Goal: Transaction & Acquisition: Purchase product/service

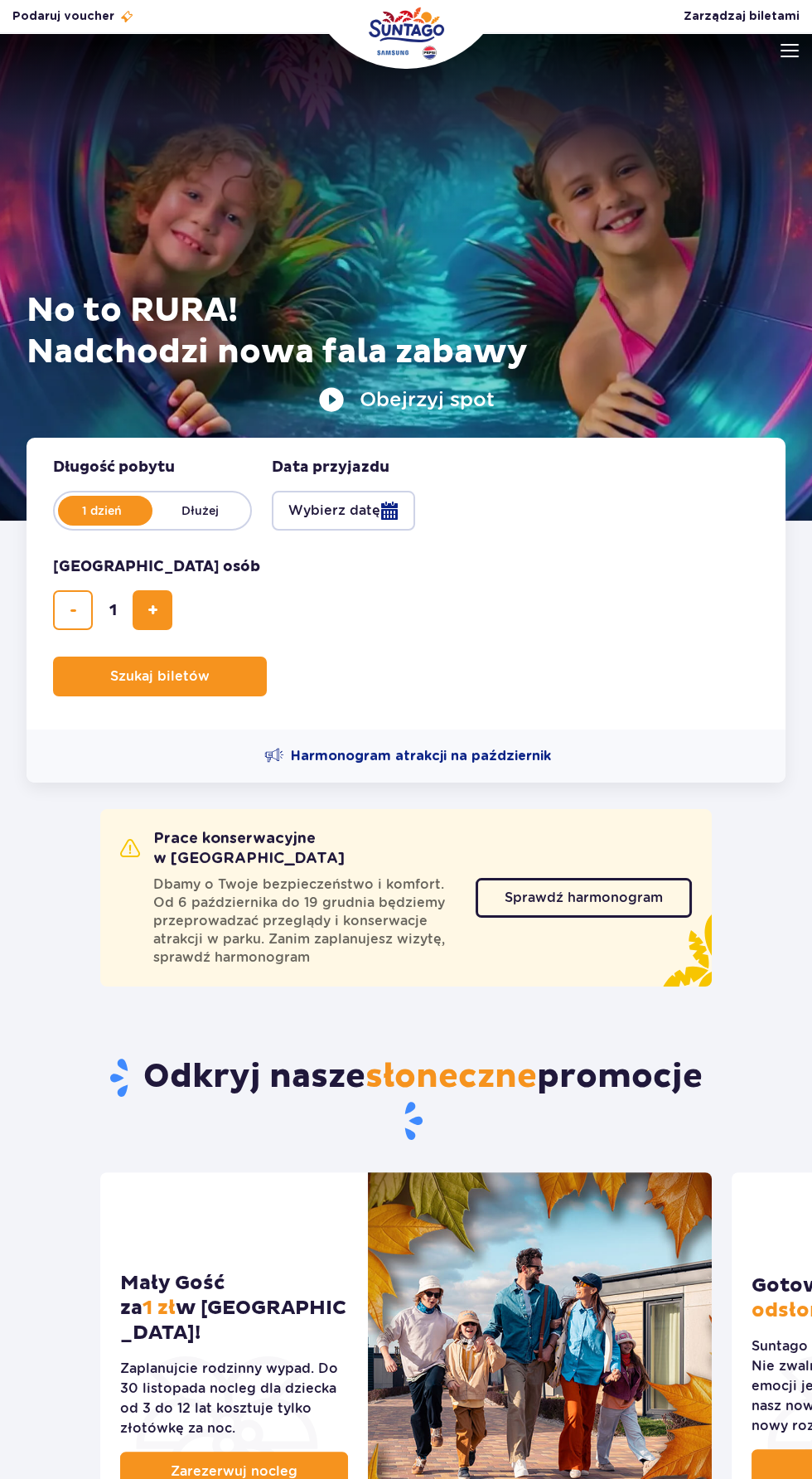
click at [367, 526] on button "Wybierz datę" at bounding box center [344, 510] width 143 height 40
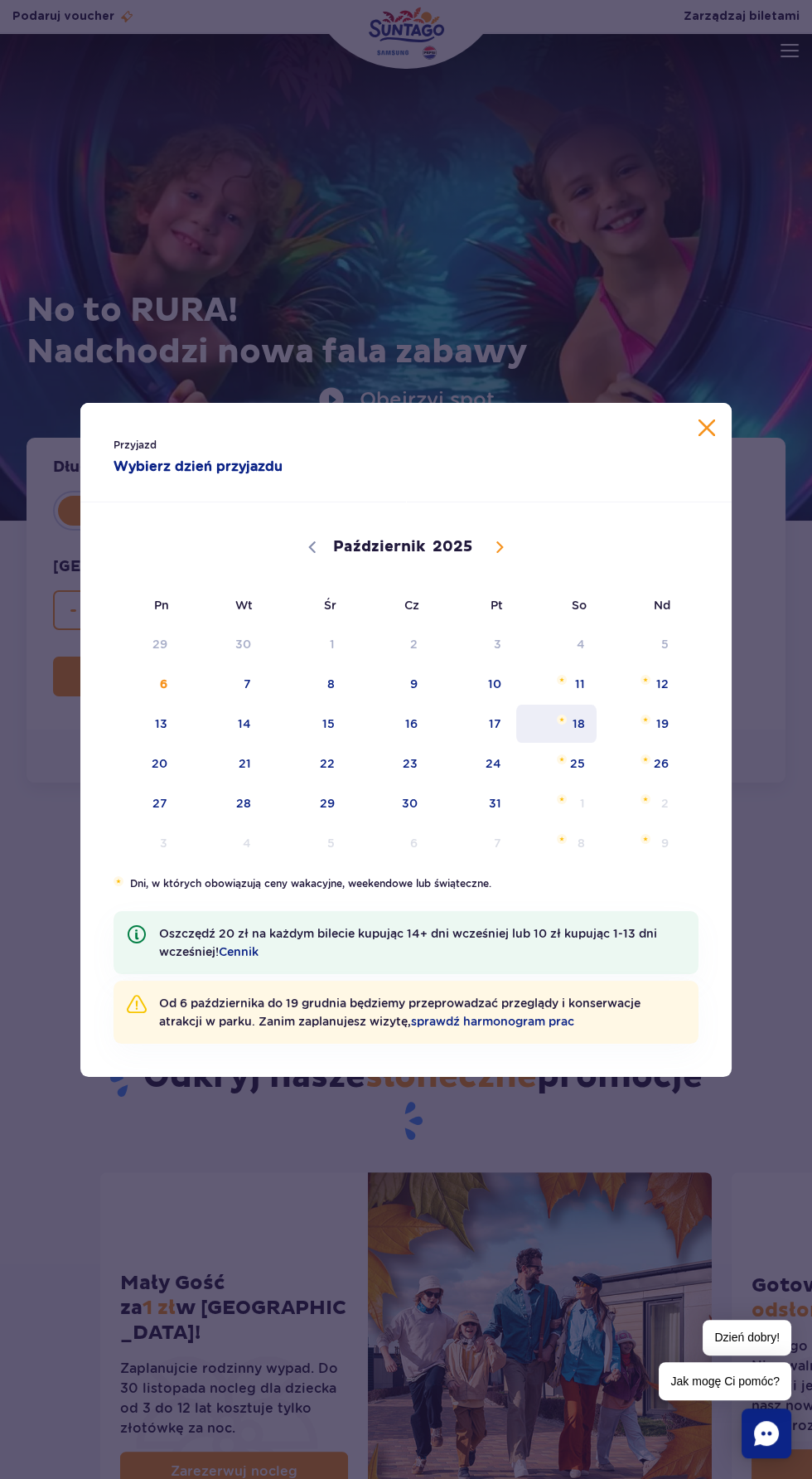
click at [562, 718] on span "Październik 18, 2025" at bounding box center [562, 719] width 10 height 10
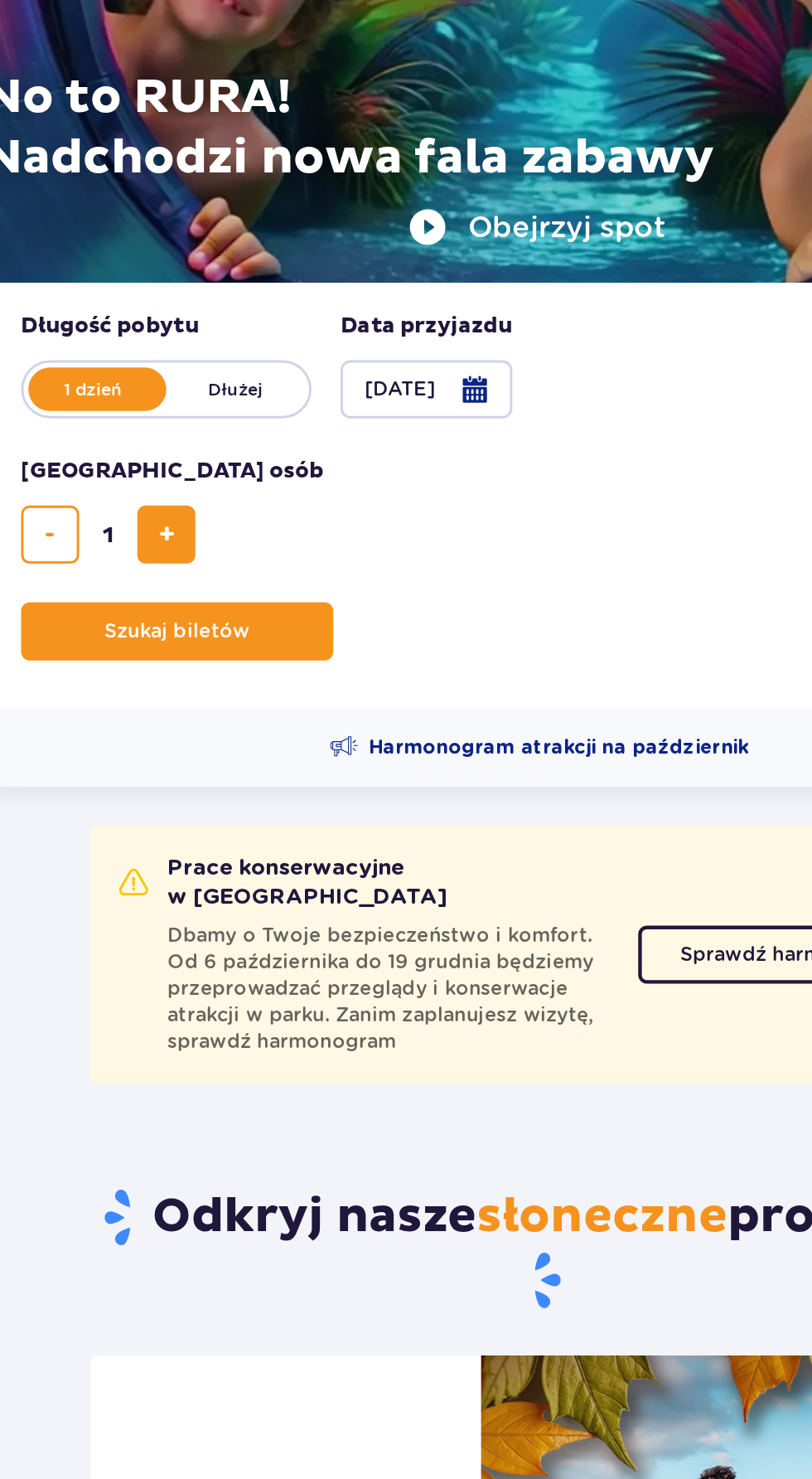
click at [371, 501] on button "[DATE]" at bounding box center [330, 510] width 117 height 40
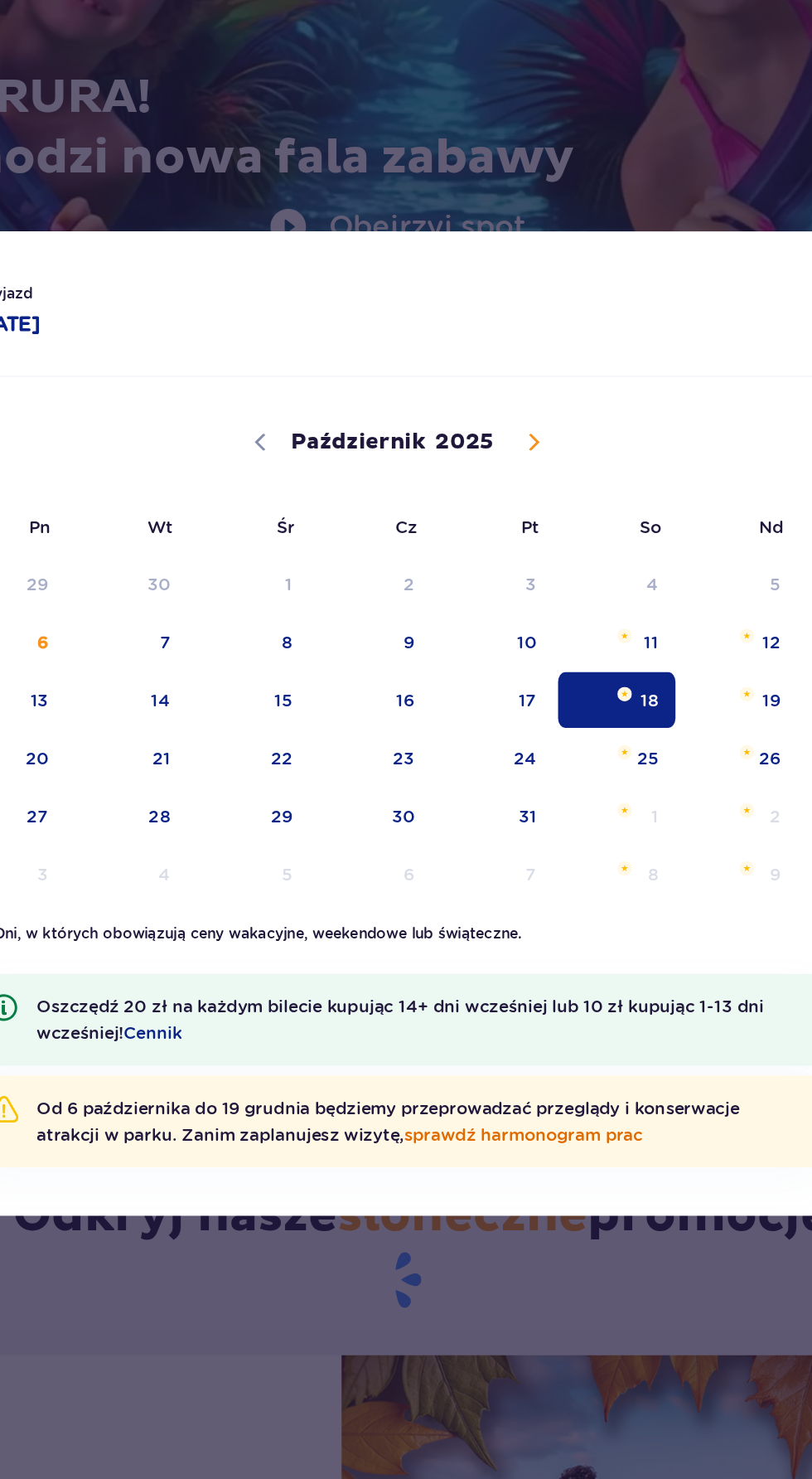
click at [527, 1021] on link "sprawdź harmonogram prac" at bounding box center [492, 1021] width 163 height 14
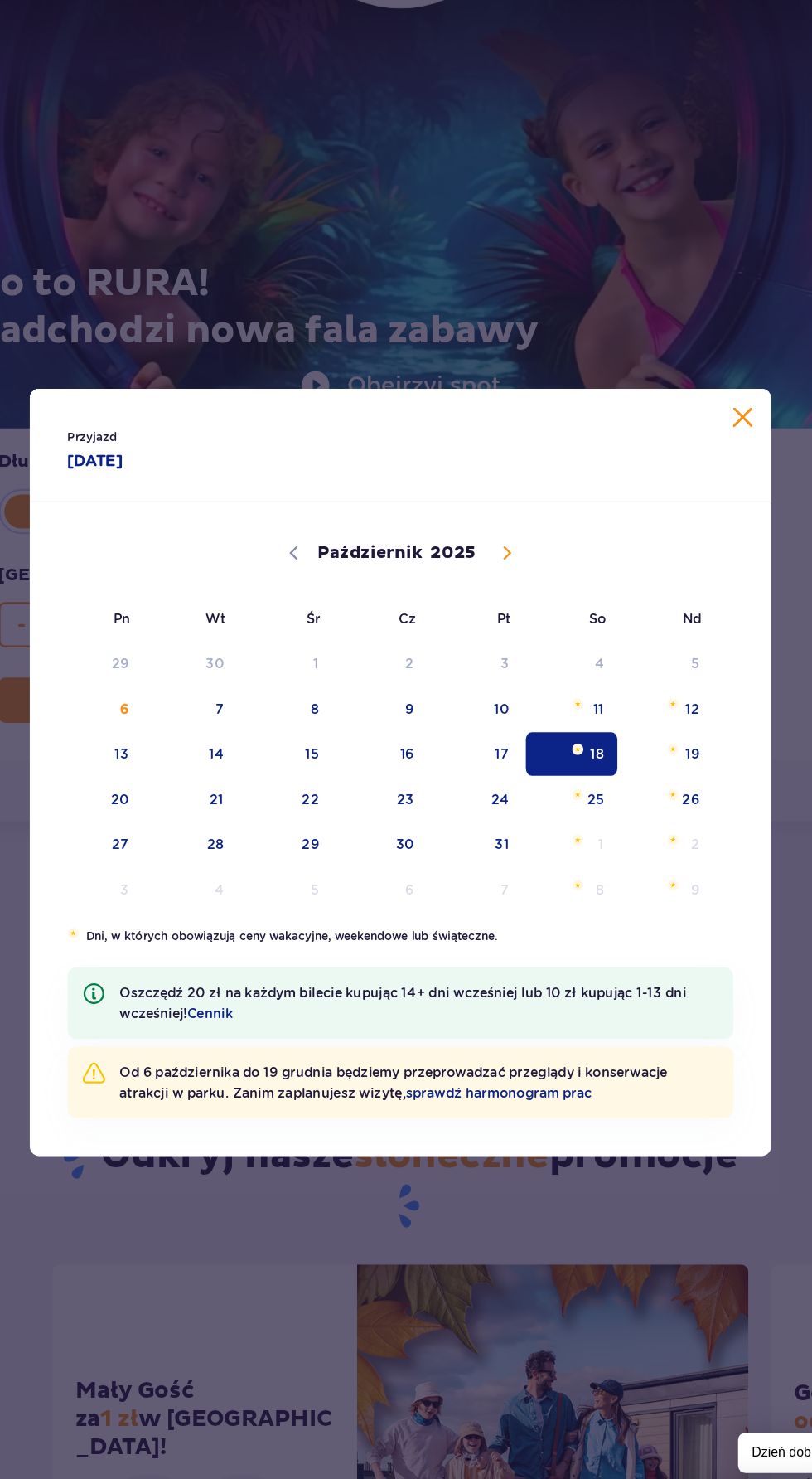
click at [558, 723] on span "Październik 18, 2025" at bounding box center [562, 719] width 10 height 10
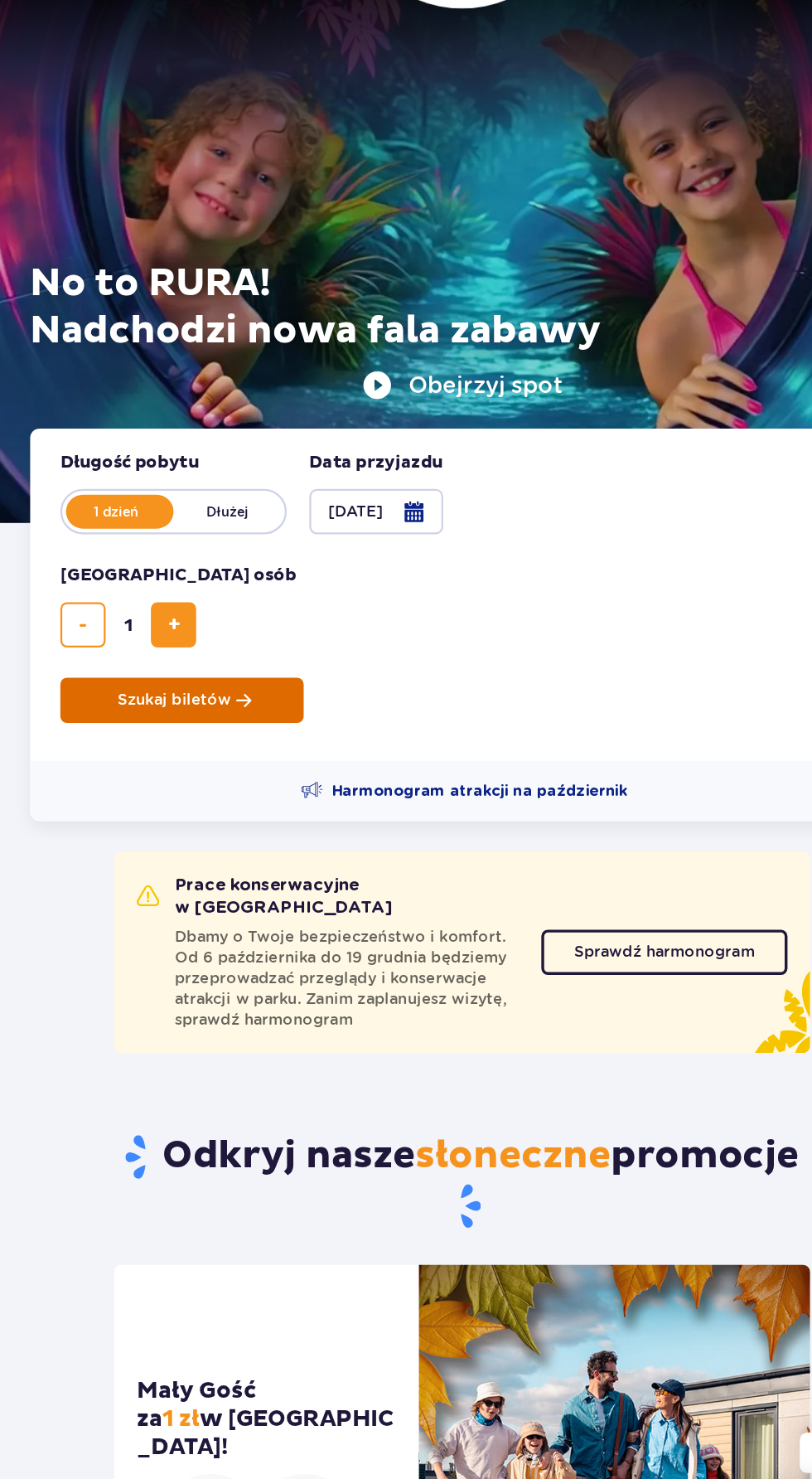
click at [187, 675] on span "Szukaj biletów" at bounding box center [154, 676] width 100 height 15
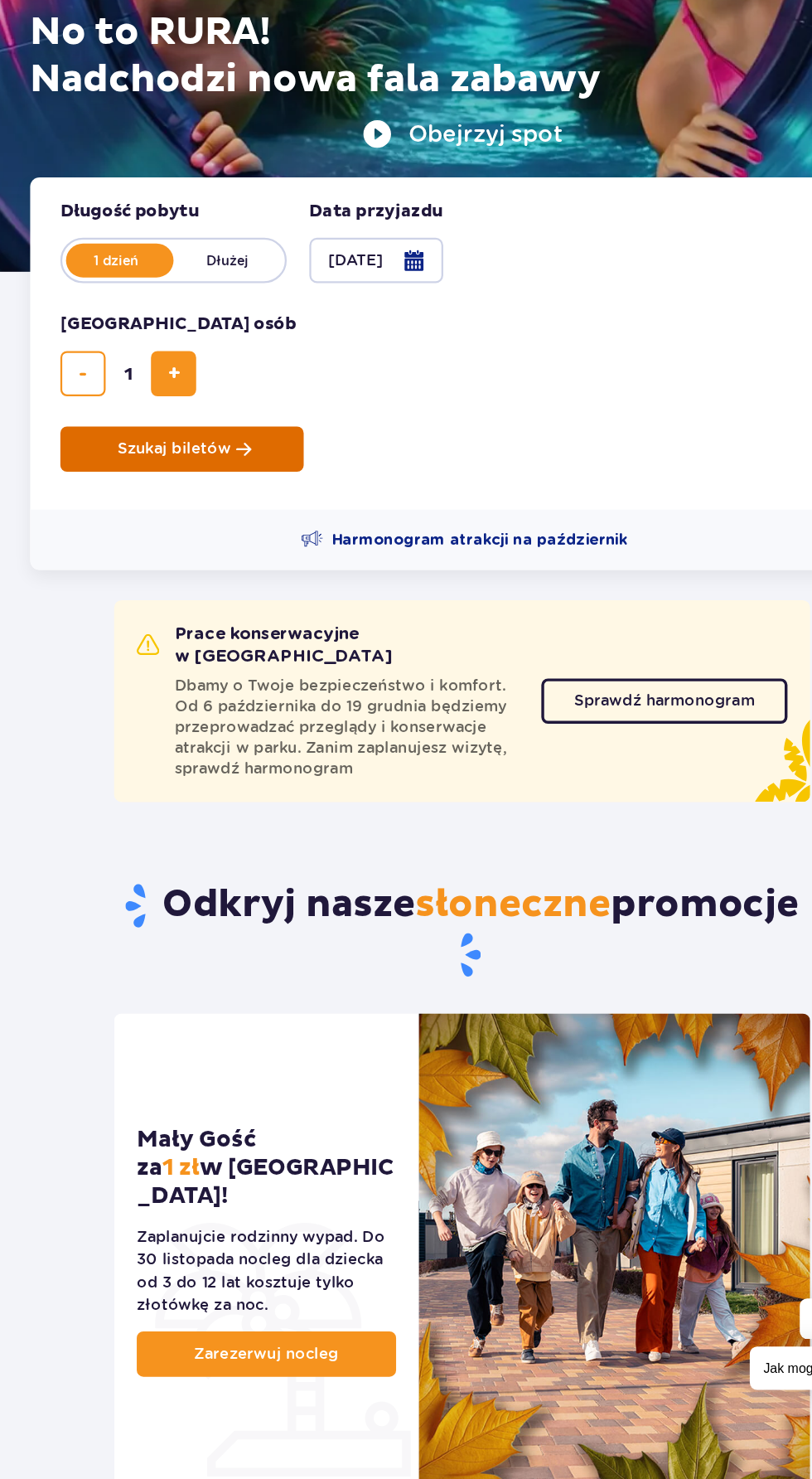
scroll to position [104, 0]
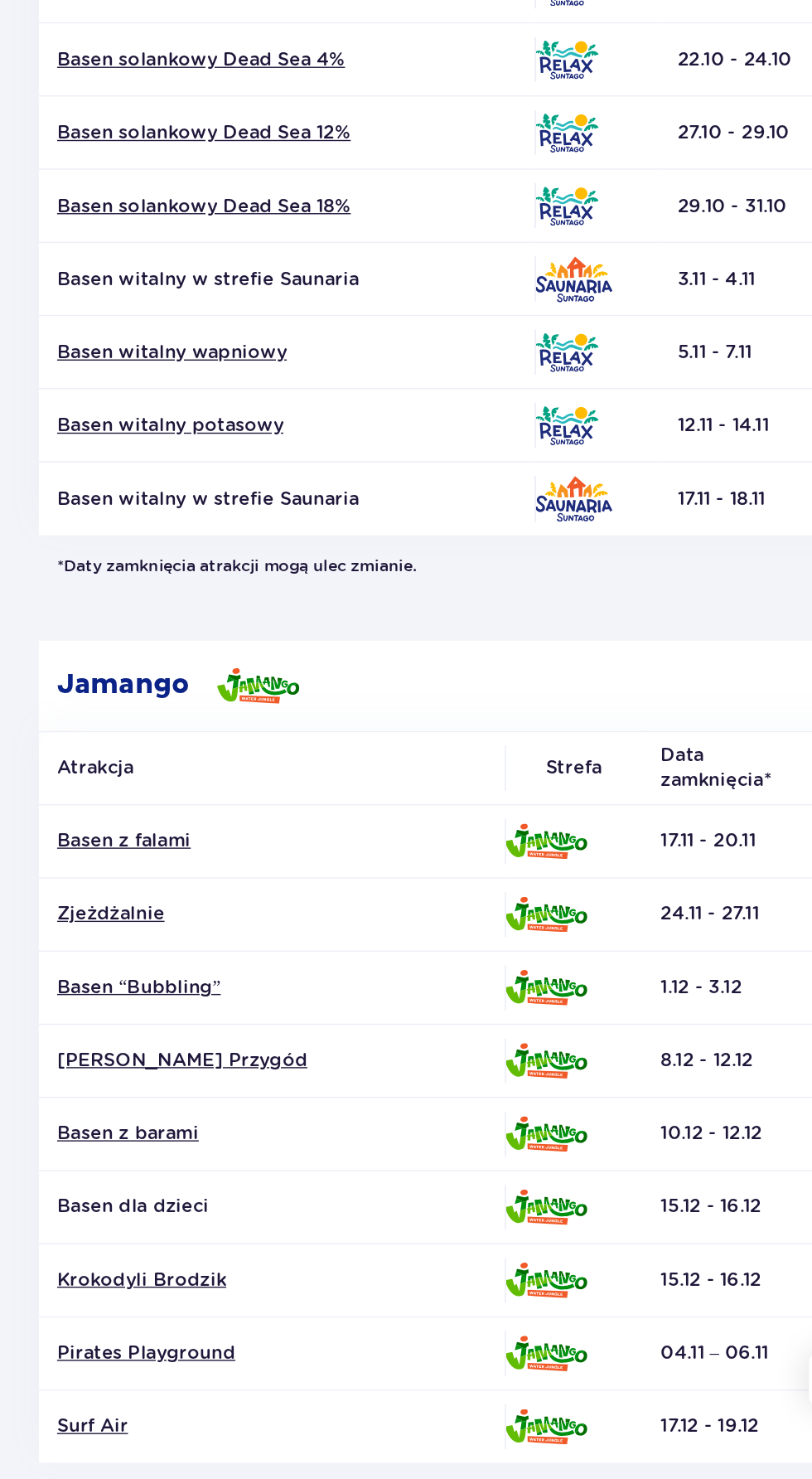
scroll to position [276, 0]
click at [168, 1035] on link "Zjeżdżalnie" at bounding box center [269, 1043] width 311 height 19
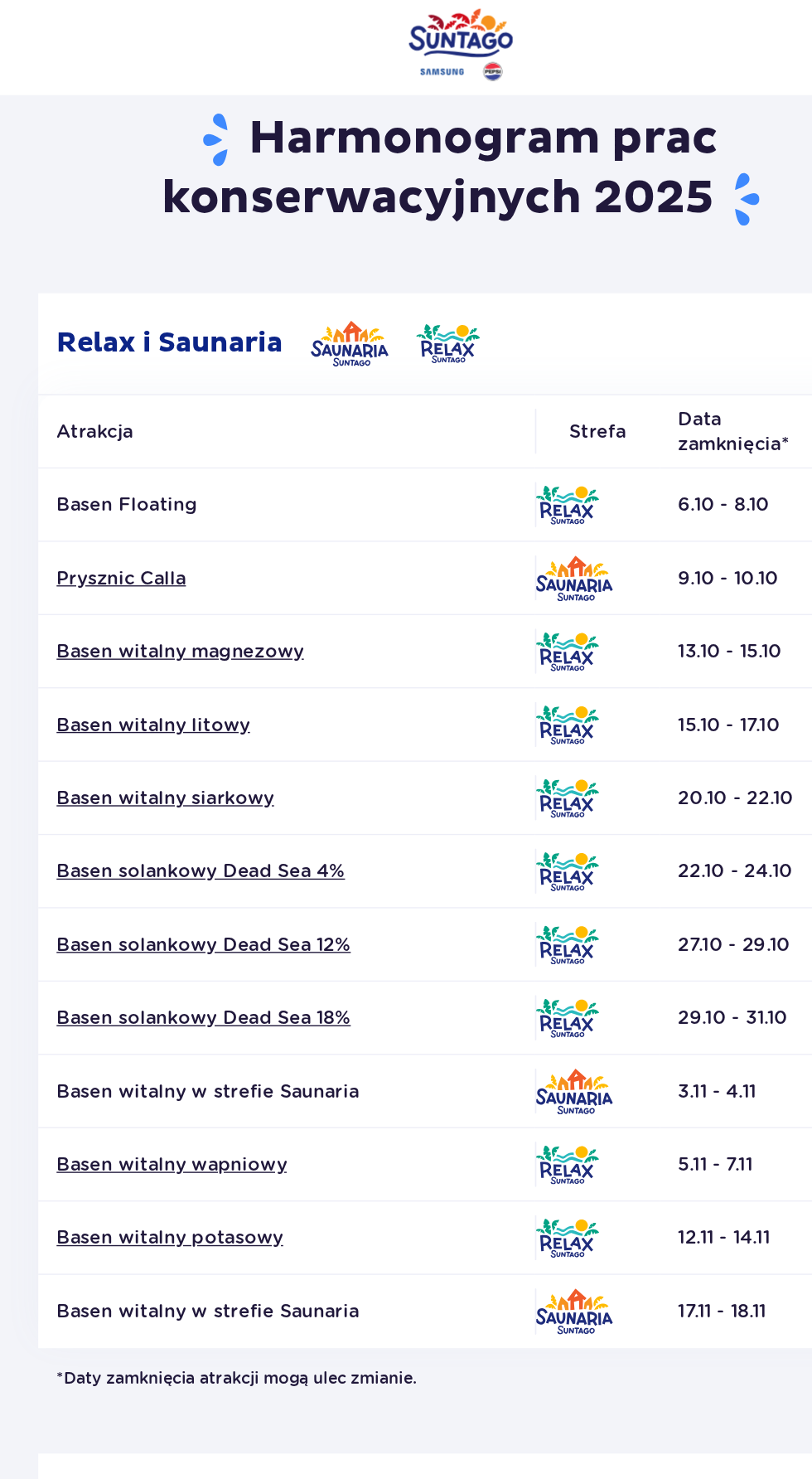
scroll to position [0, 0]
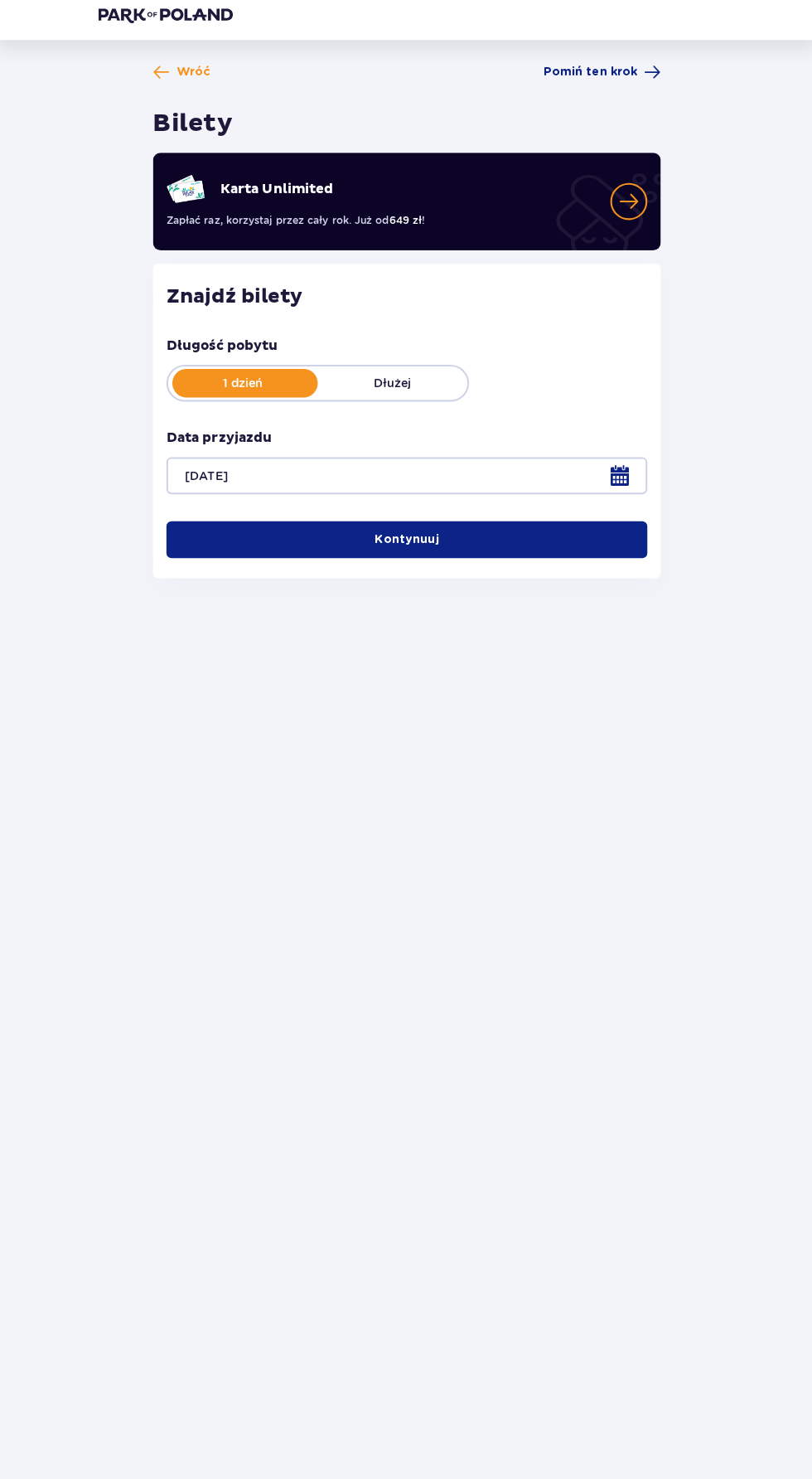
click at [493, 550] on button "Kontynuuj" at bounding box center [406, 542] width 474 height 36
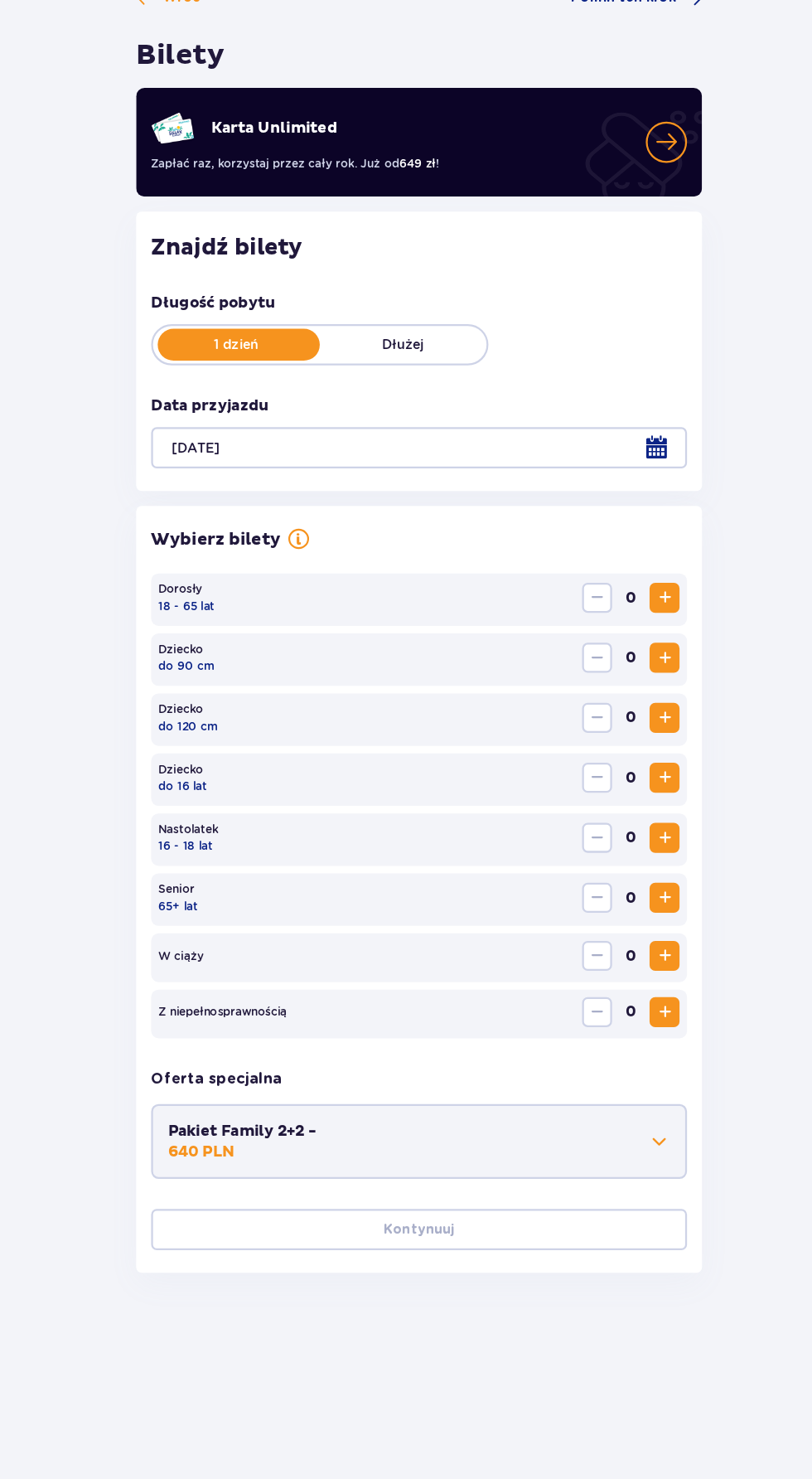
scroll to position [117, 0]
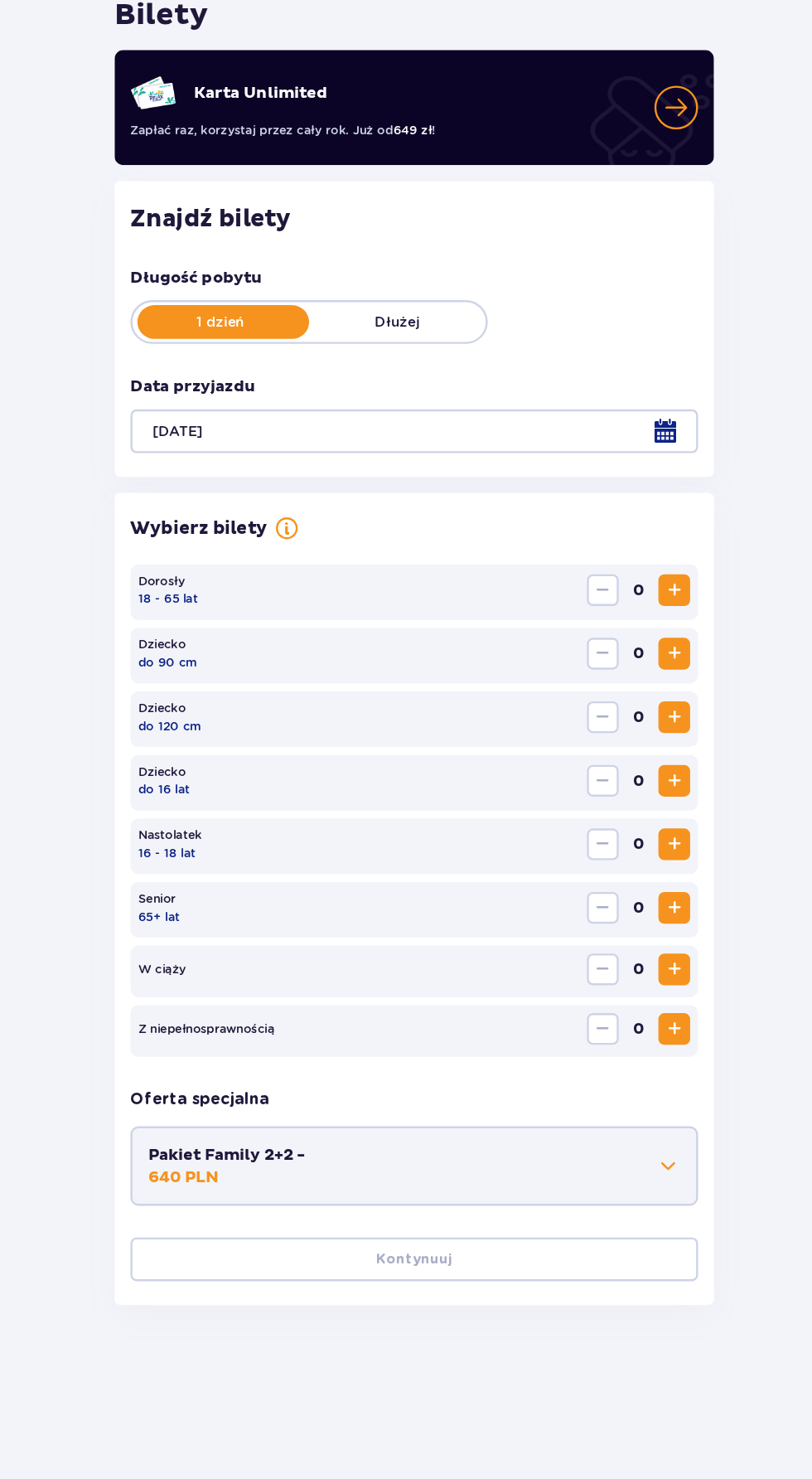
click at [623, 602] on span "Zwiększ" at bounding box center [624, 612] width 20 height 20
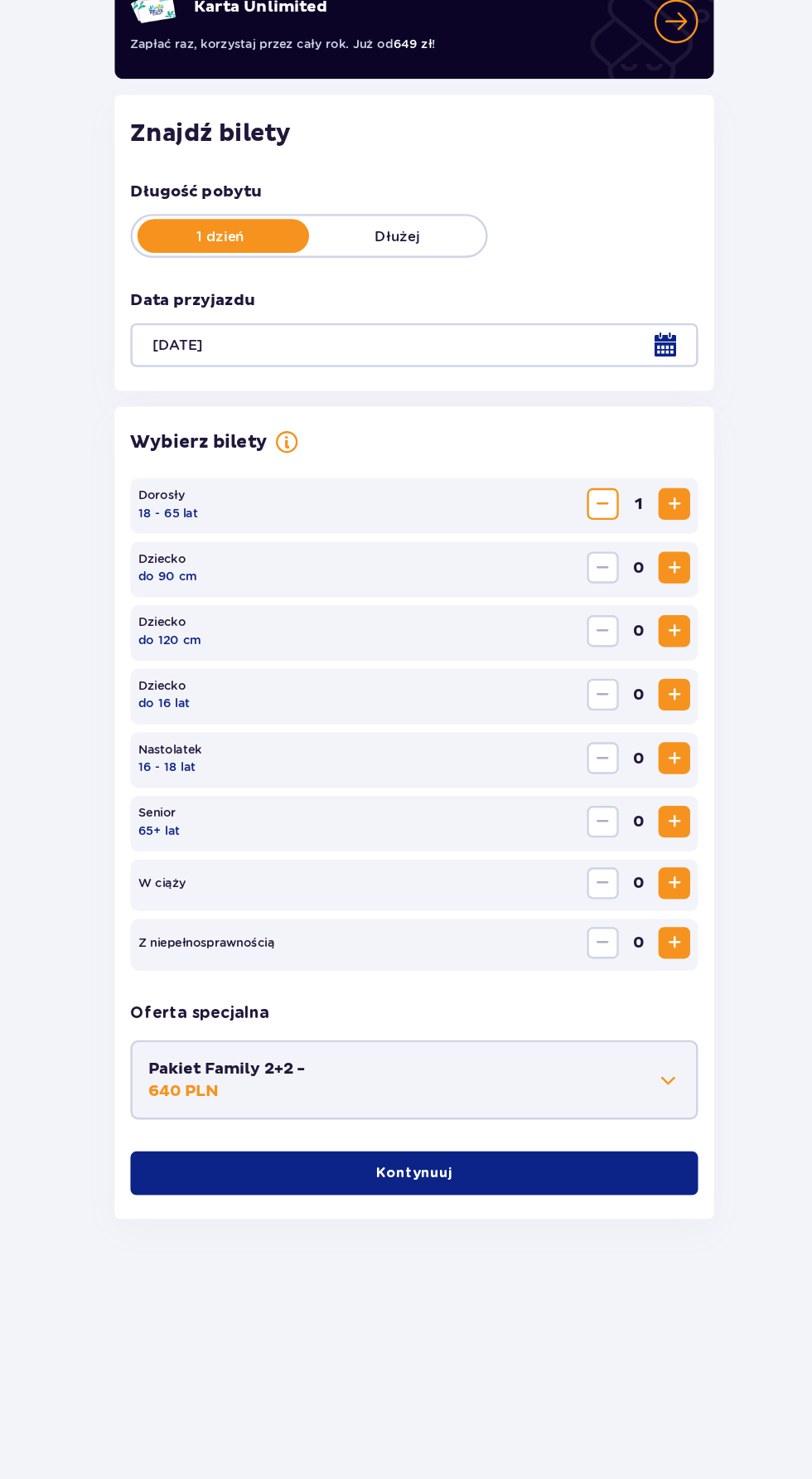
scroll to position [0, 0]
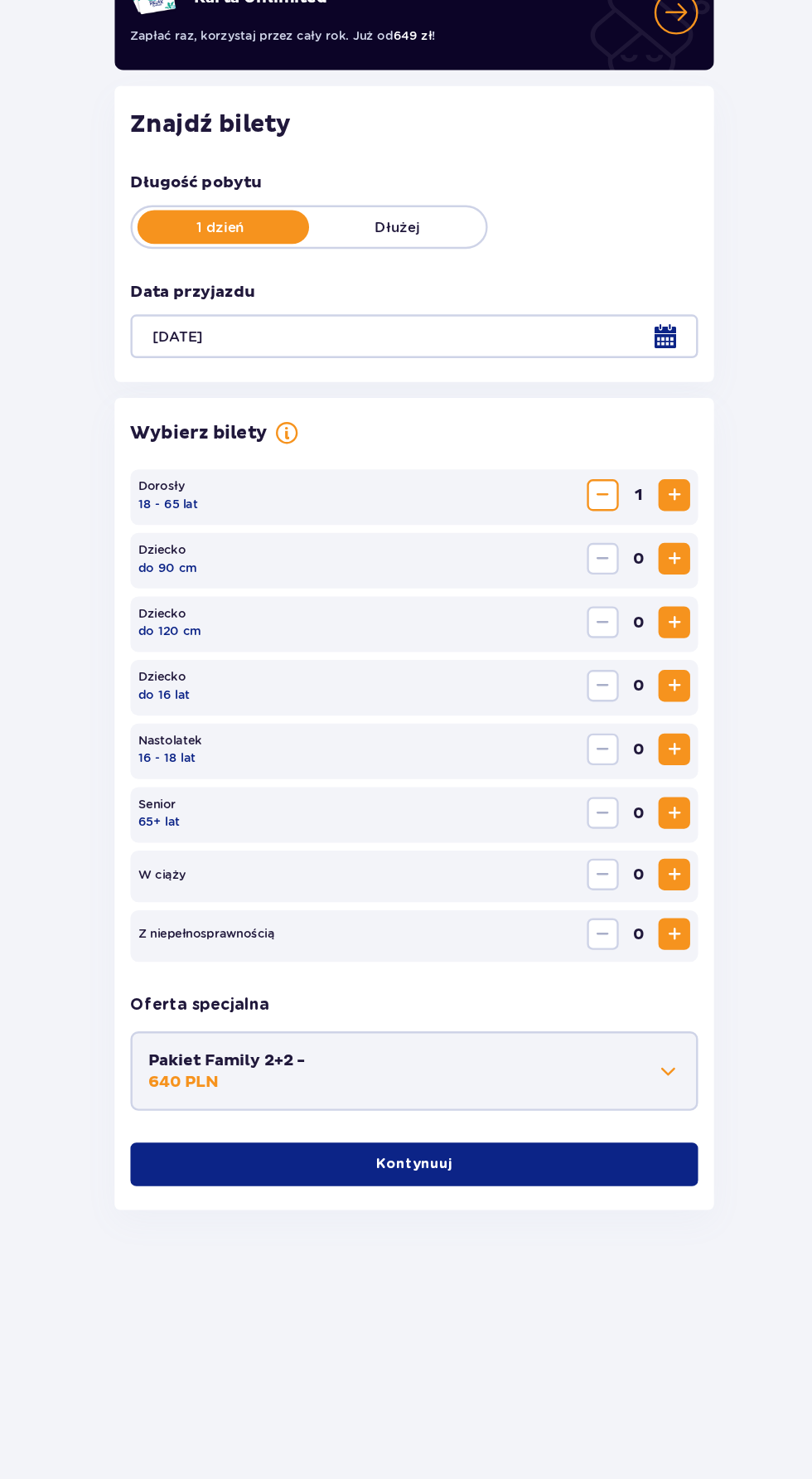
click at [532, 1162] on button "Kontynuuj" at bounding box center [406, 1170] width 474 height 36
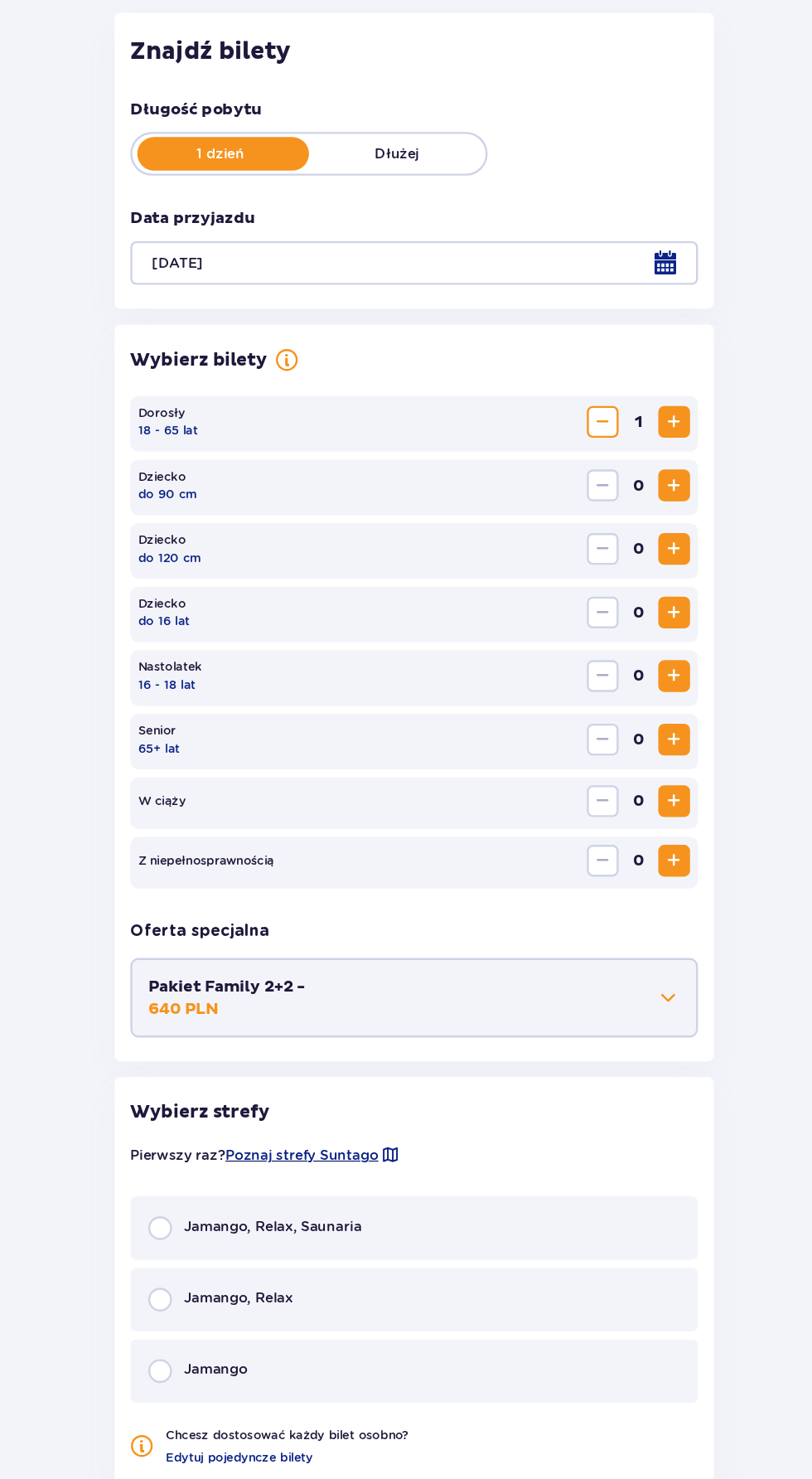
scroll to position [54, 0]
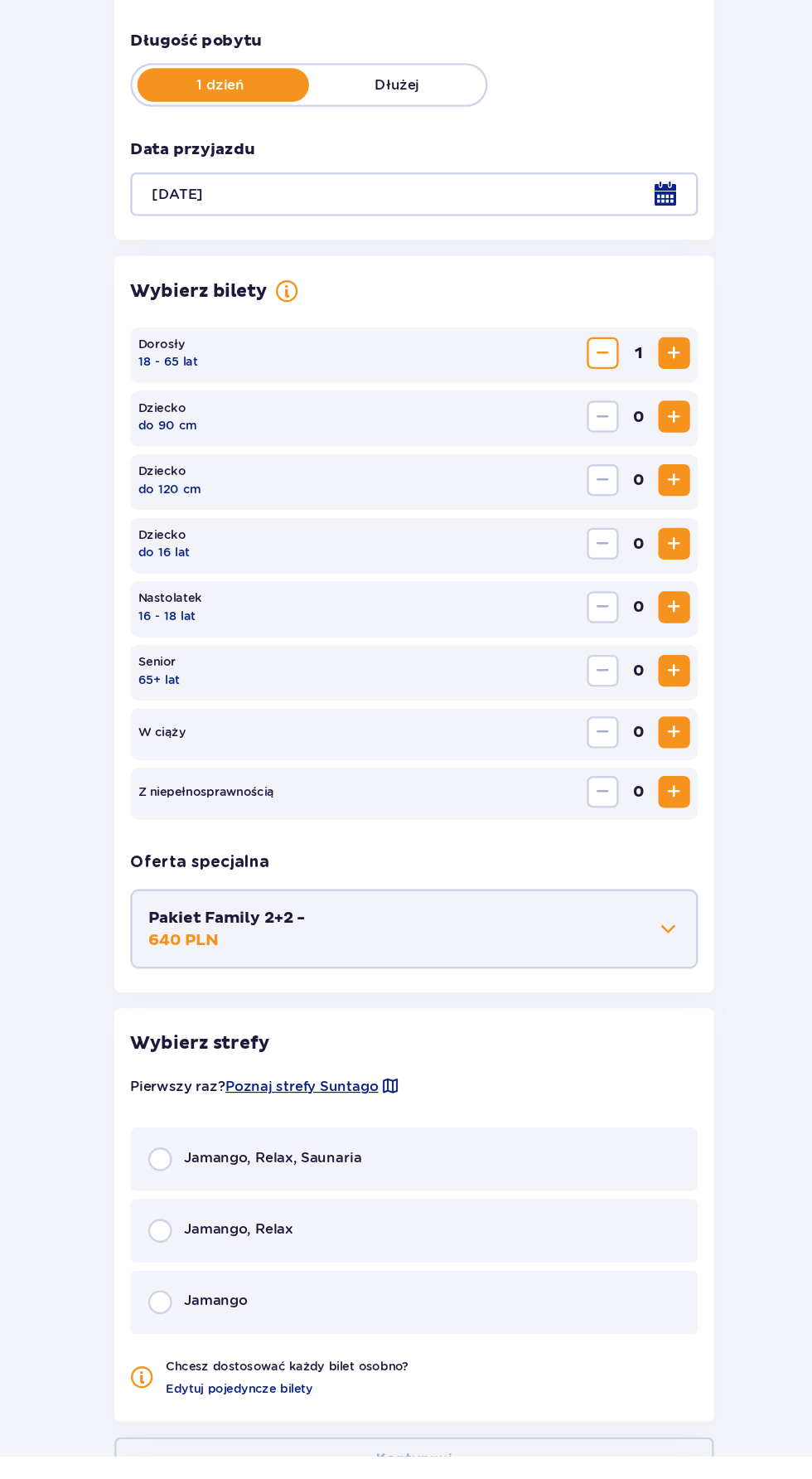
click at [190, 1352] on input "radio" at bounding box center [194, 1351] width 20 height 20
radio input "true"
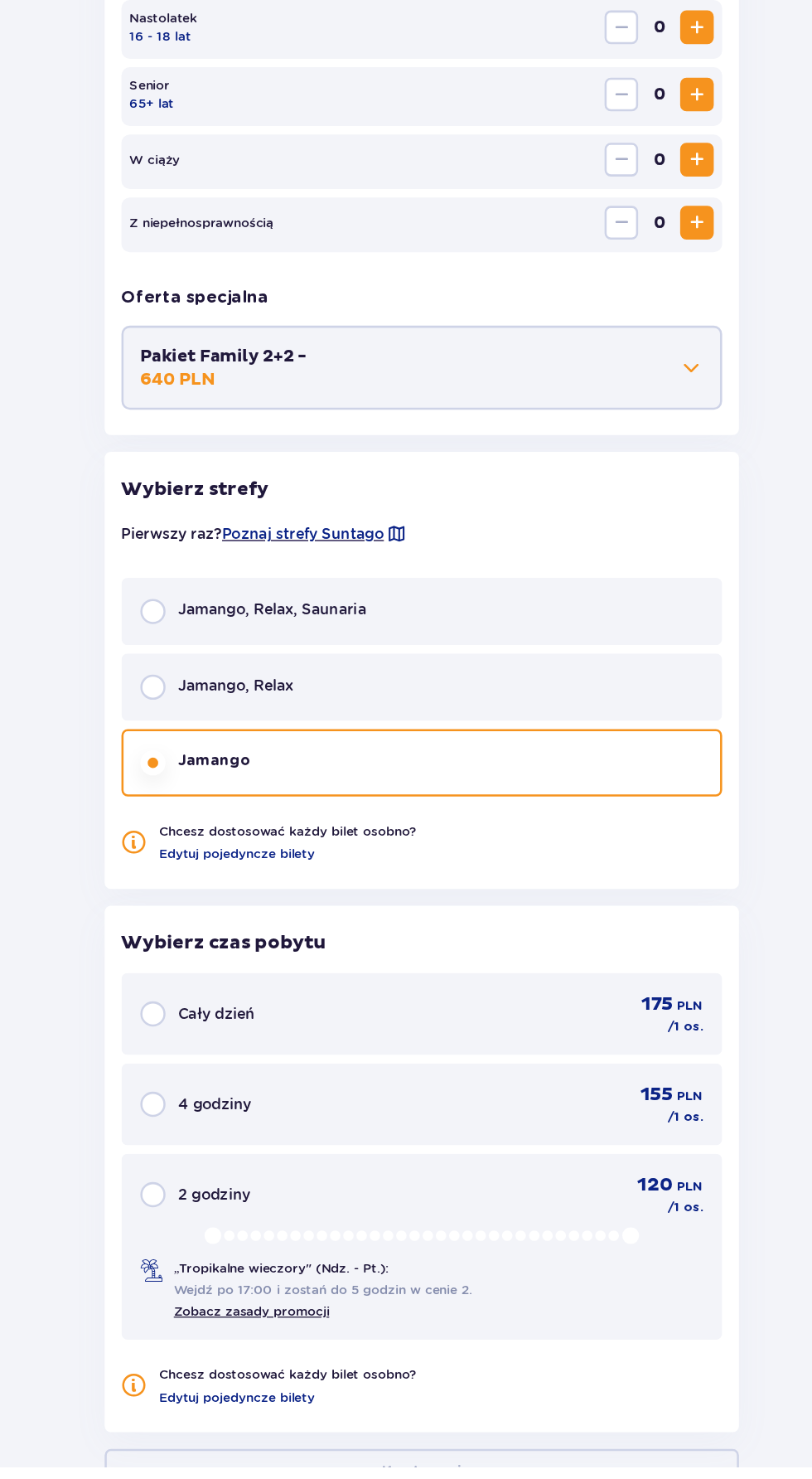
scroll to position [480, 0]
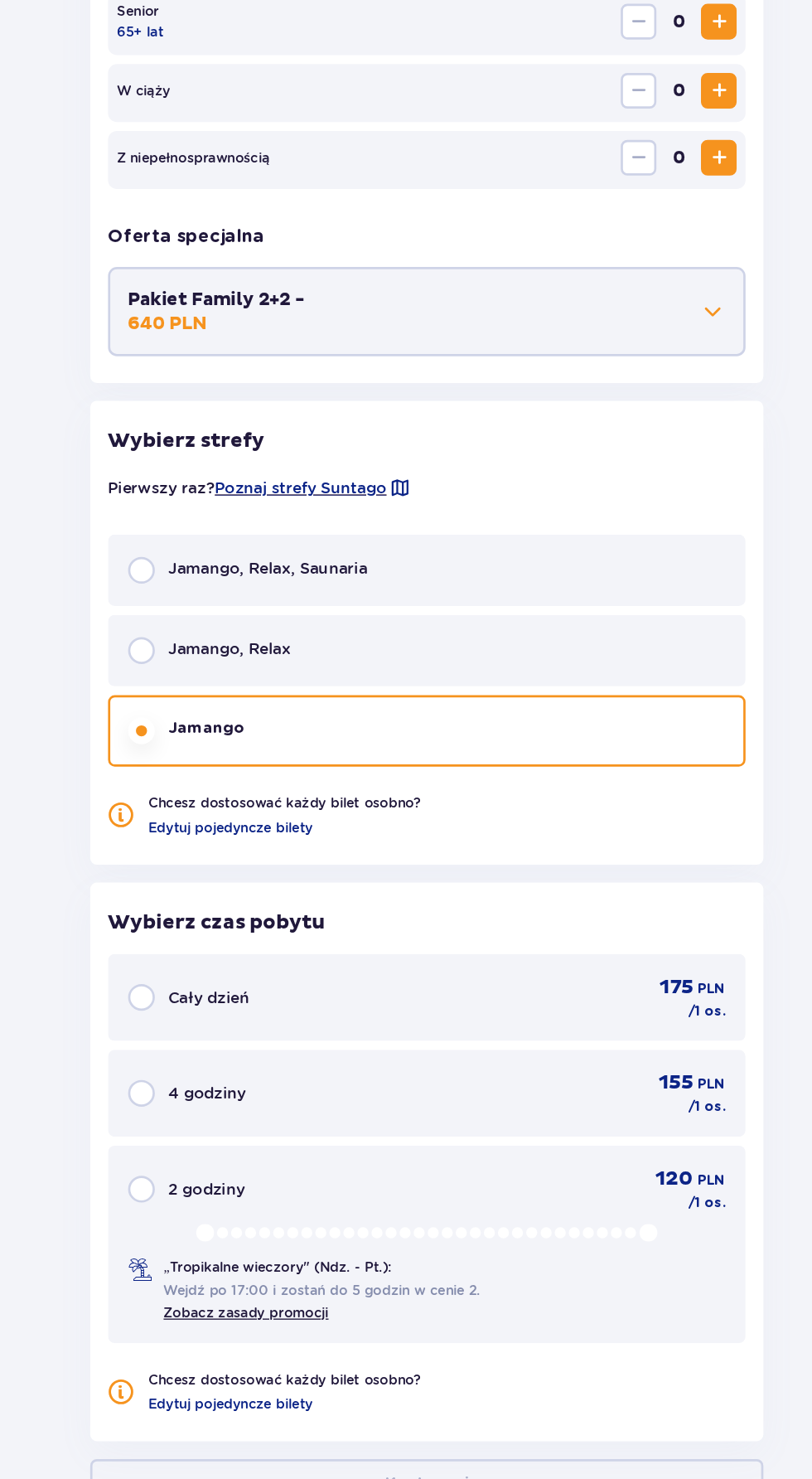
click at [191, 1119] on input "radio" at bounding box center [194, 1122] width 20 height 20
radio input "true"
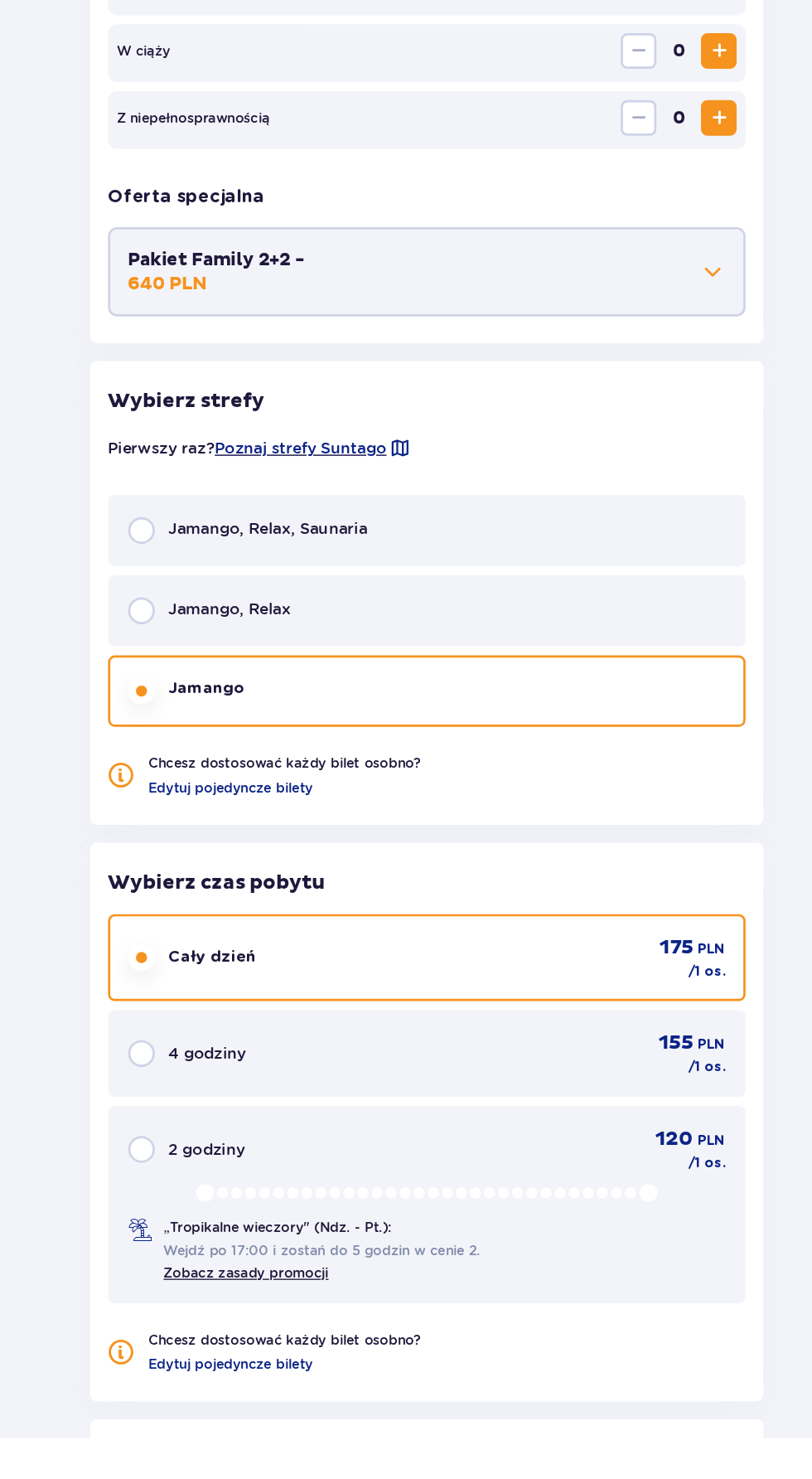
scroll to position [561, 0]
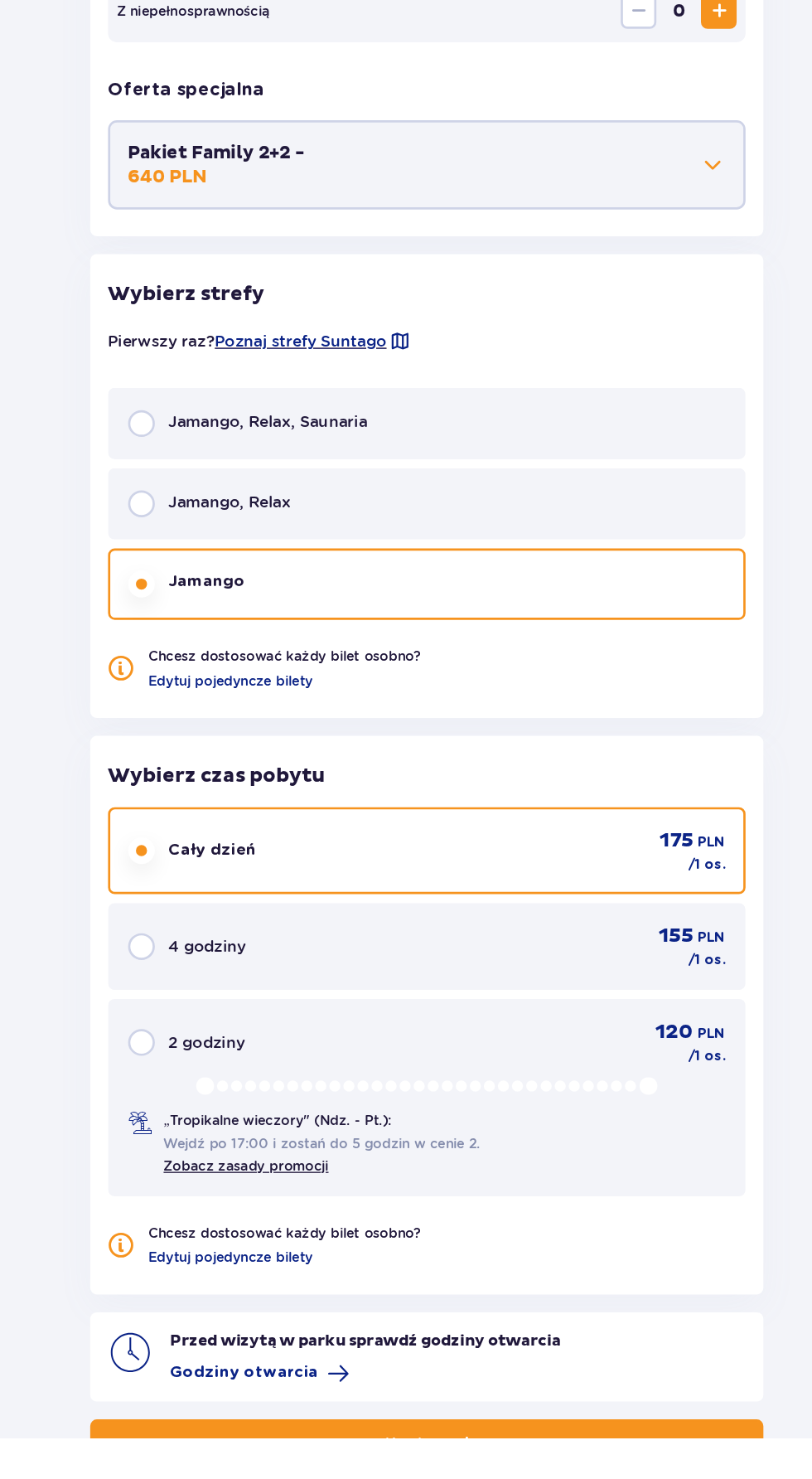
click at [497, 1478] on button "Kontynuuj" at bounding box center [406, 1482] width 501 height 36
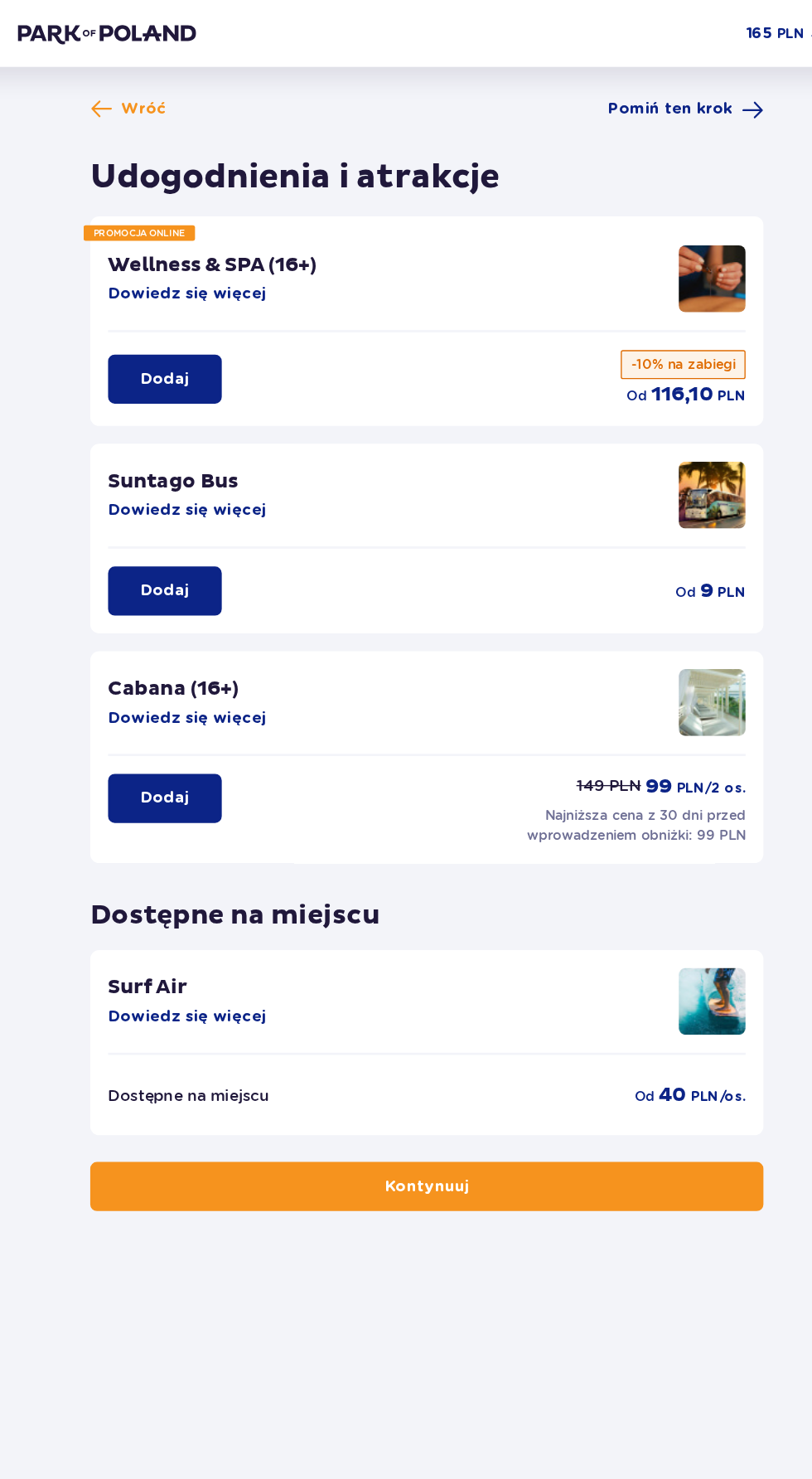
click at [539, 886] on button "Kontynuuj" at bounding box center [406, 881] width 501 height 36
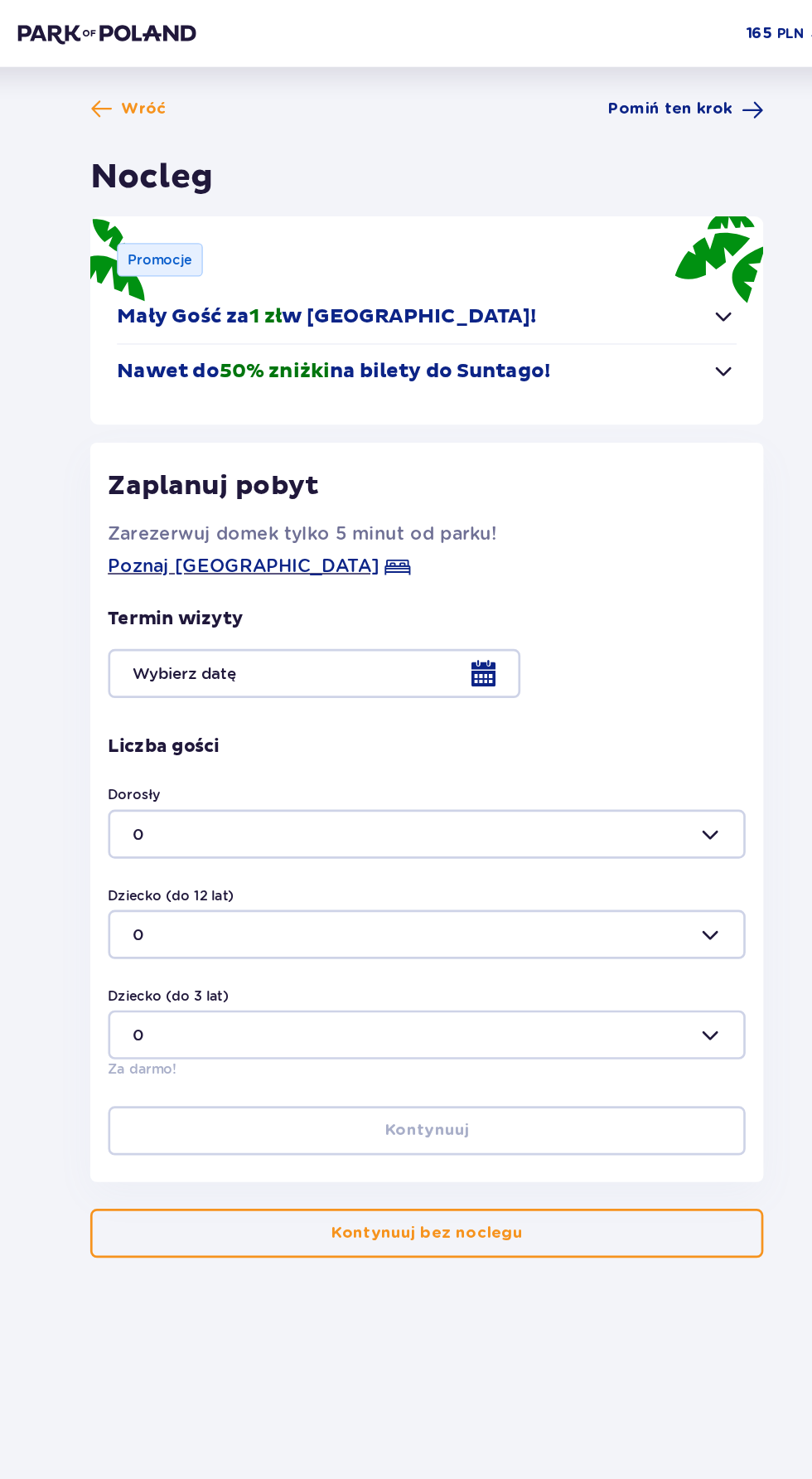
click at [495, 918] on button "Kontynuuj bez noclegu" at bounding box center [406, 916] width 501 height 36
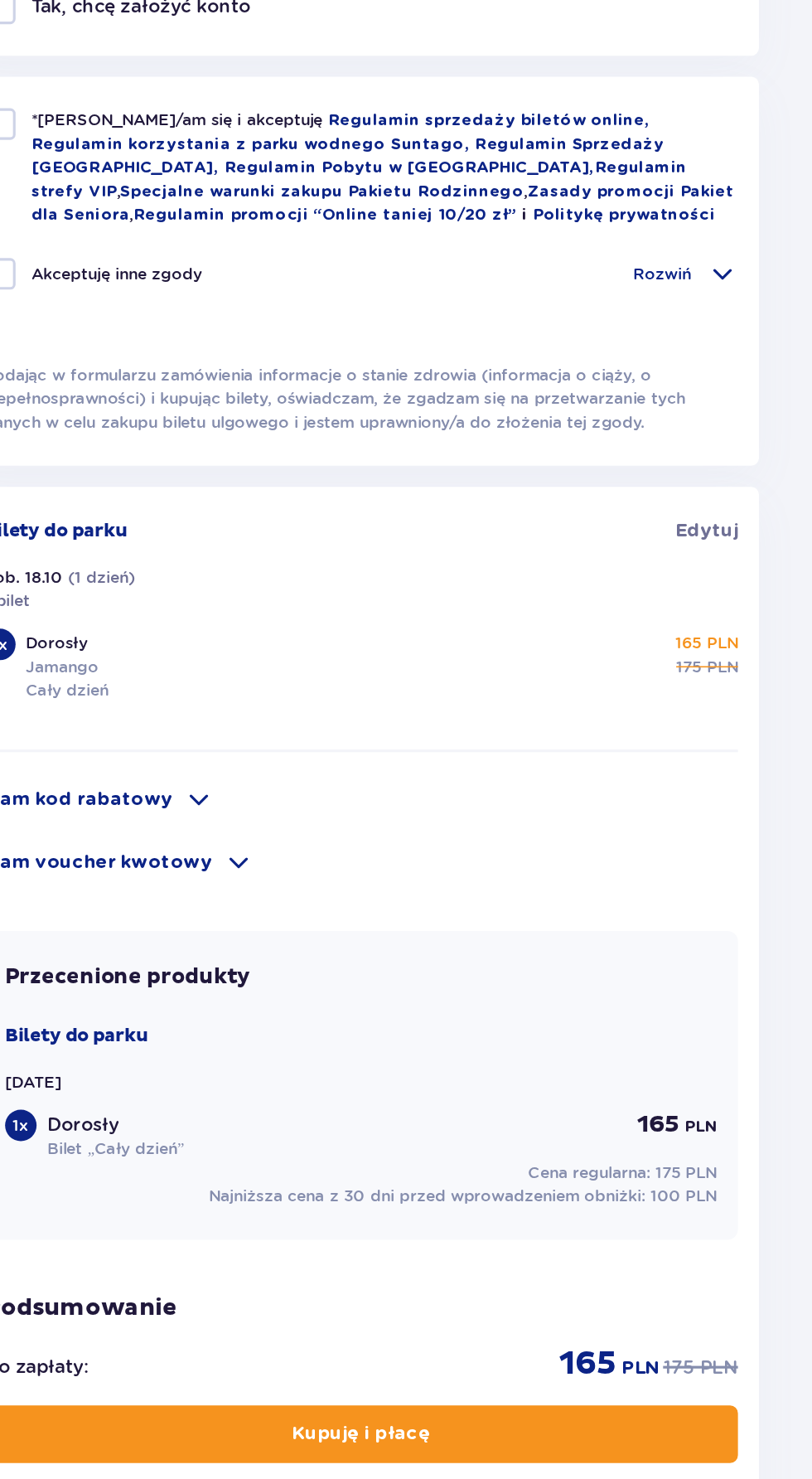
scroll to position [301, 0]
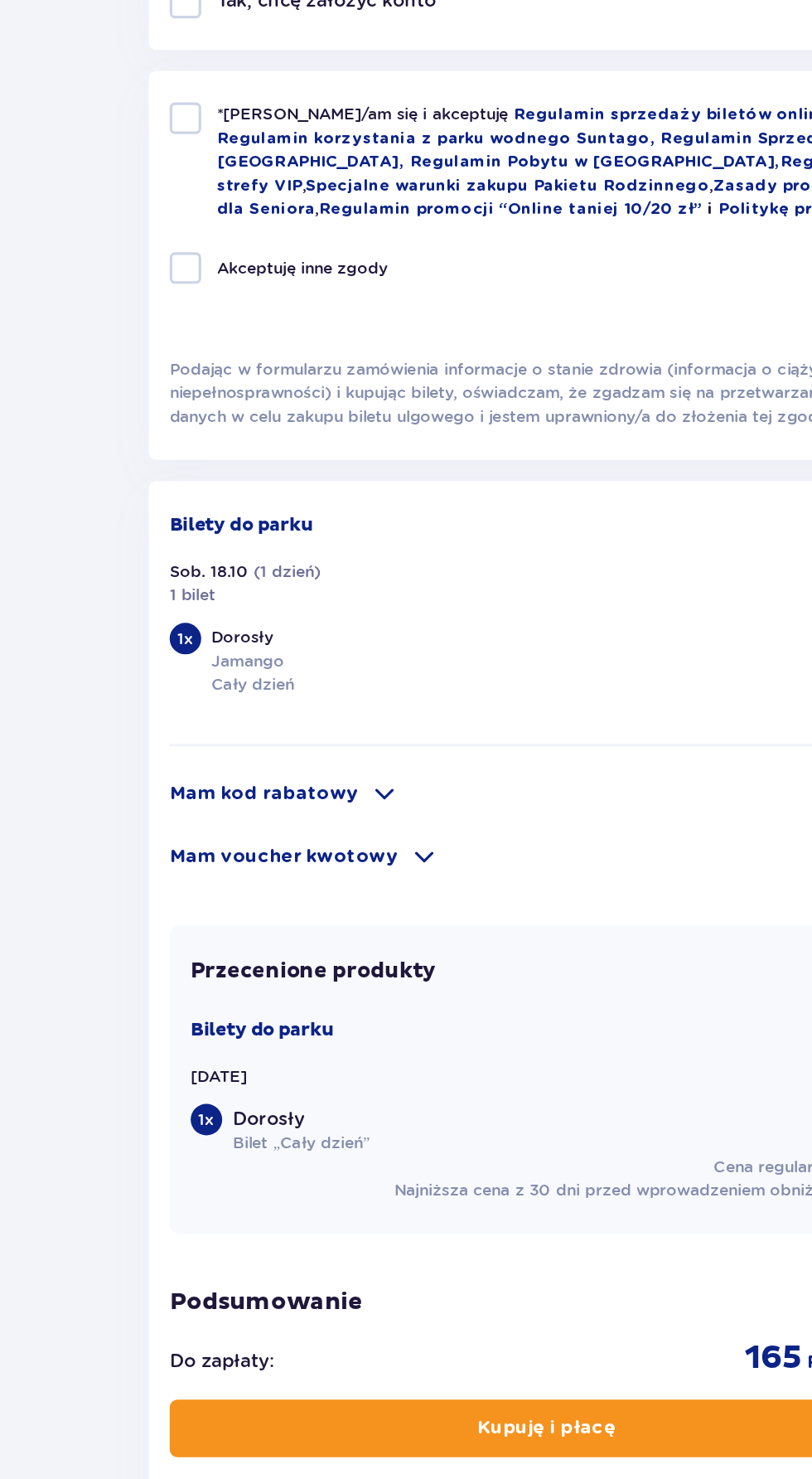
click at [279, 1046] on p "Mam kod rabatowy" at bounding box center [227, 1046] width 119 height 17
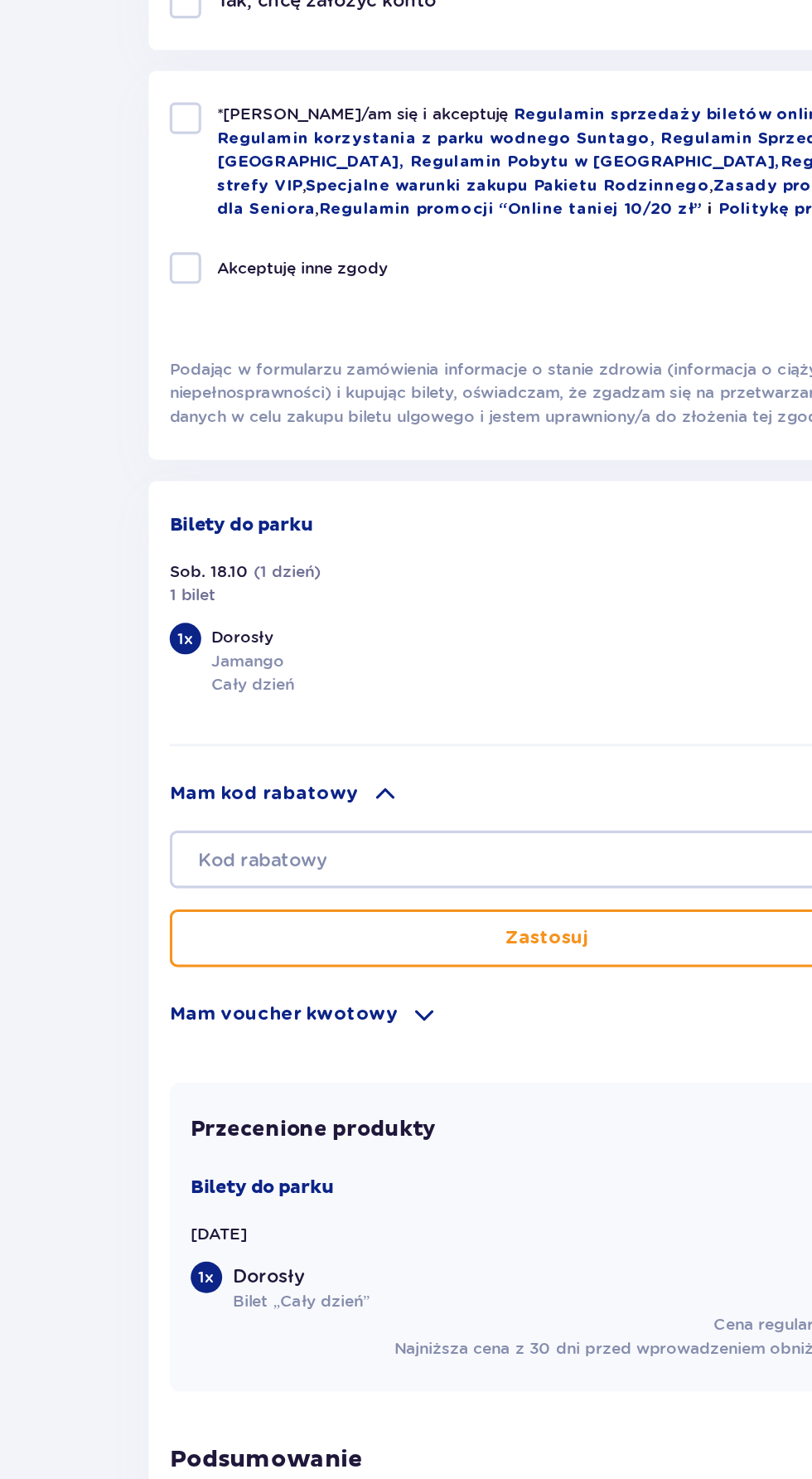
click at [295, 1046] on span at bounding box center [305, 1046] width 20 height 20
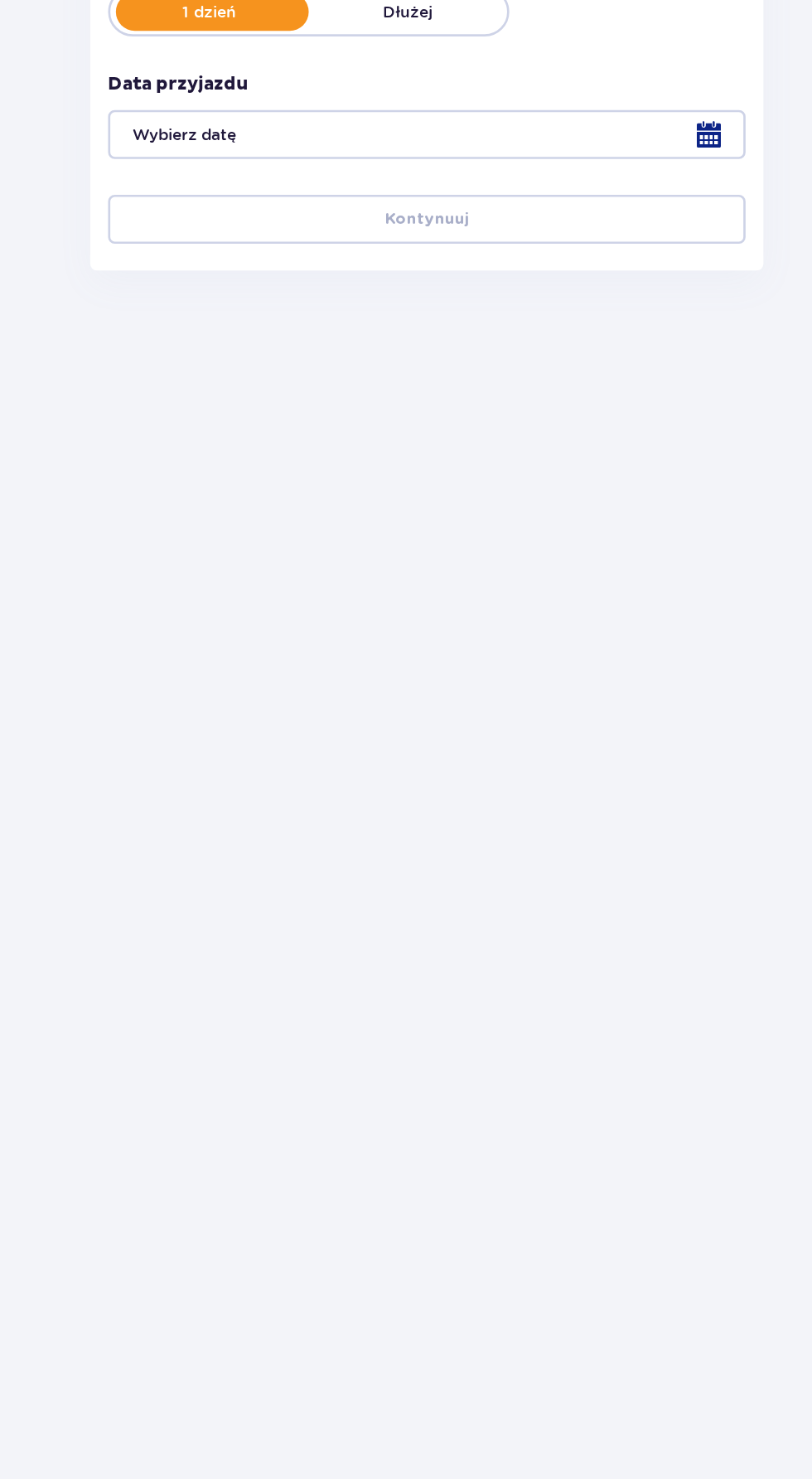
type input "18.10.25"
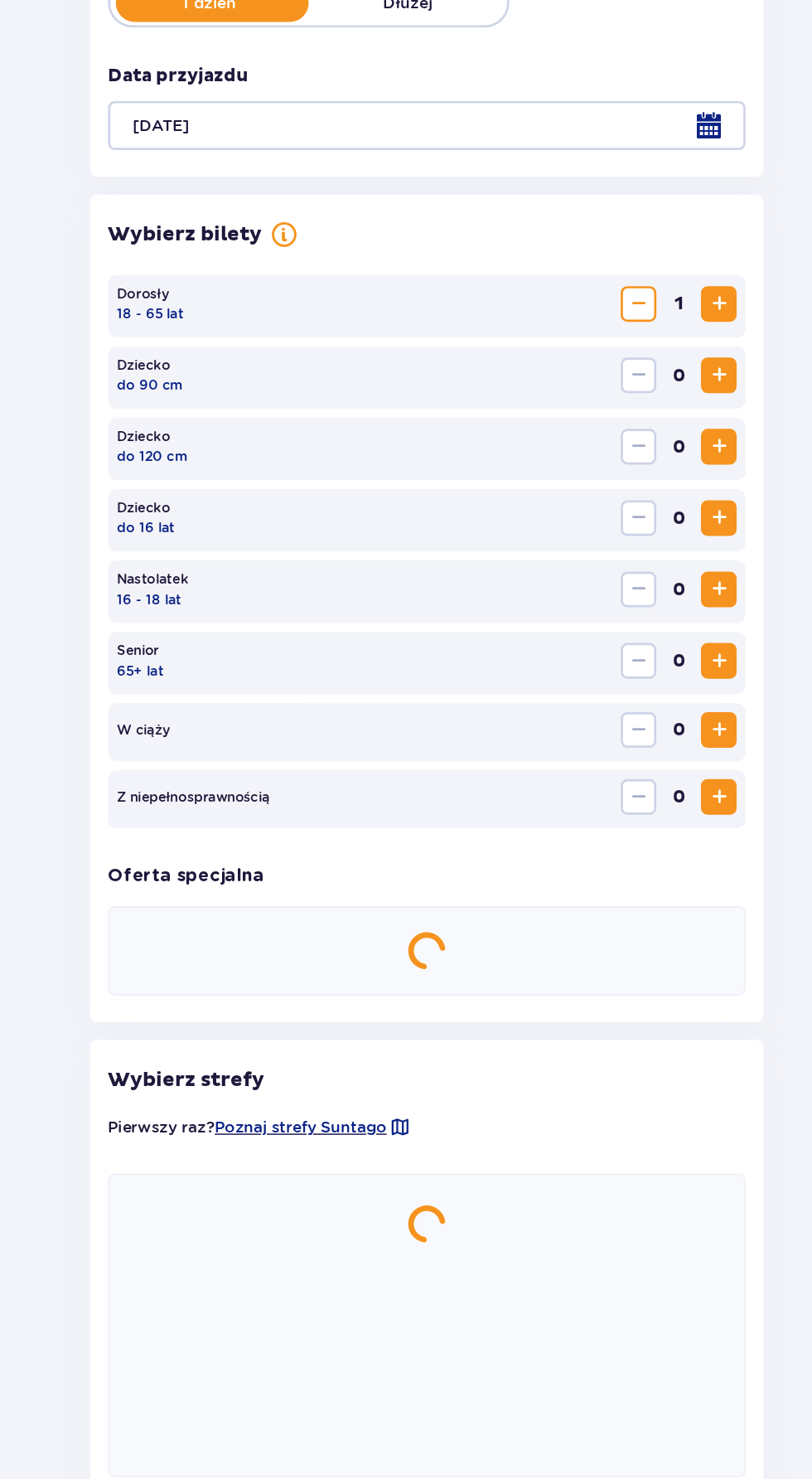
scroll to position [117, 0]
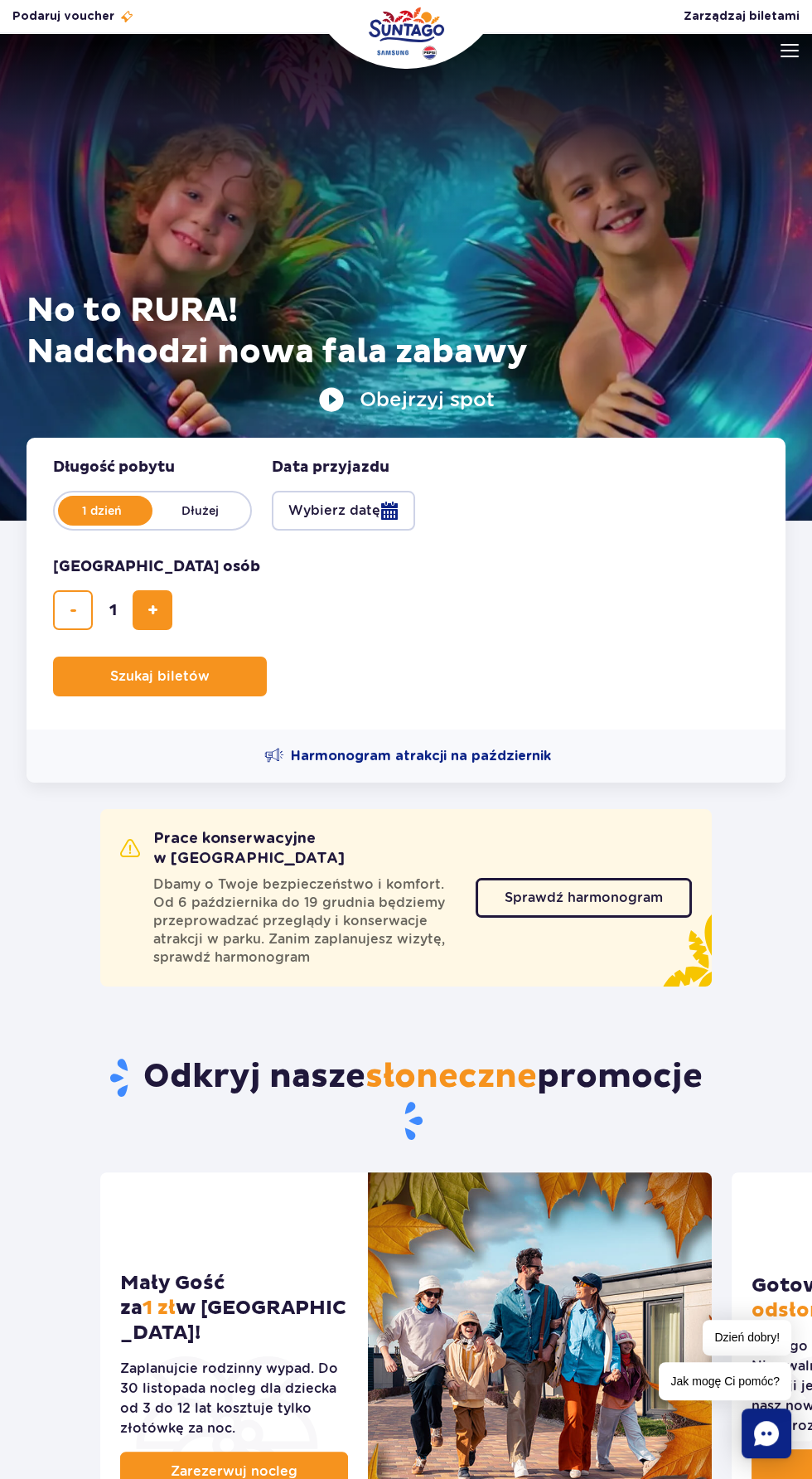
click at [365, 515] on button "Wybierz datę" at bounding box center [344, 510] width 143 height 40
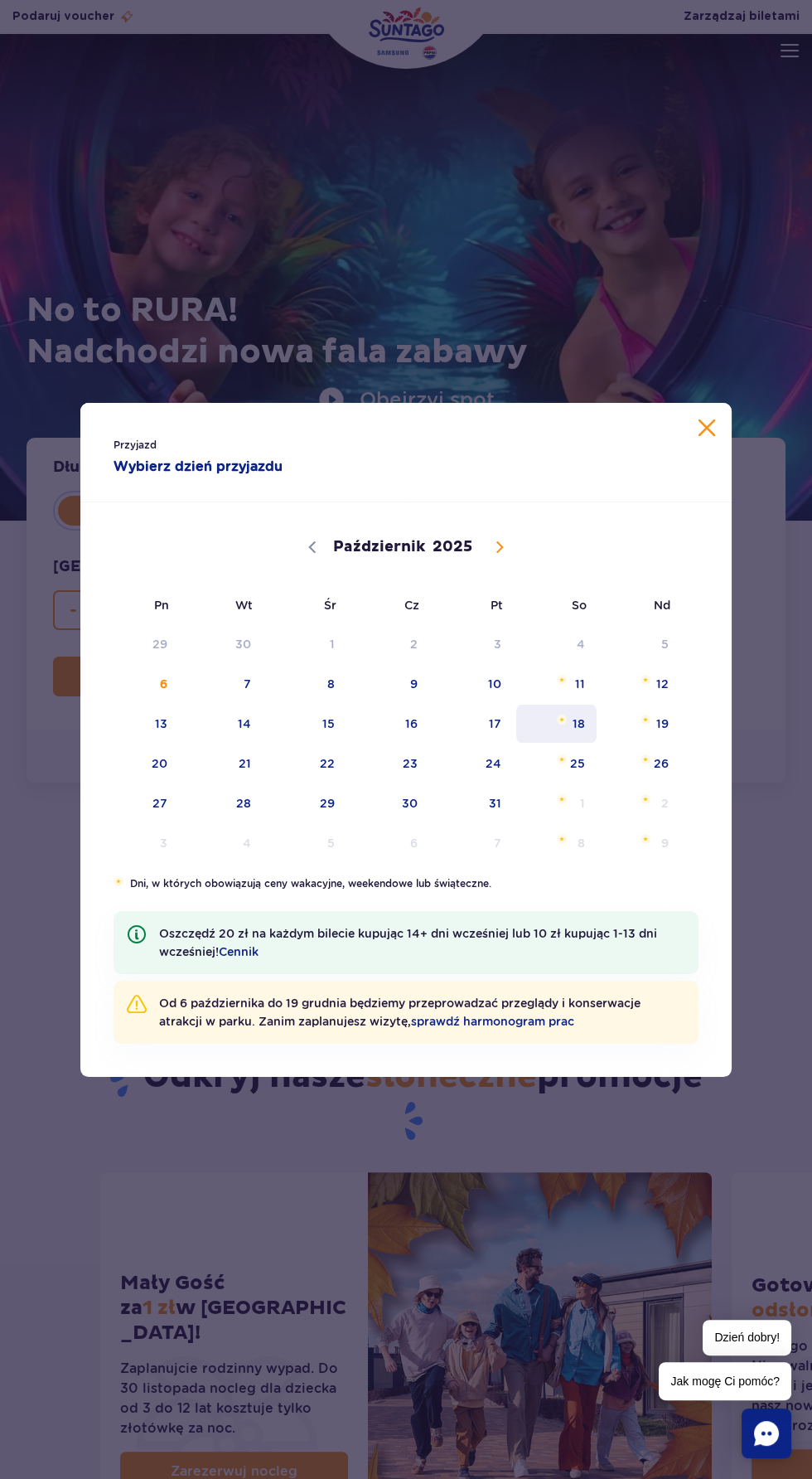
click at [562, 718] on span "Październik 18, 2025" at bounding box center [562, 719] width 10 height 10
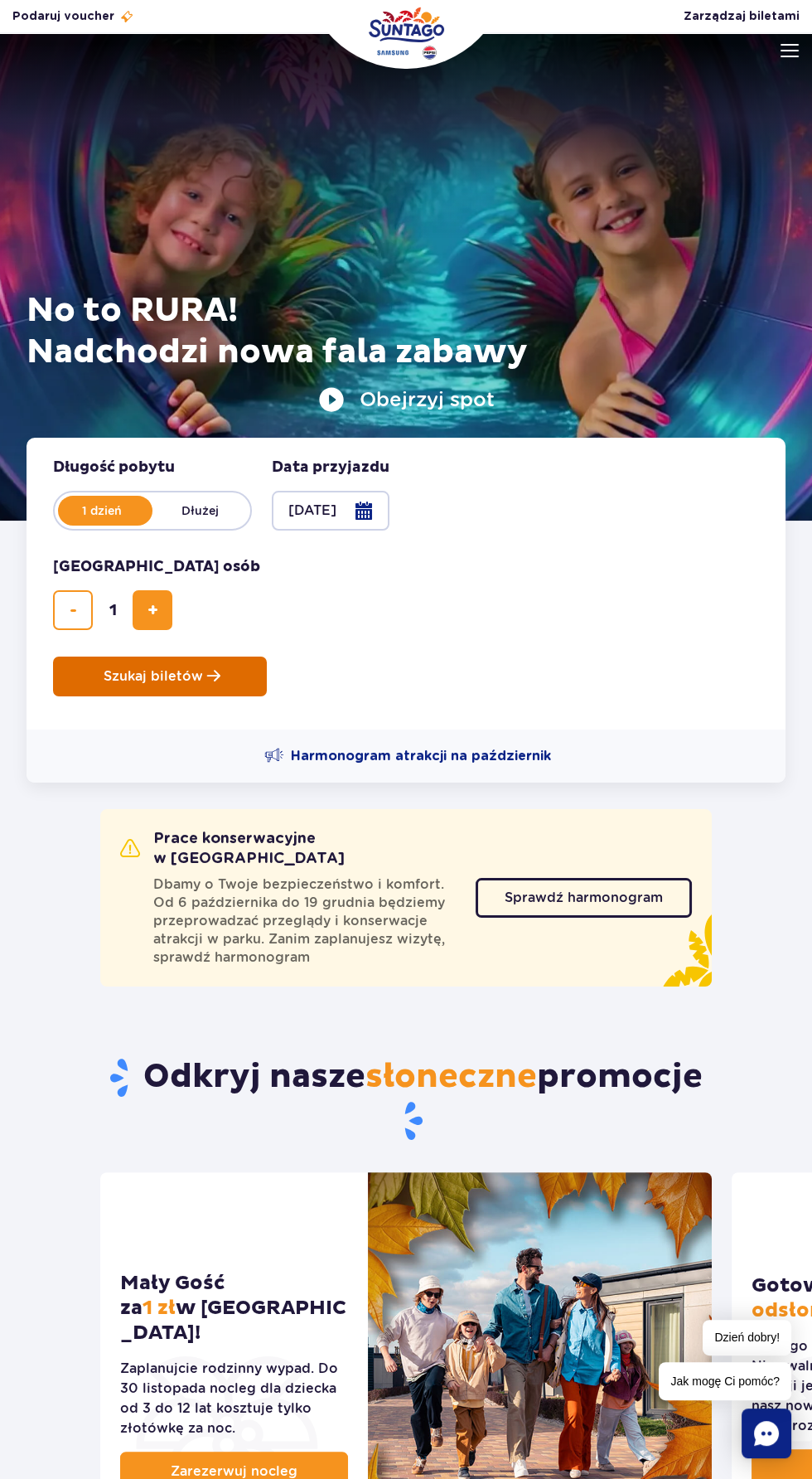
click at [119, 675] on span "Szukaj biletów" at bounding box center [154, 676] width 100 height 15
click at [452, 761] on span "Harmonogram atrakcji na październik" at bounding box center [421, 756] width 260 height 19
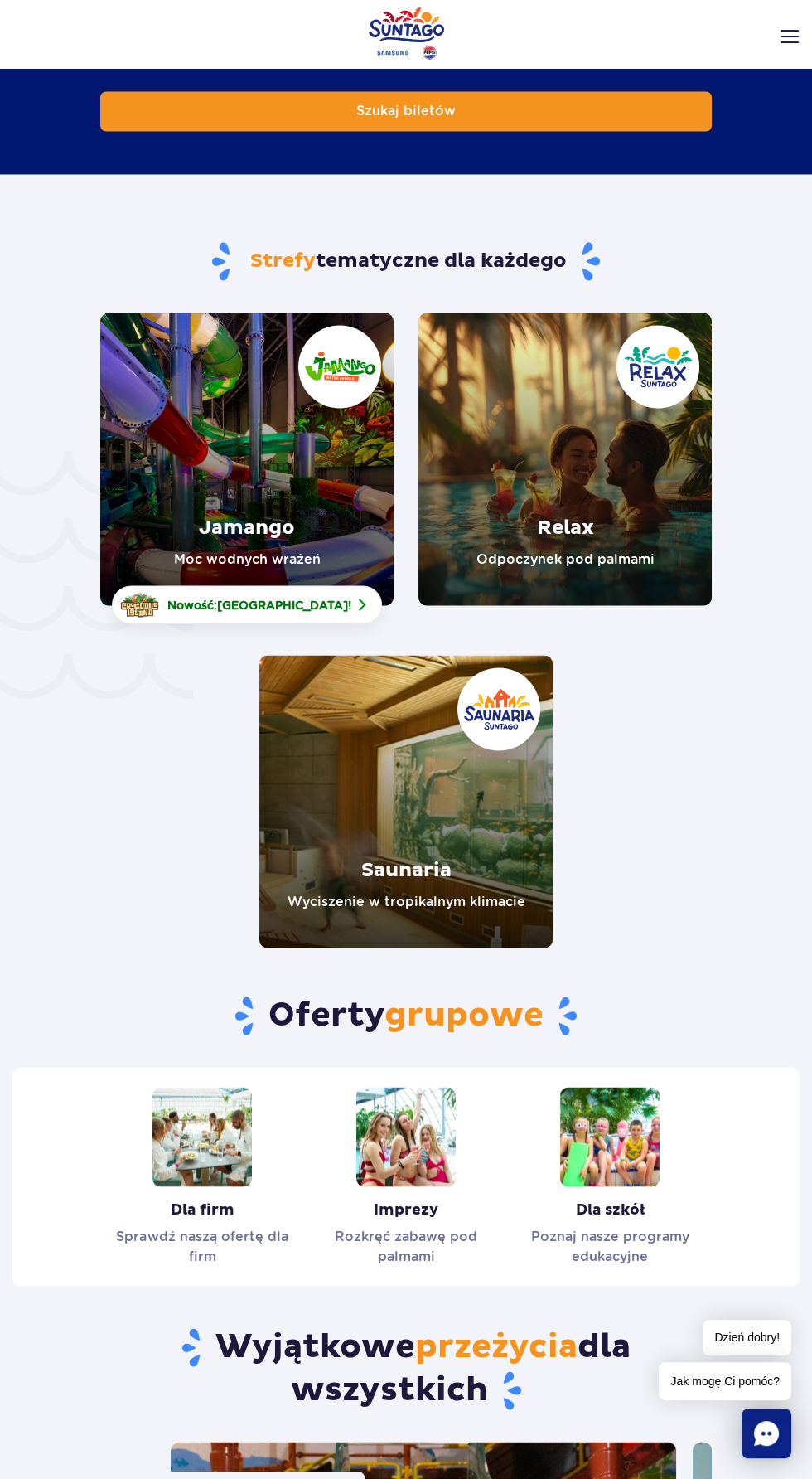
scroll to position [4098, 0]
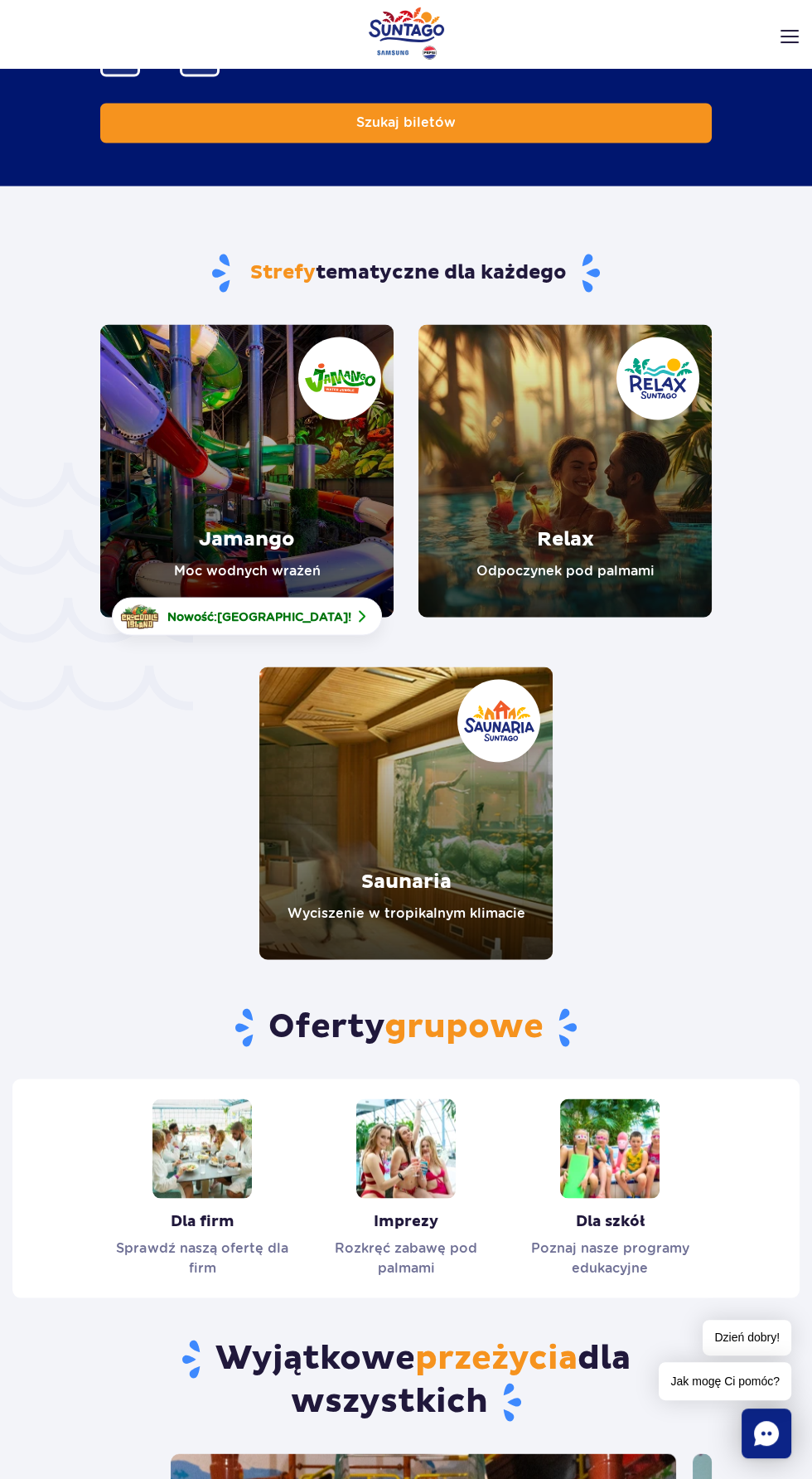
click at [187, 463] on link "Jamango" at bounding box center [247, 470] width 294 height 293
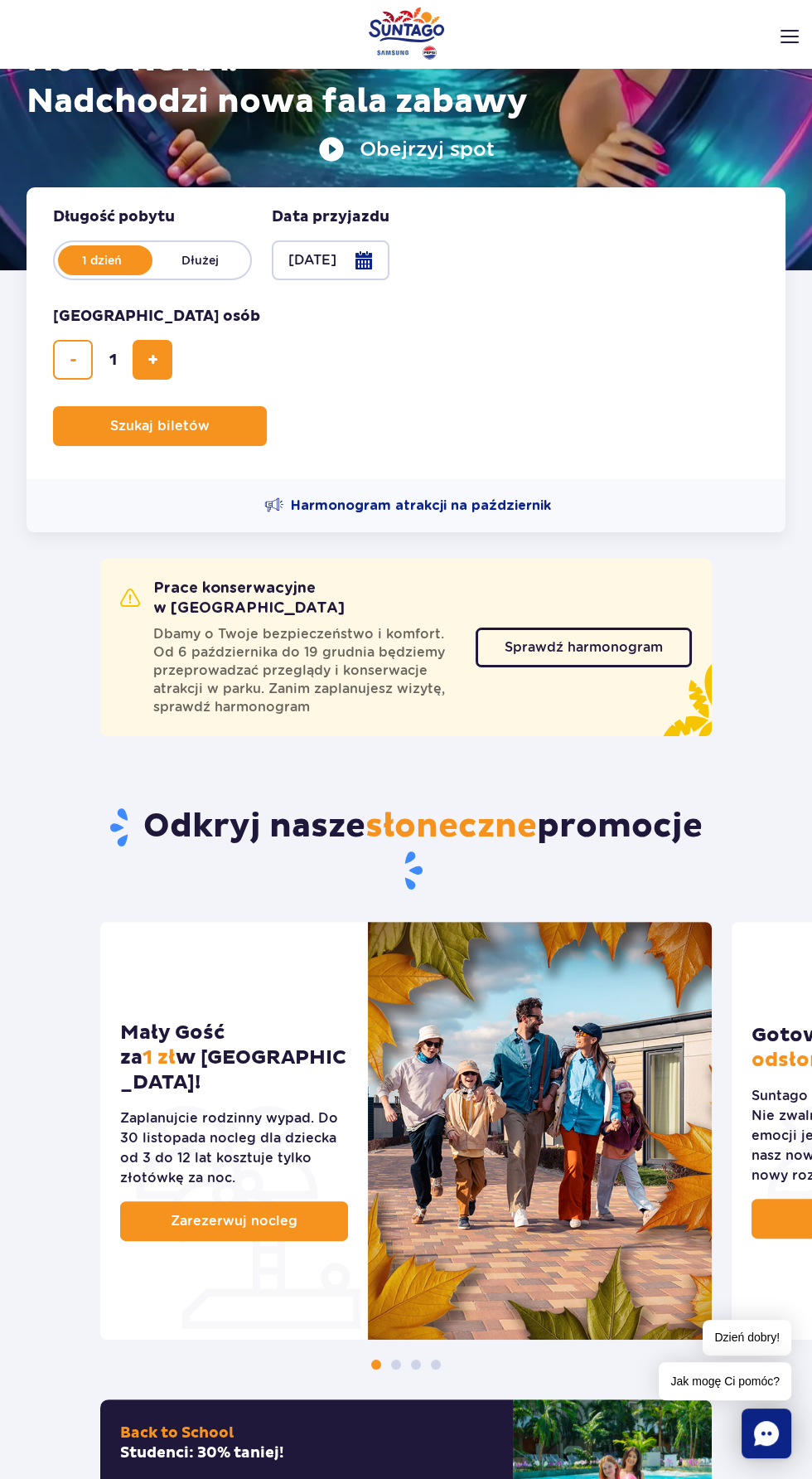
scroll to position [0, 0]
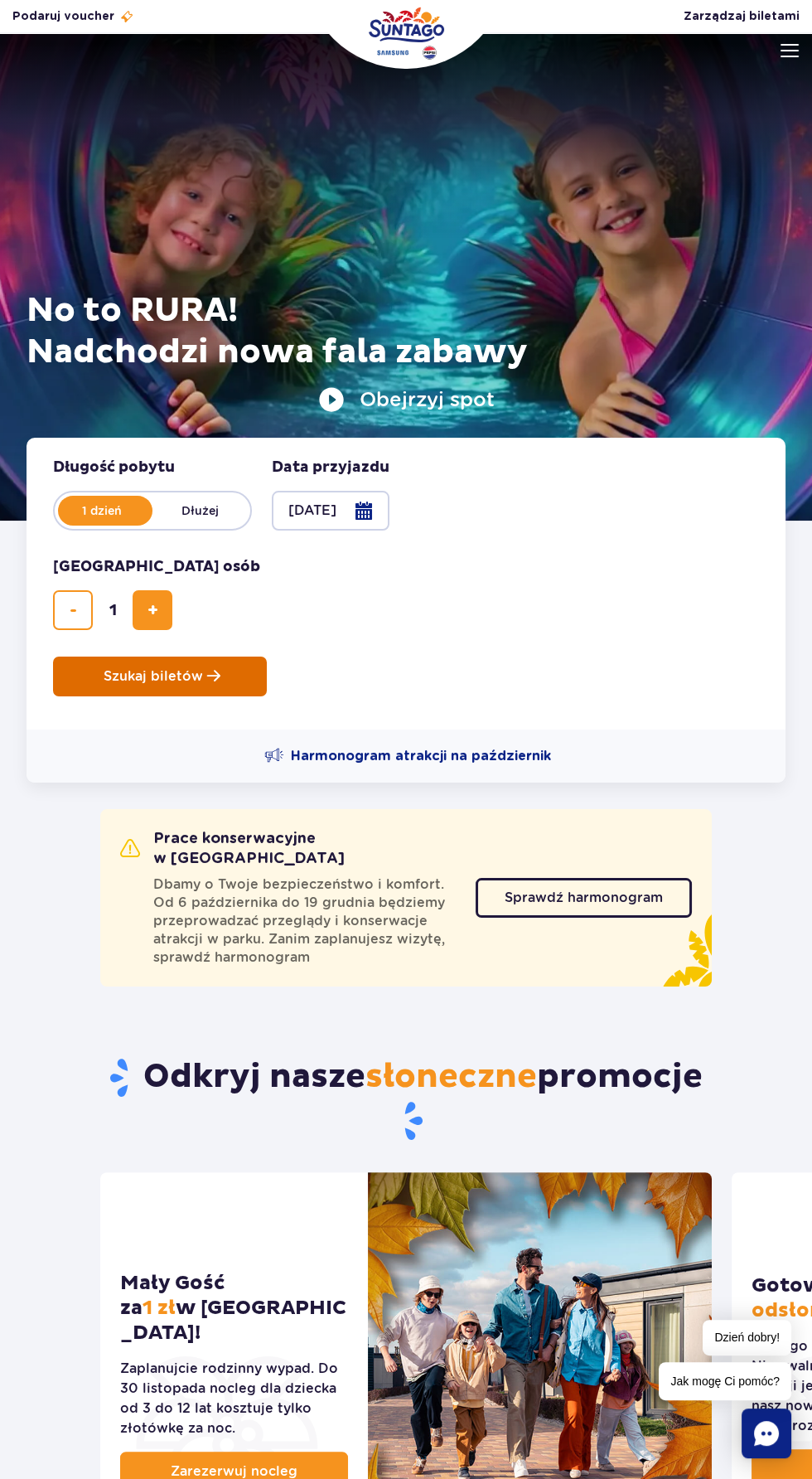
click at [200, 675] on span "Szukaj biletów" at bounding box center [154, 676] width 100 height 15
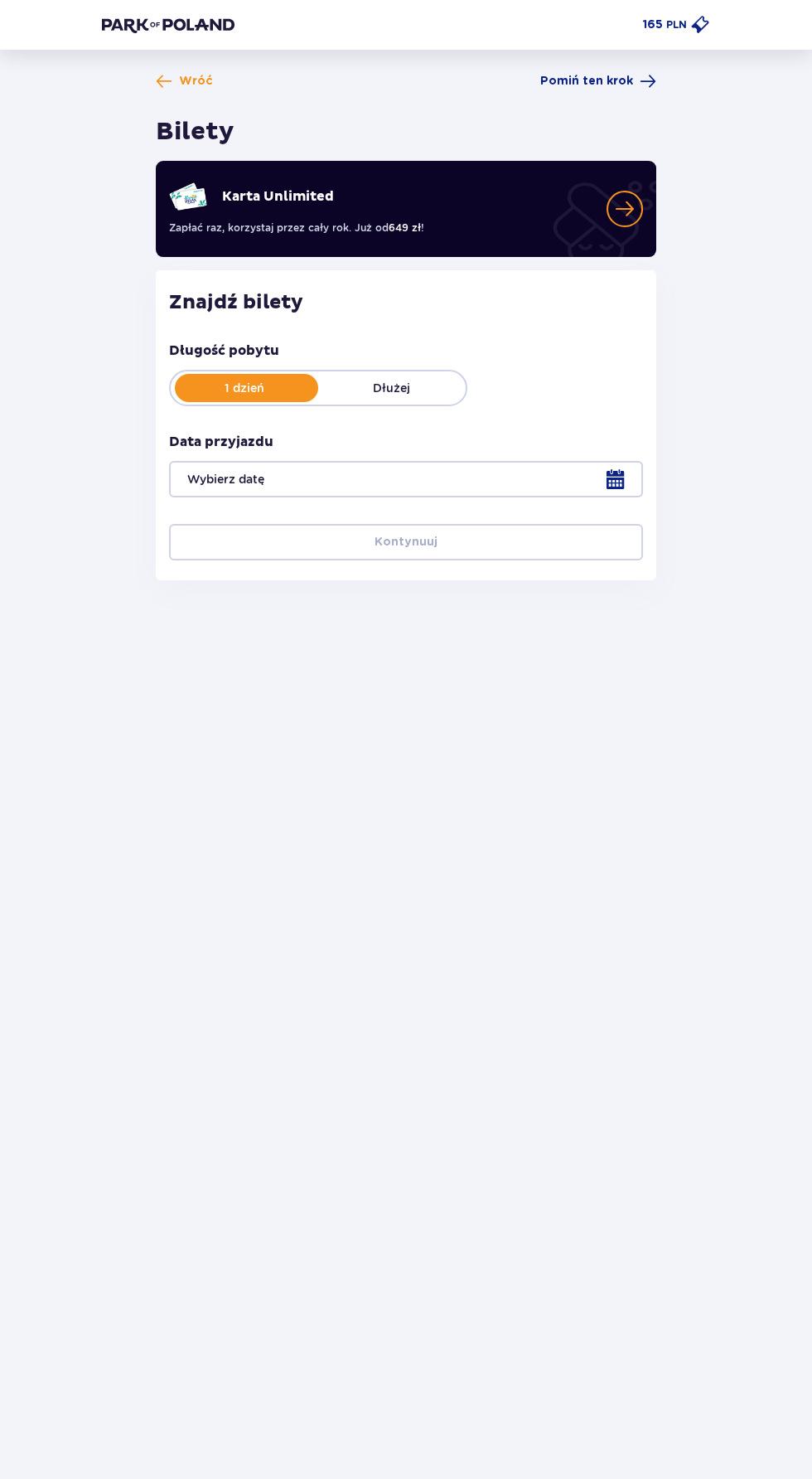
type input "[DATE]"
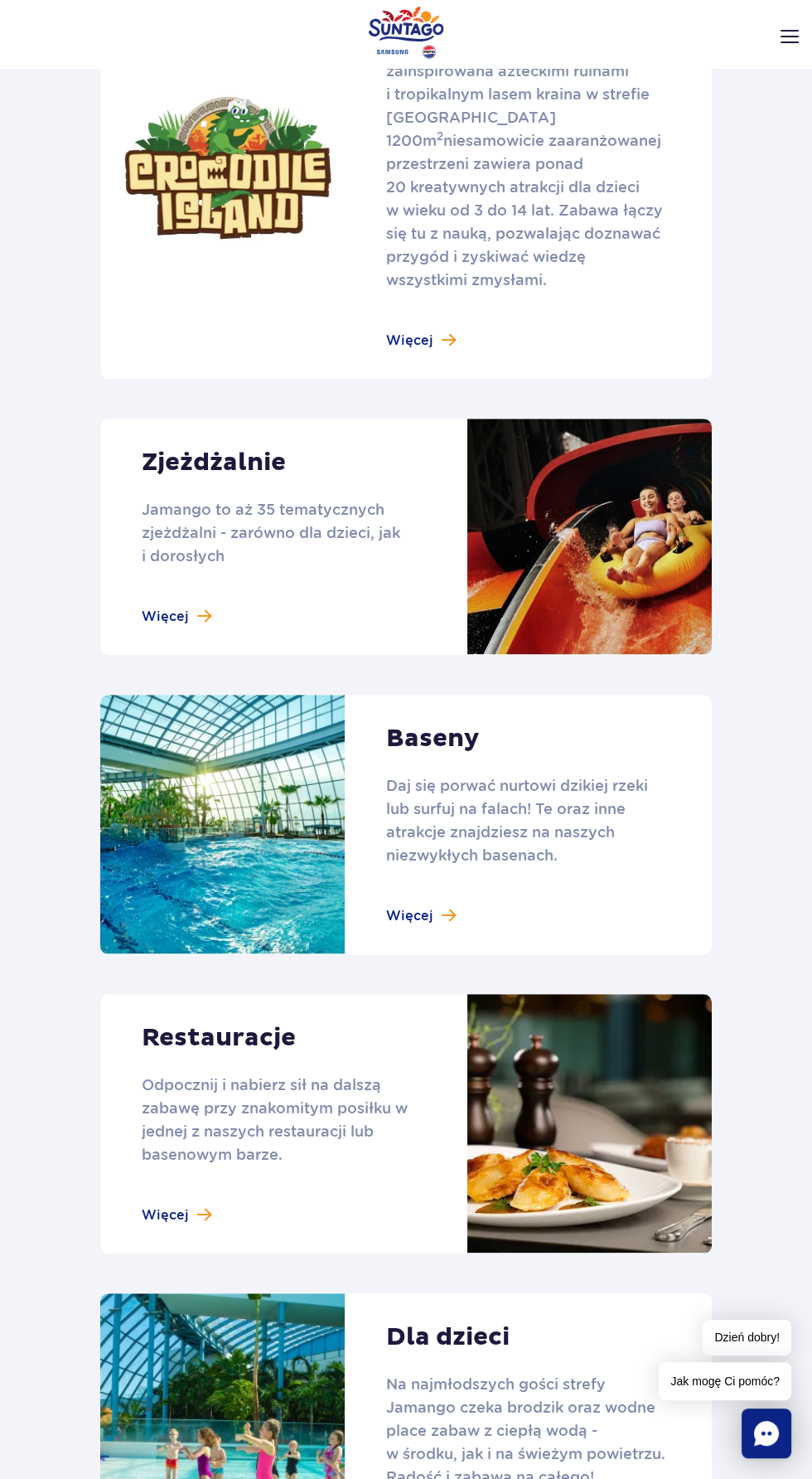
scroll to position [1146, 0]
click at [182, 583] on link at bounding box center [406, 536] width 612 height 236
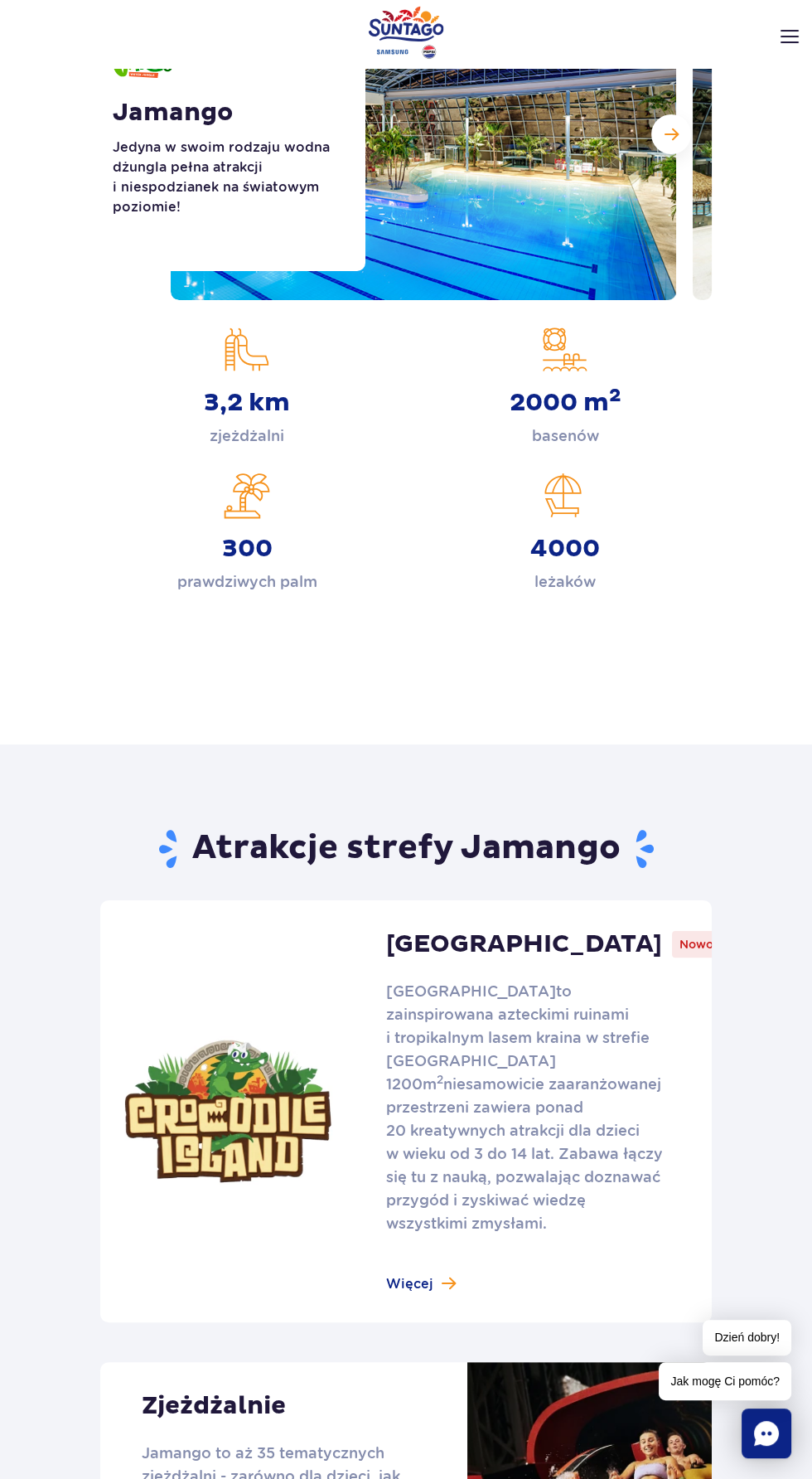
scroll to position [0, 0]
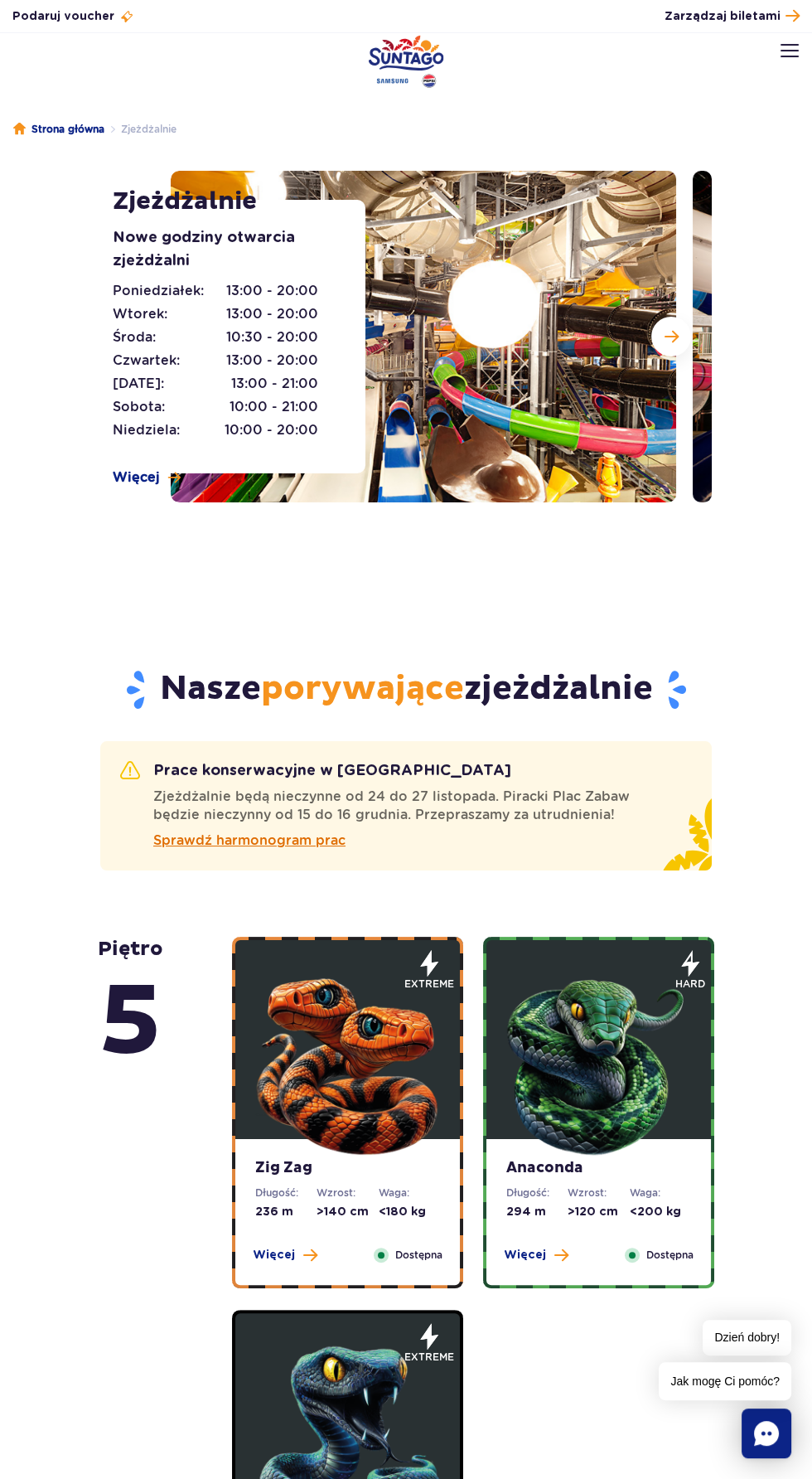
click at [305, 846] on span "Sprawdź harmonogram prac" at bounding box center [250, 841] width 192 height 20
click at [303, 847] on span "Sprawdź harmonogram prac" at bounding box center [250, 841] width 192 height 20
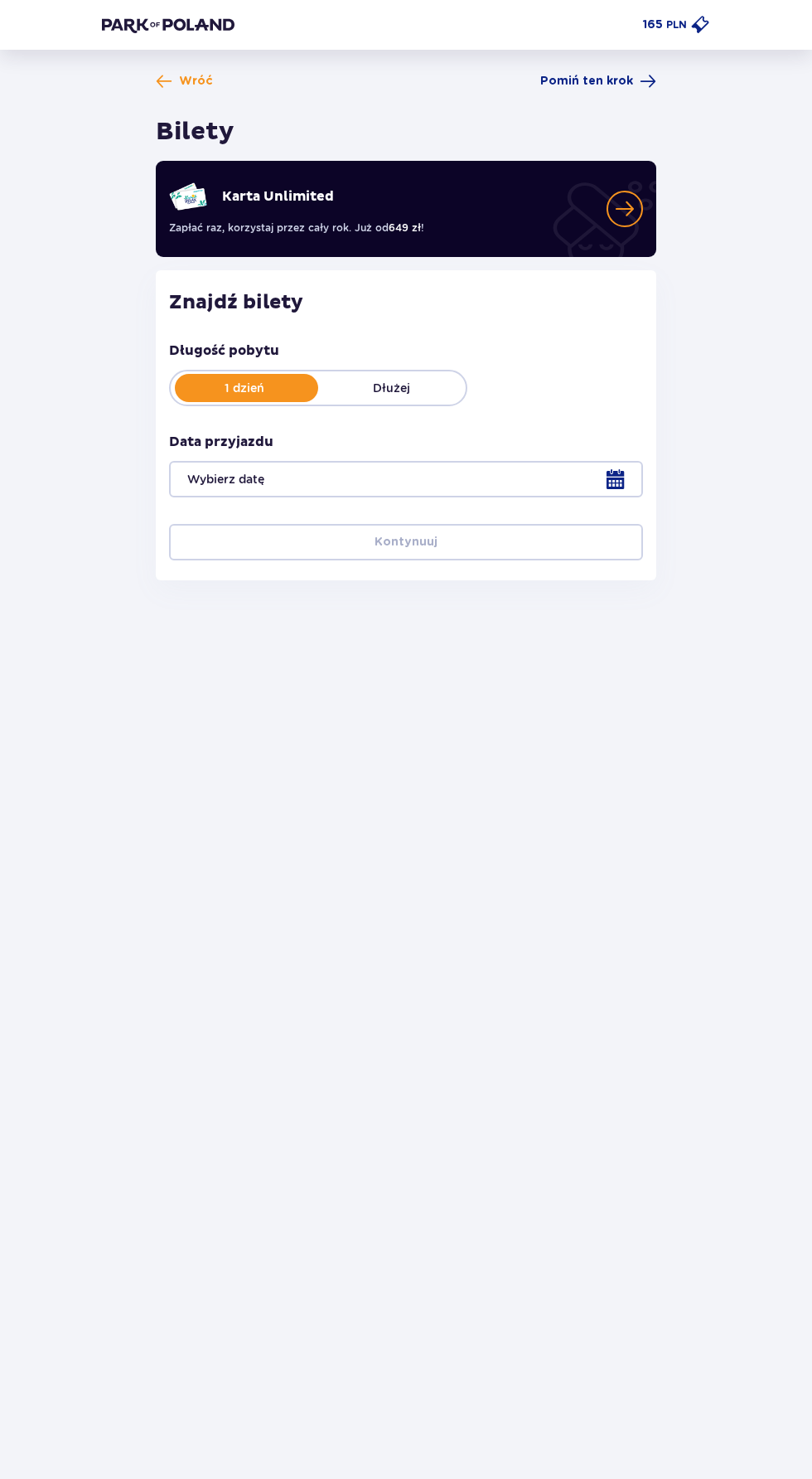
type input "18.10.25"
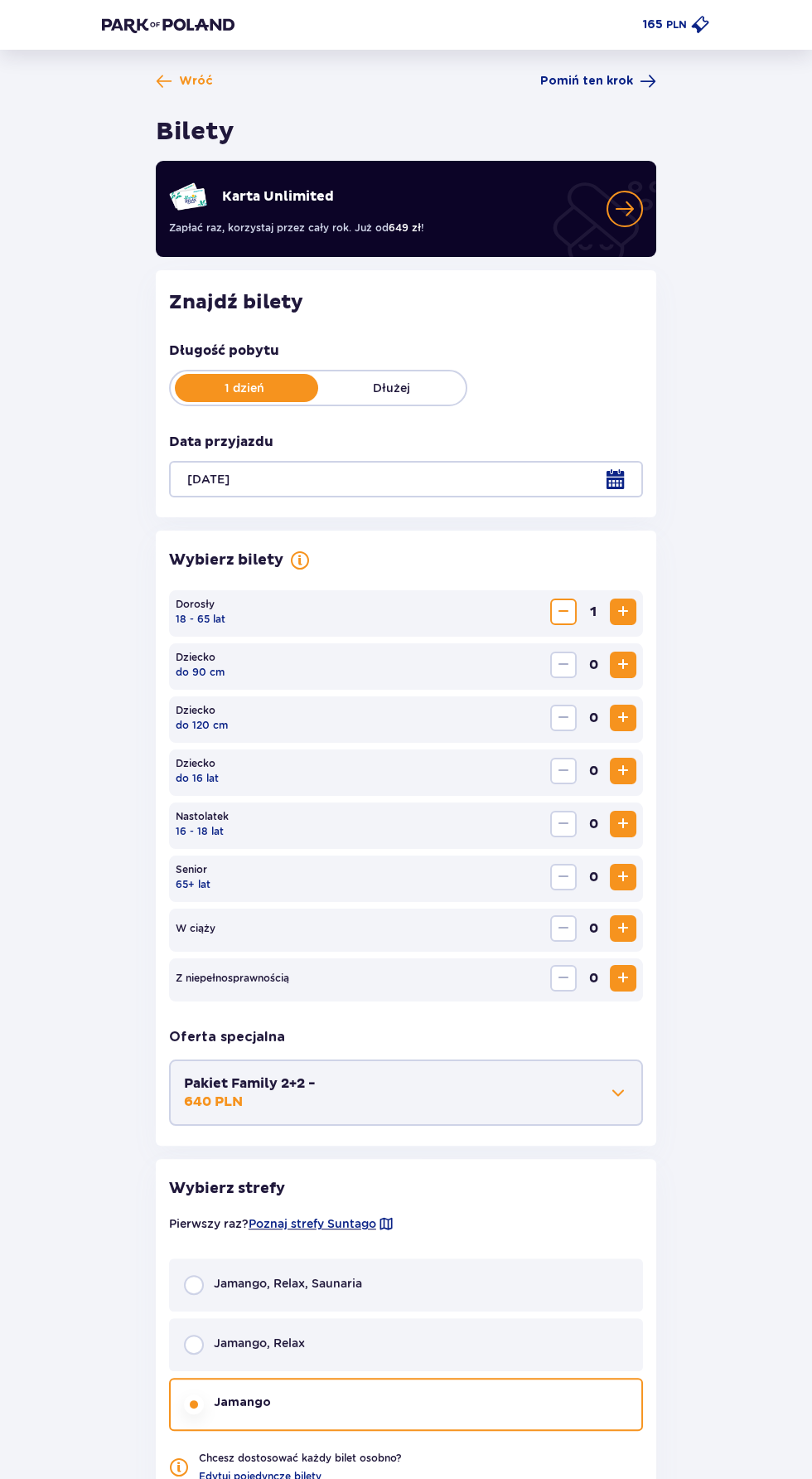
click at [623, 611] on span "Zwiększ" at bounding box center [624, 612] width 20 height 20
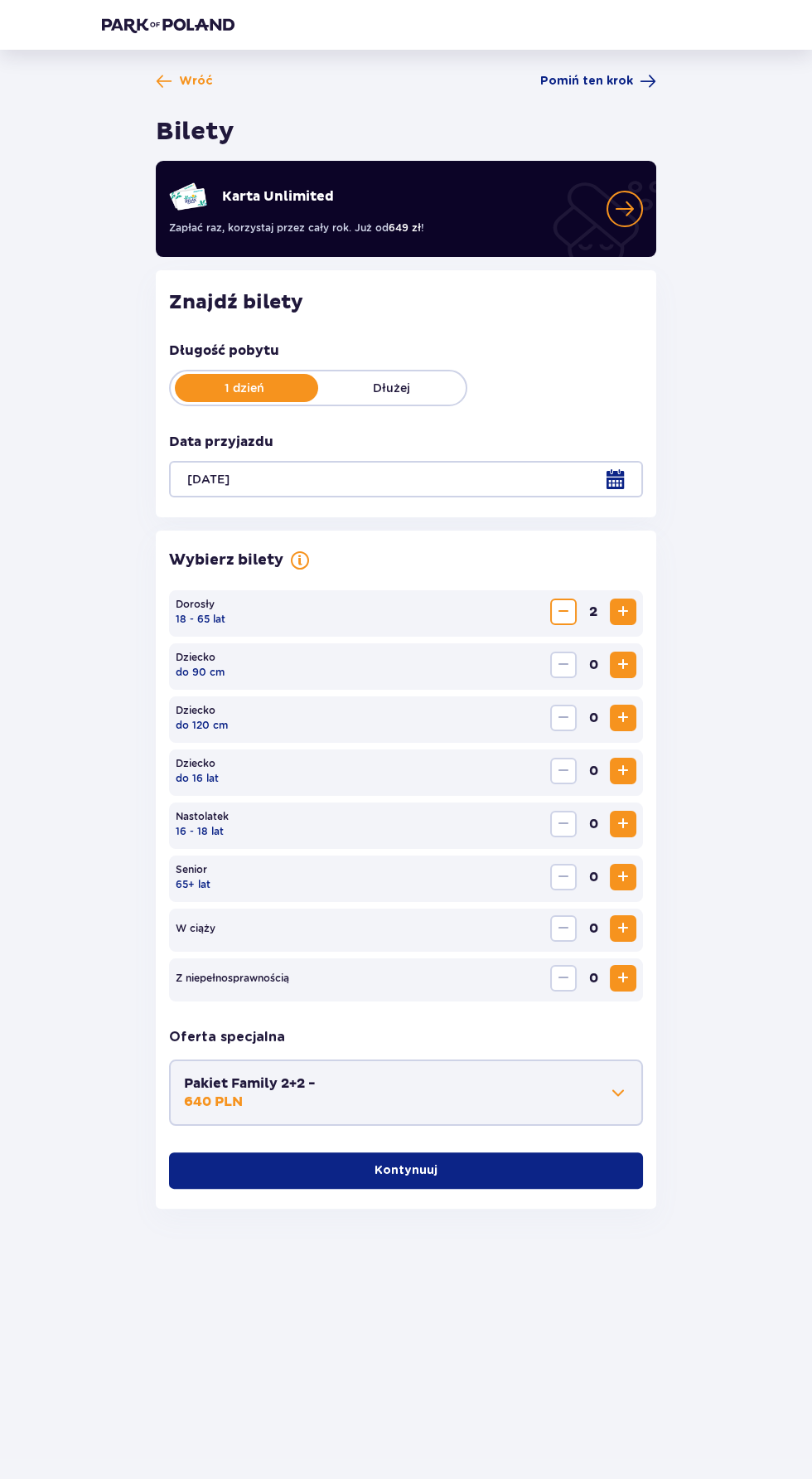
click at [517, 1170] on button "Kontynuuj" at bounding box center [406, 1170] width 474 height 36
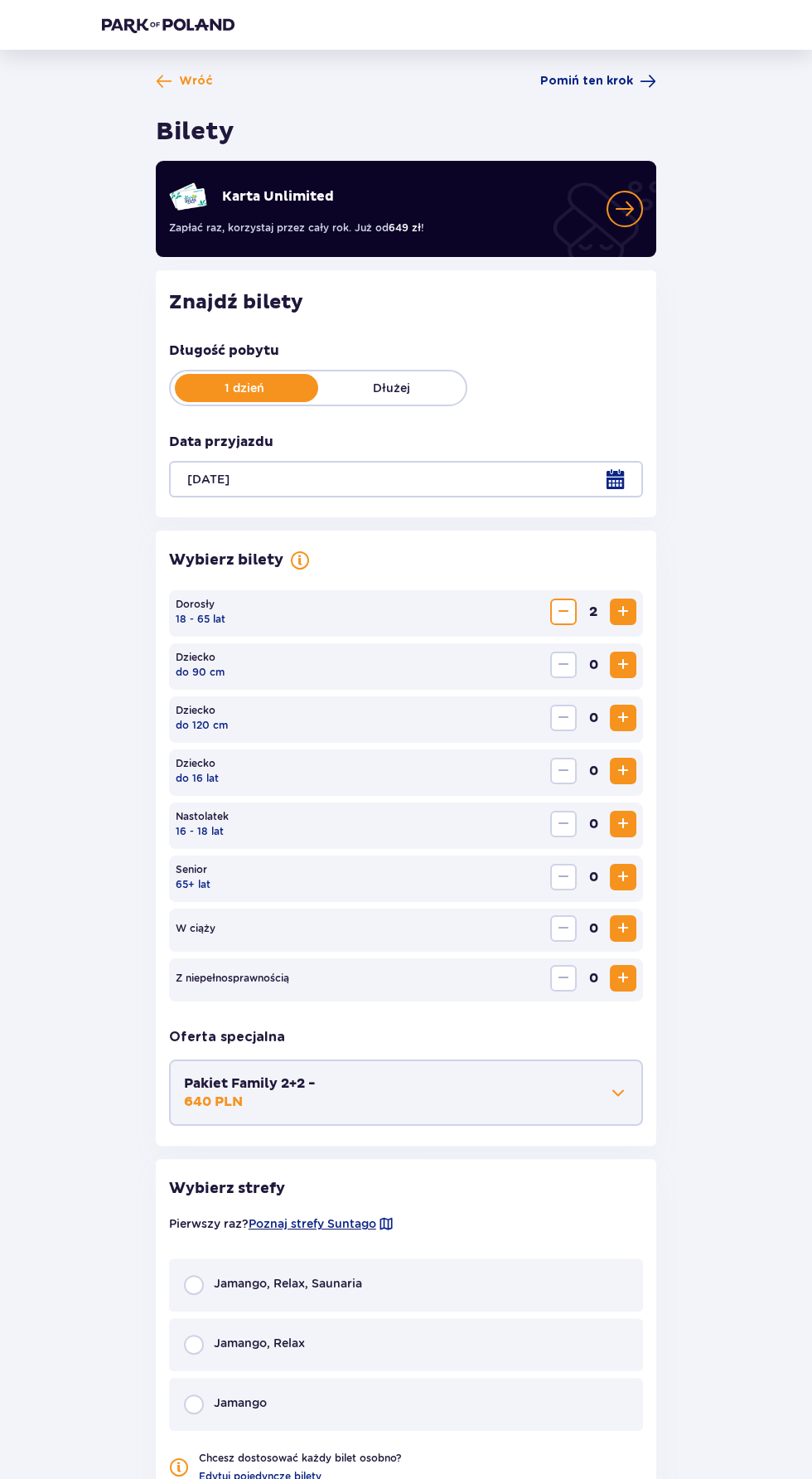
scroll to position [54, 0]
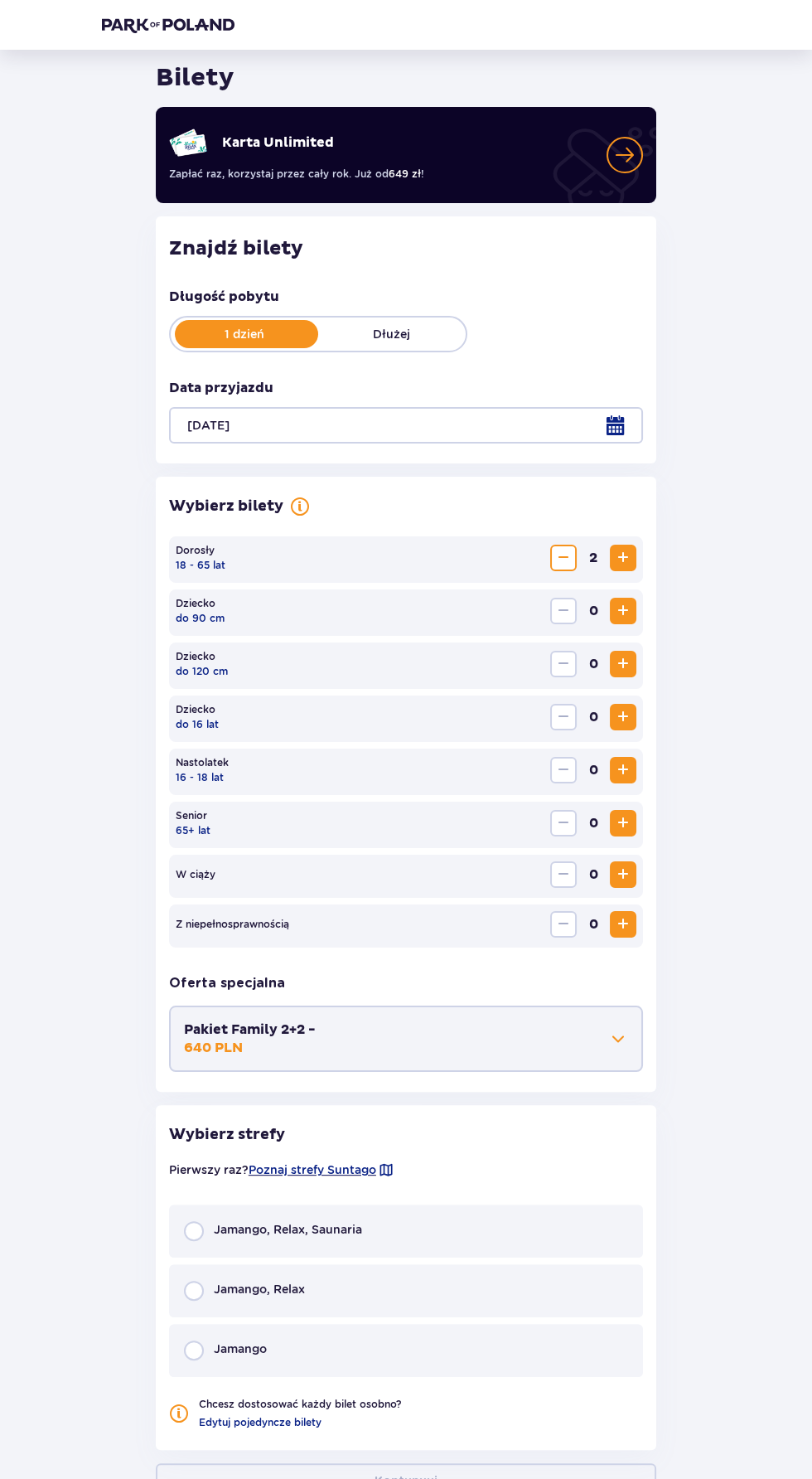
click at [198, 1230] on input "radio" at bounding box center [194, 1231] width 20 height 20
radio input "true"
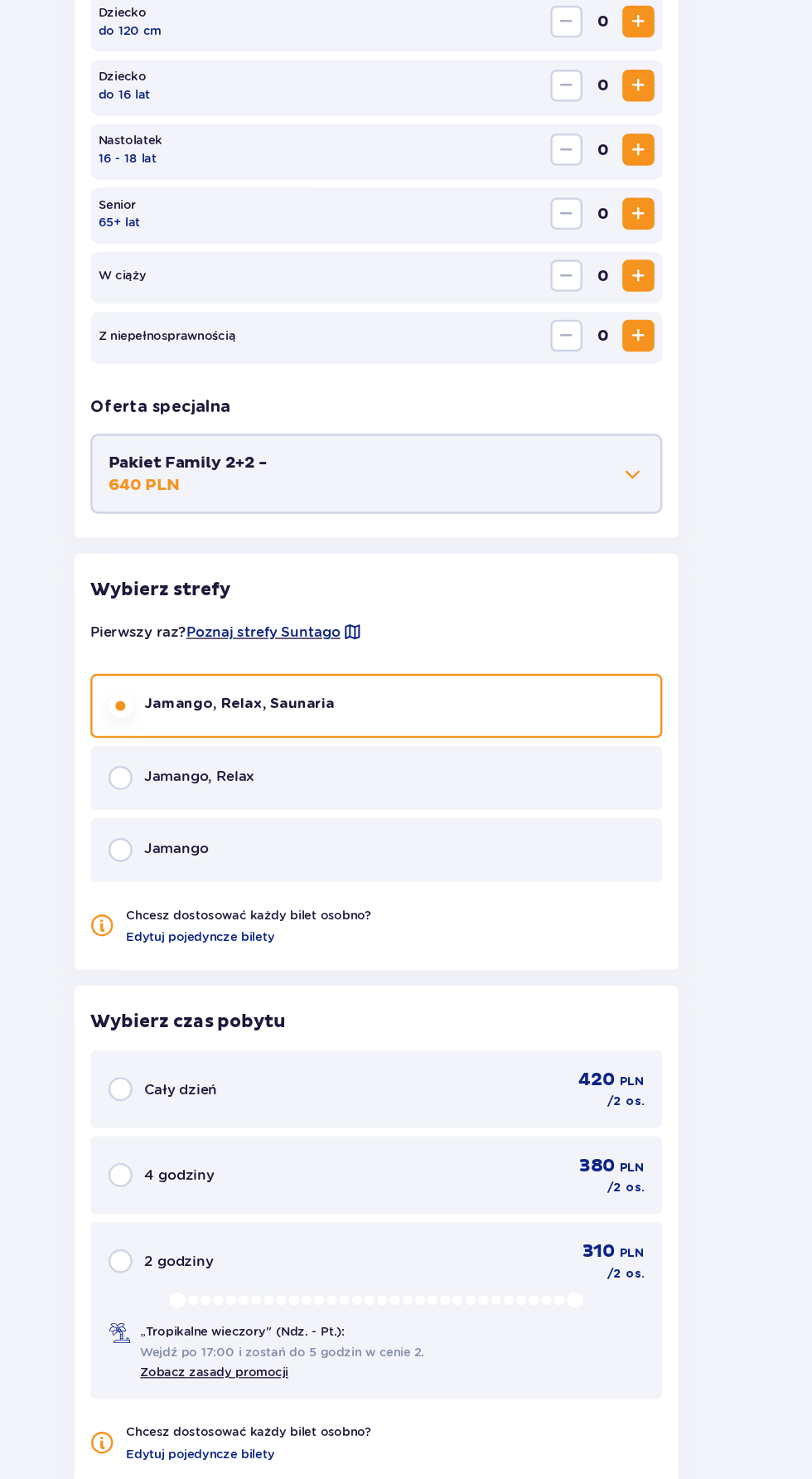
scroll to position [480, 0]
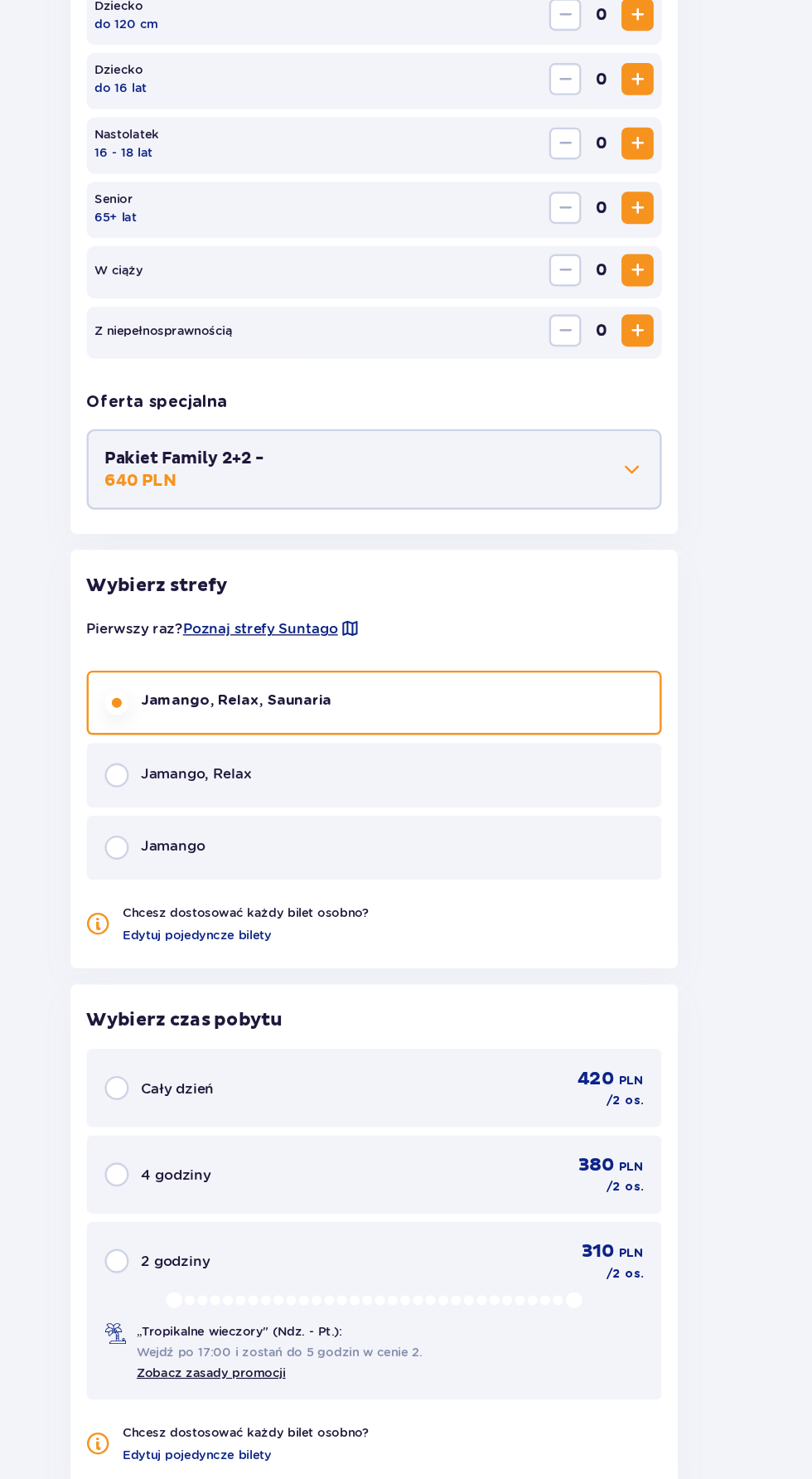
click at [197, 855] on input "radio" at bounding box center [194, 864] width 20 height 20
radio input "true"
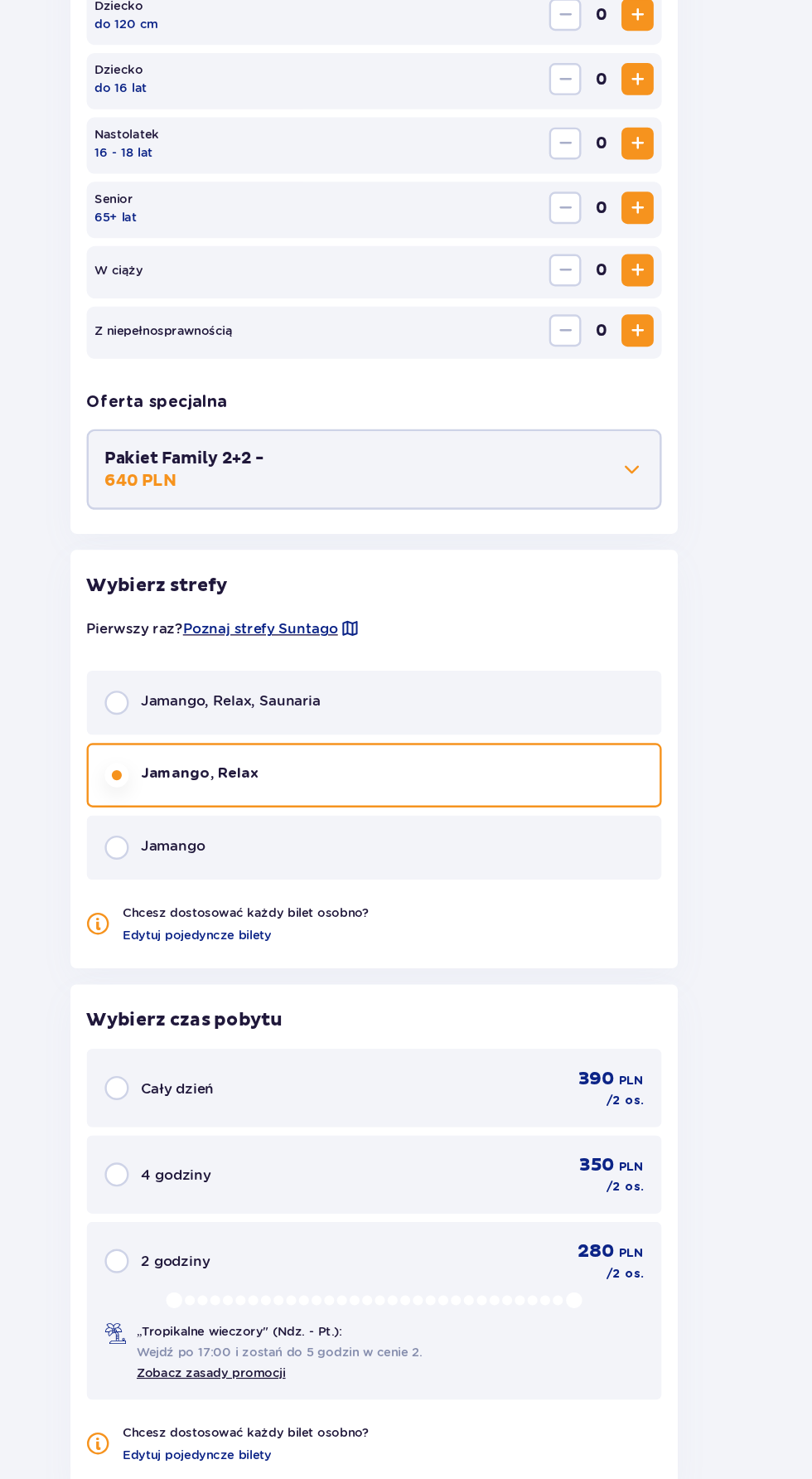
click at [192, 931] on input "radio" at bounding box center [194, 924] width 20 height 20
radio input "true"
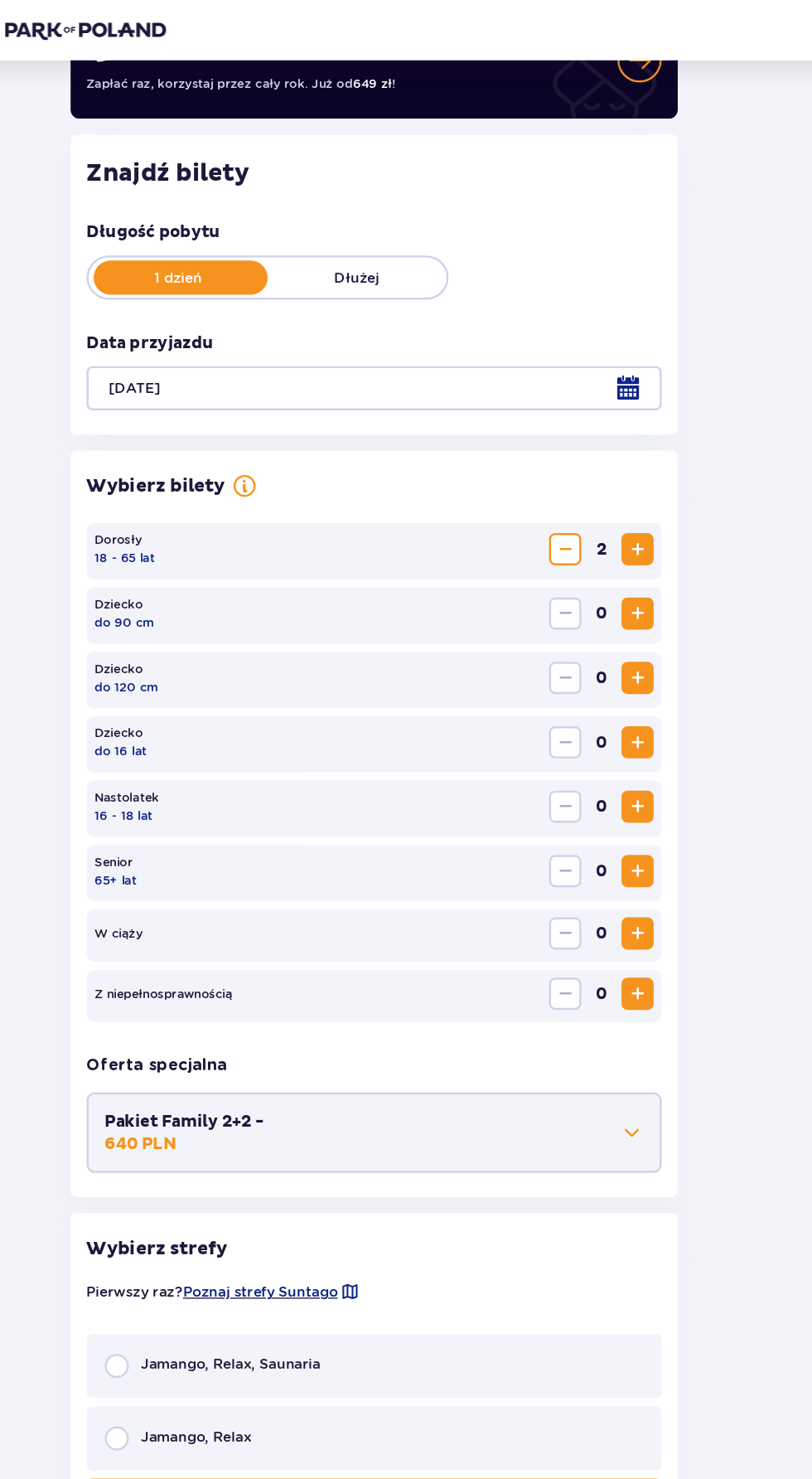
scroll to position [160, 0]
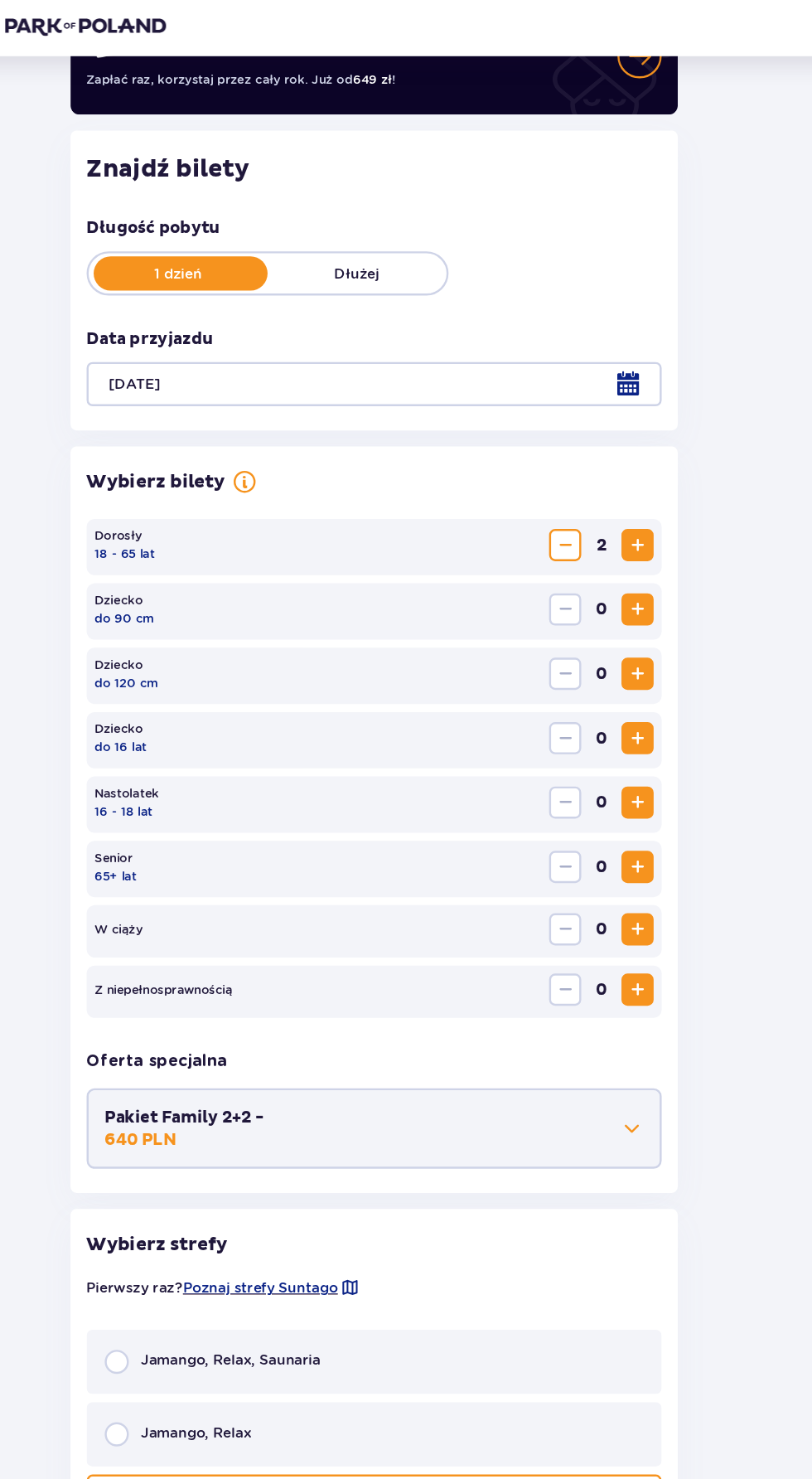
click at [566, 450] on span "Zmniejsz" at bounding box center [564, 452] width 20 height 20
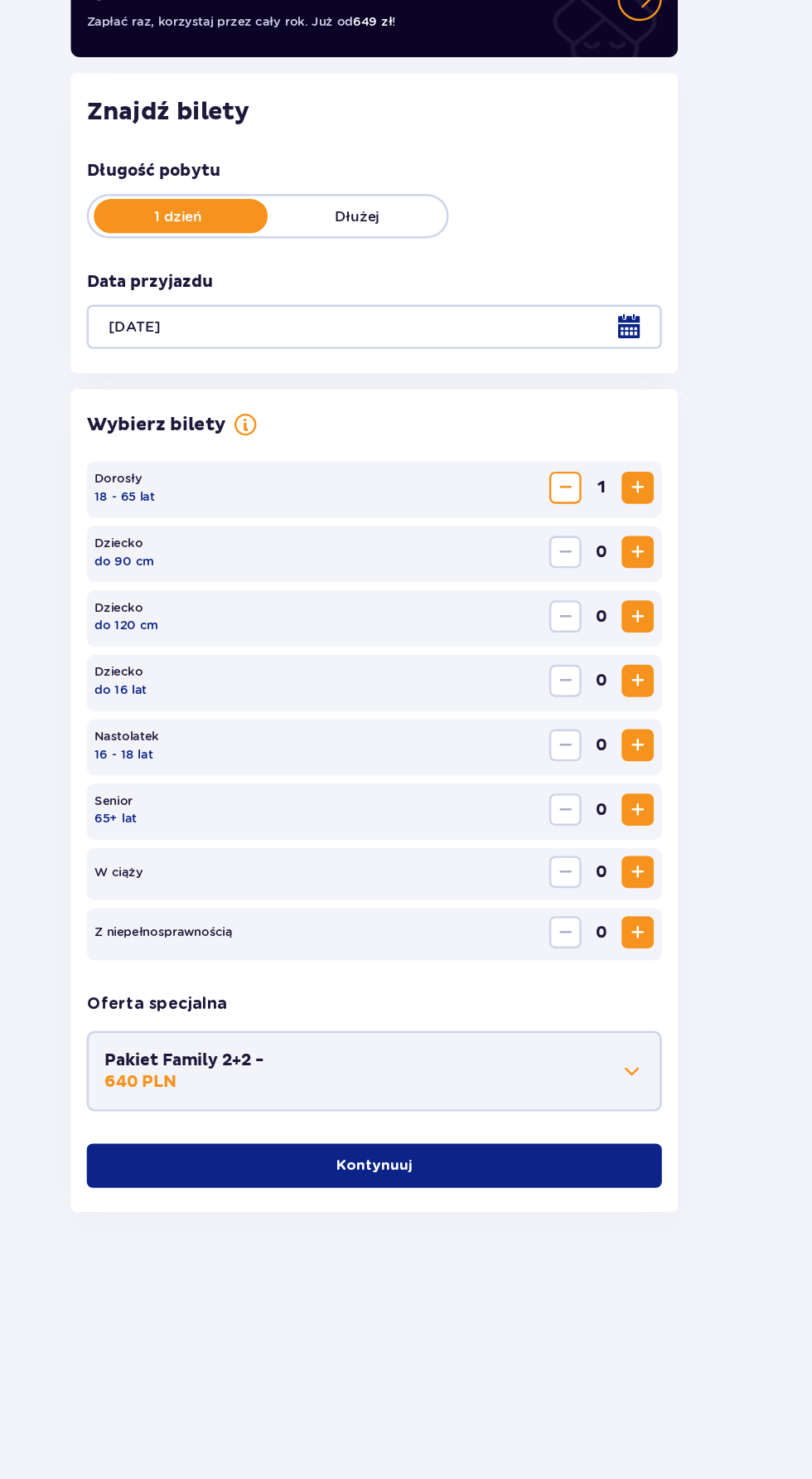
scroll to position [0, 0]
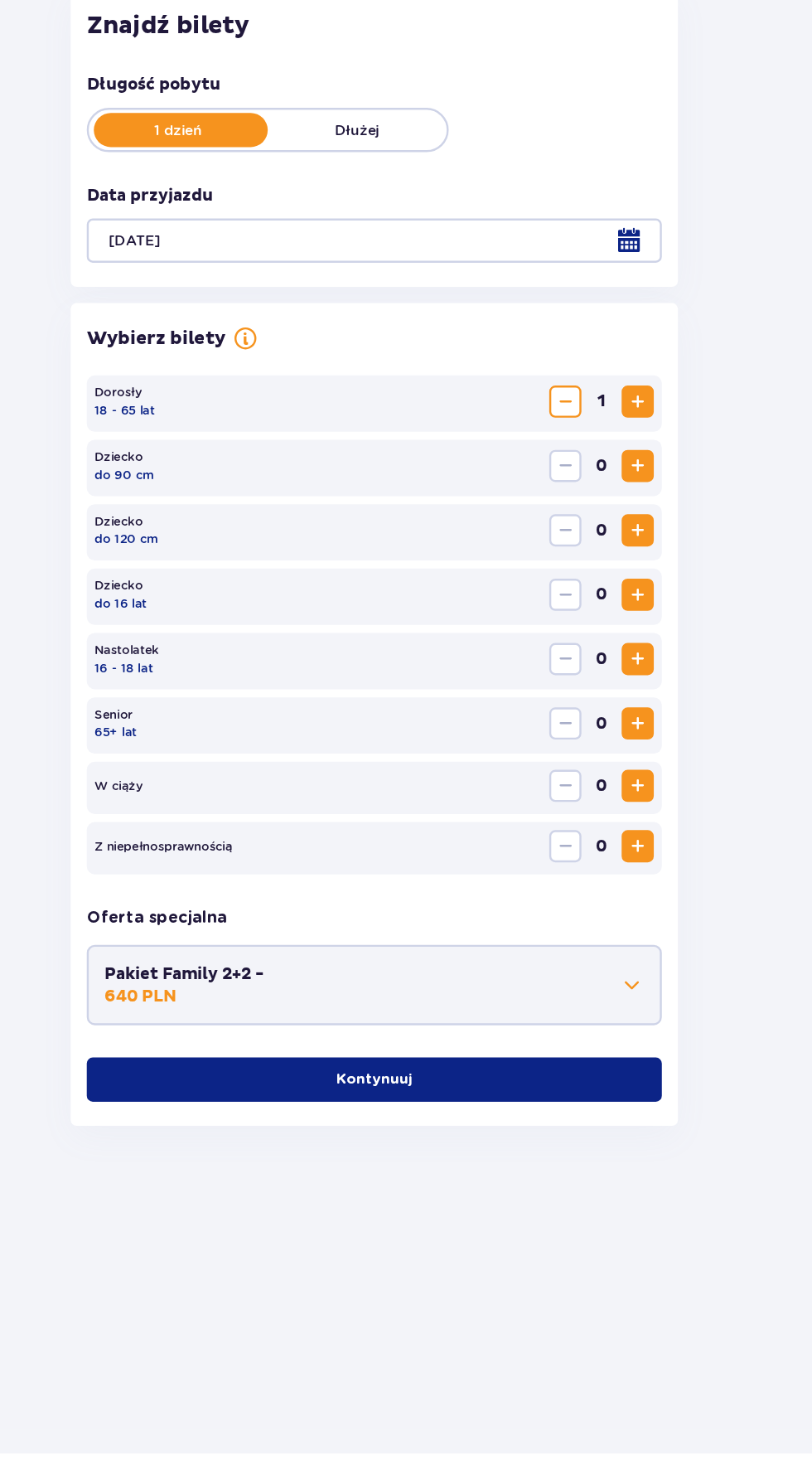
click at [532, 1186] on button "Kontynuuj" at bounding box center [406, 1170] width 474 height 36
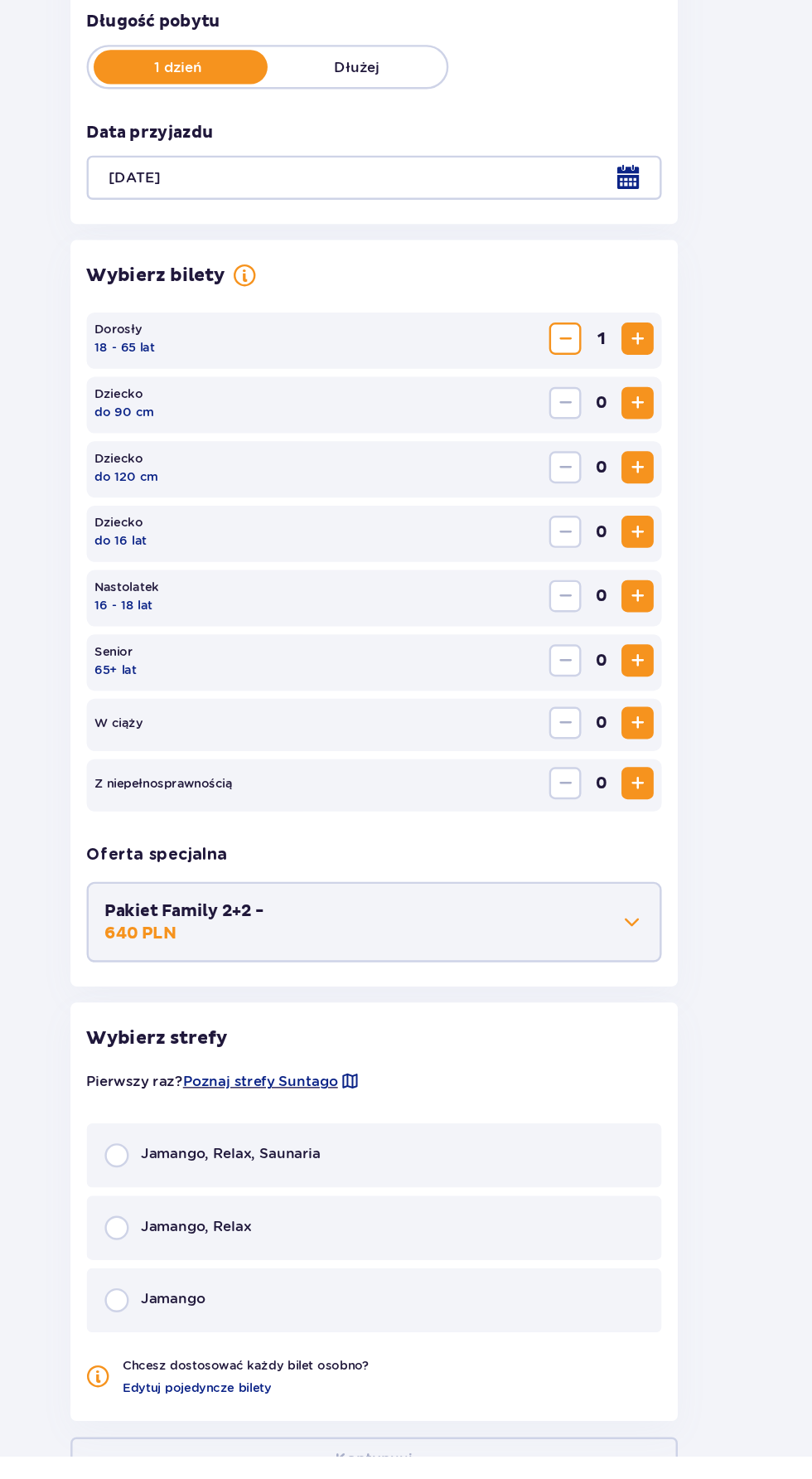
click at [193, 1227] on input "radio" at bounding box center [194, 1231] width 20 height 20
radio input "true"
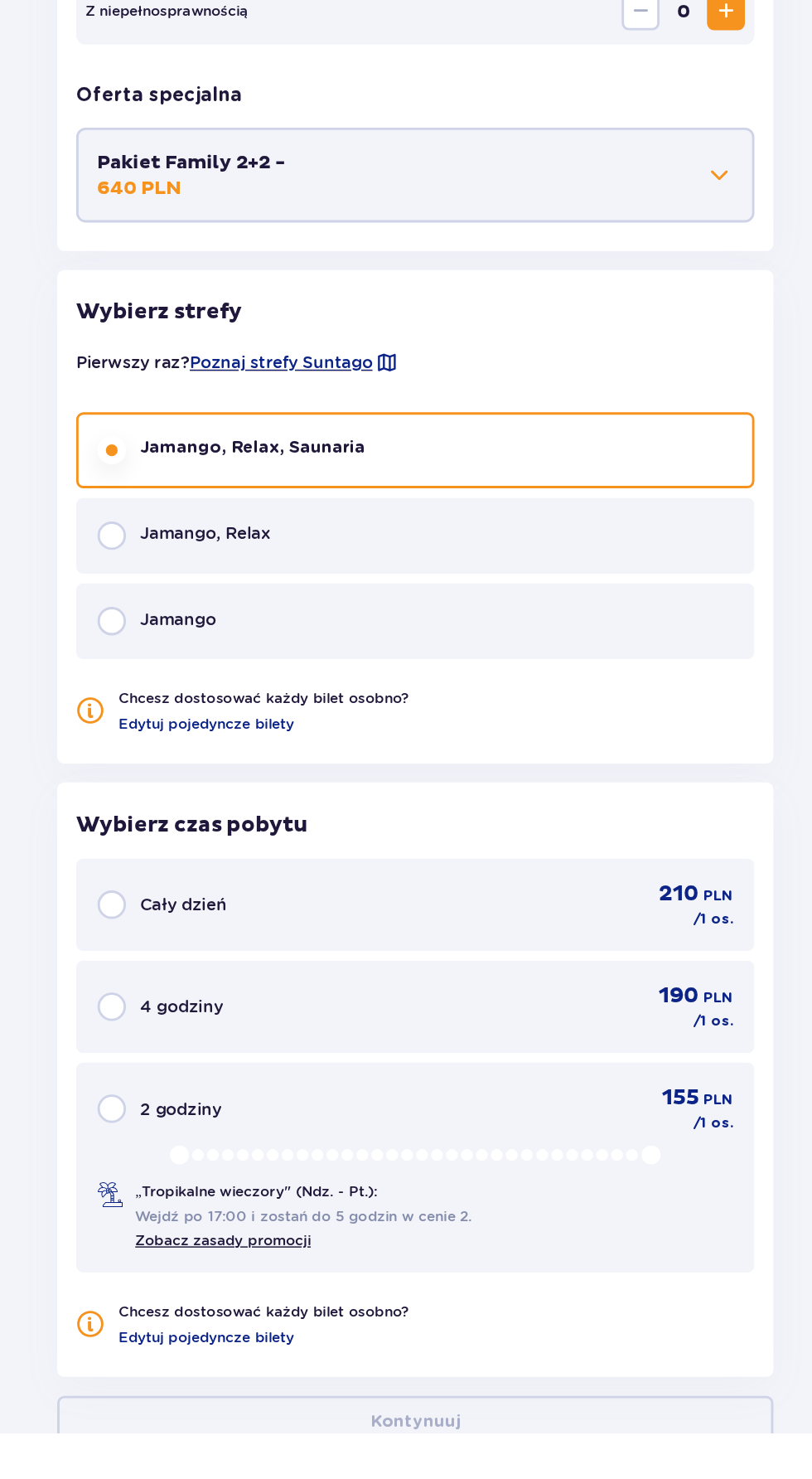
scroll to position [480, 0]
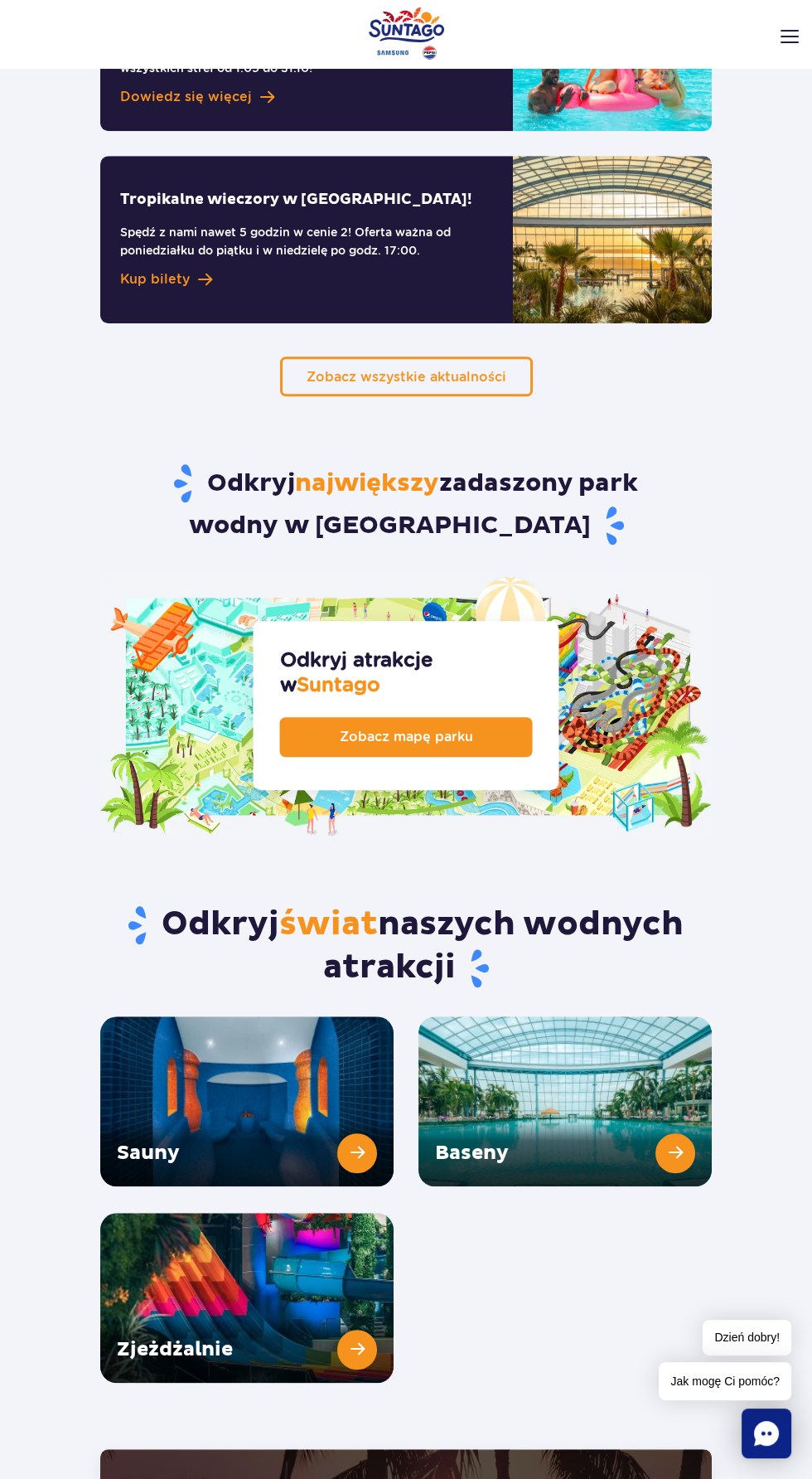
scroll to position [1688, 0]
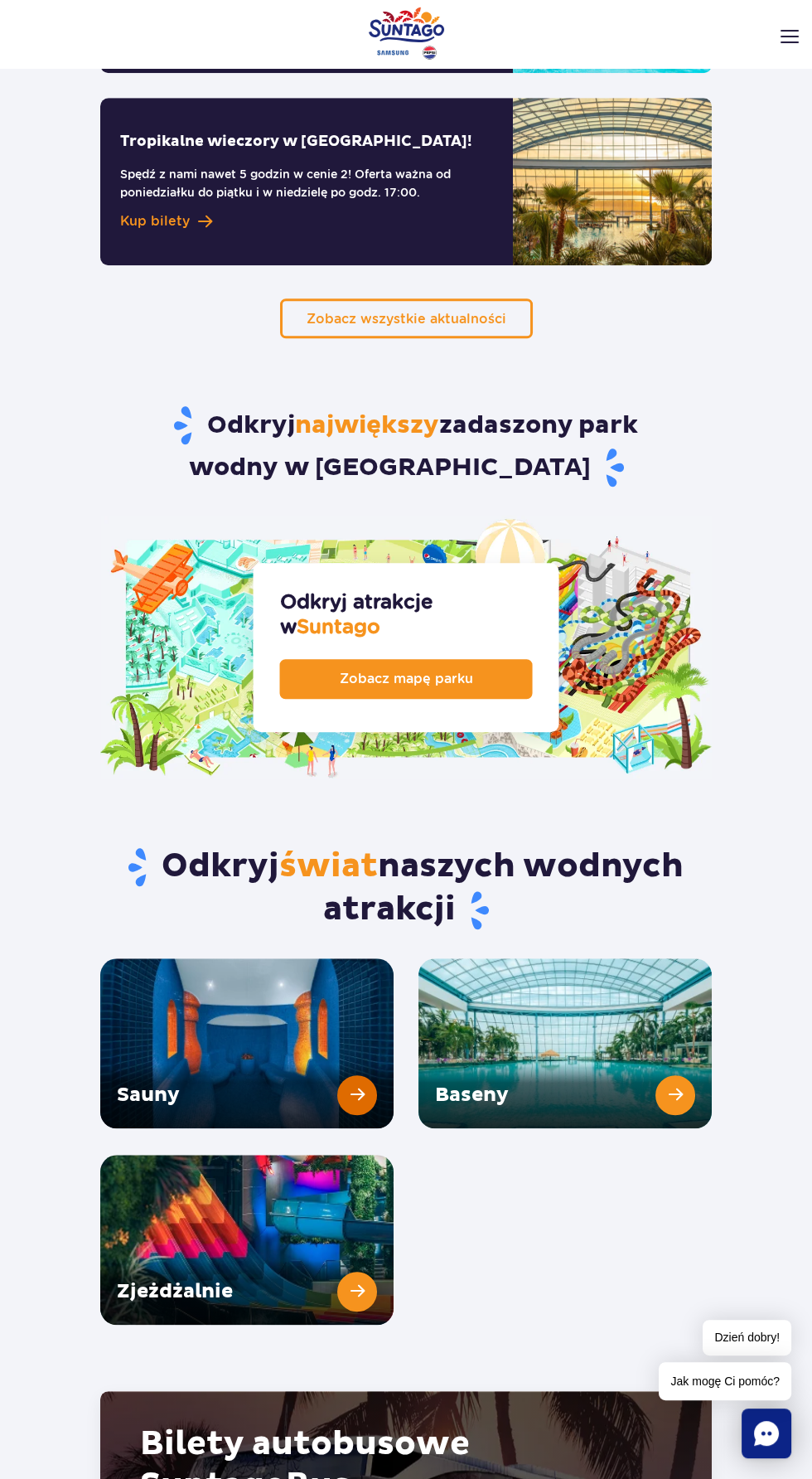
click at [295, 1000] on link "Sauny" at bounding box center [247, 1043] width 294 height 170
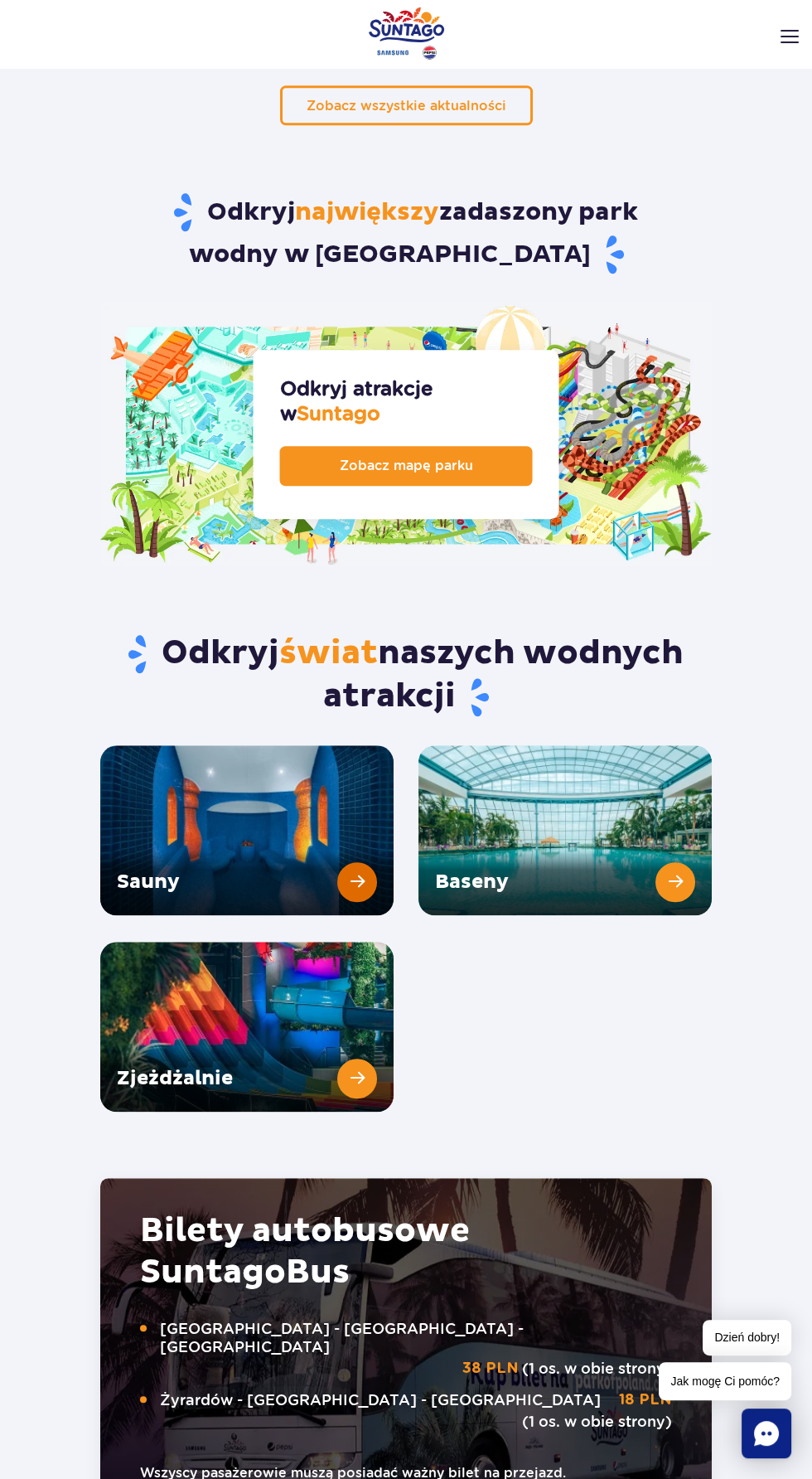
scroll to position [1982, 0]
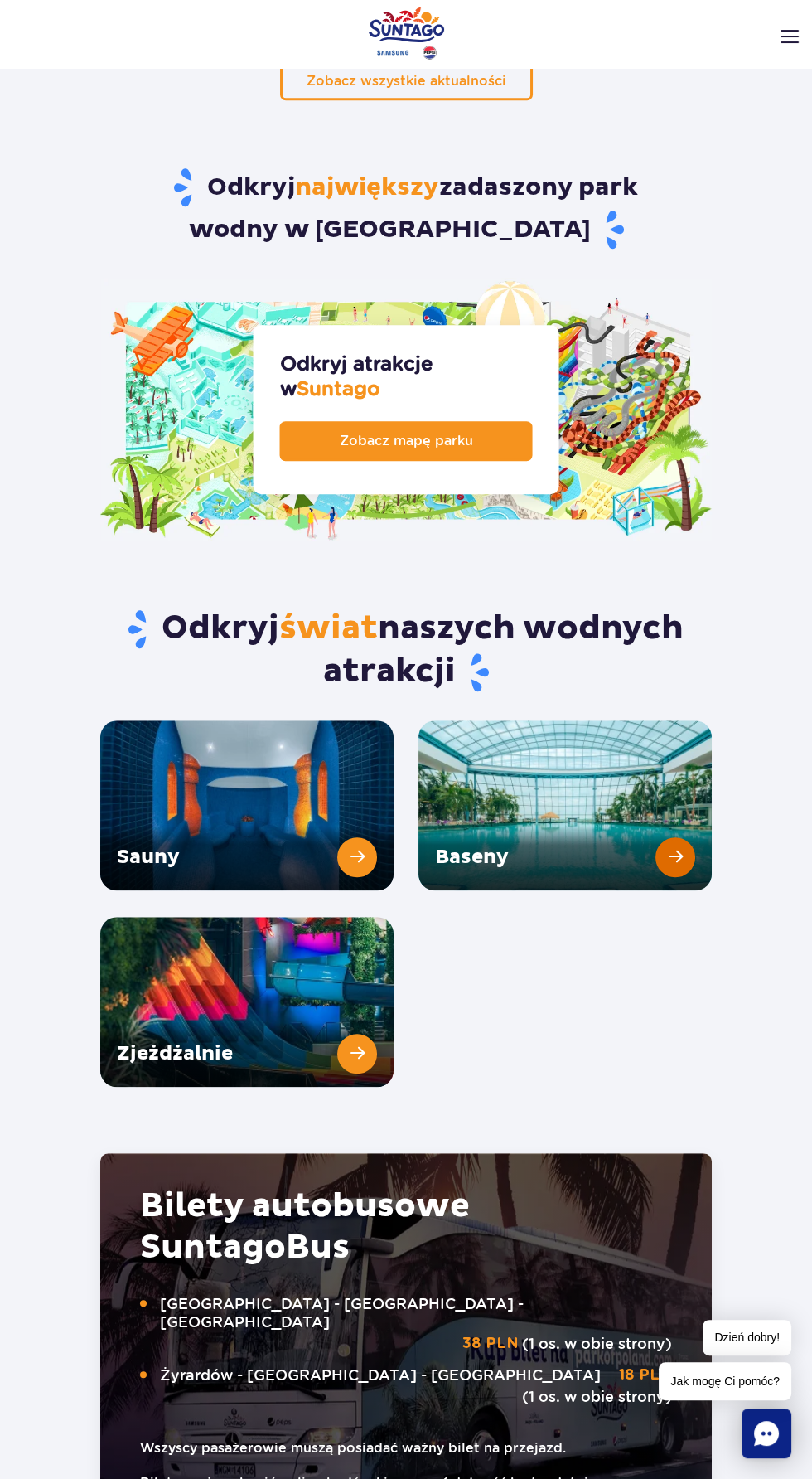
click at [623, 753] on link "Baseny" at bounding box center [566, 805] width 294 height 170
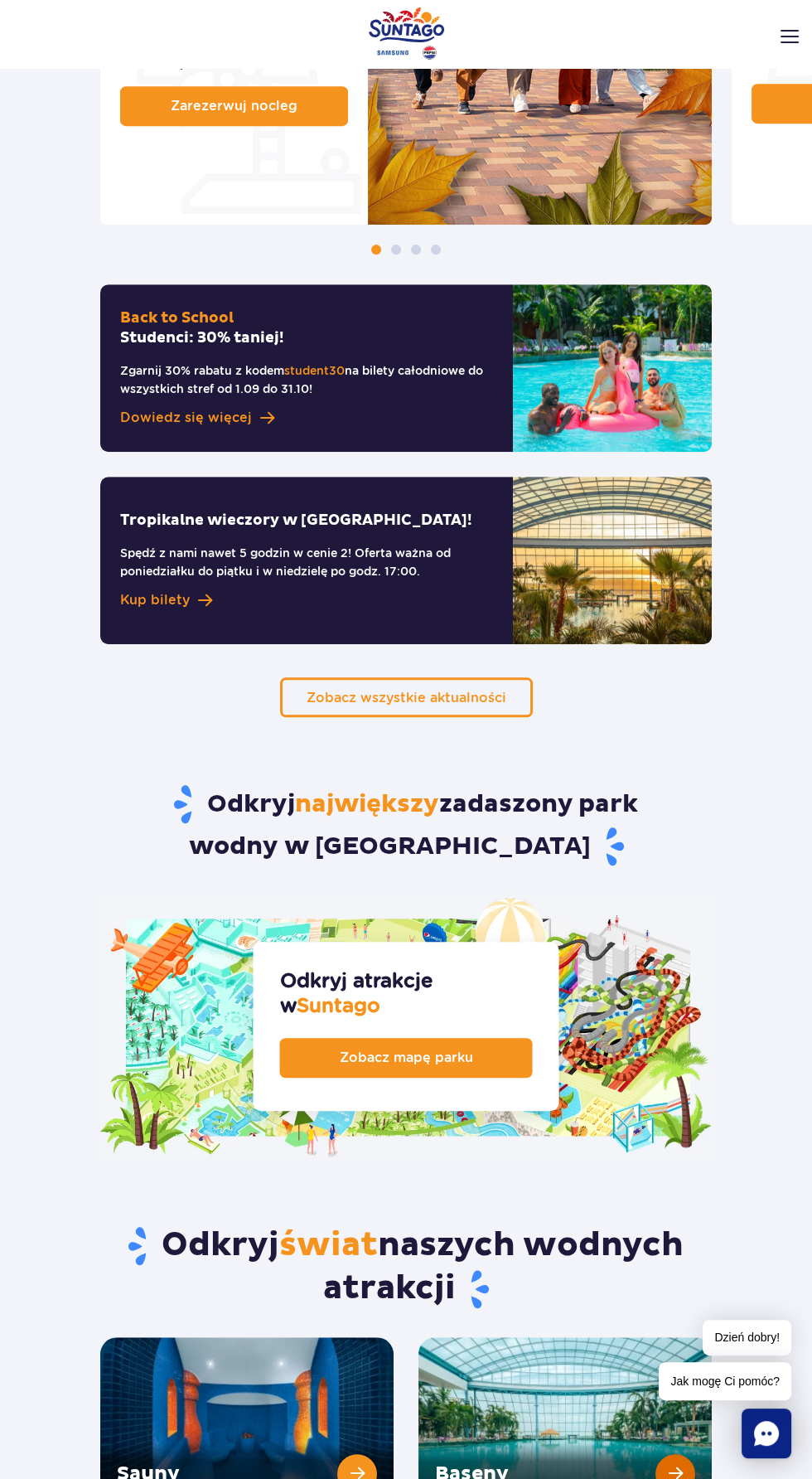
scroll to position [0, 0]
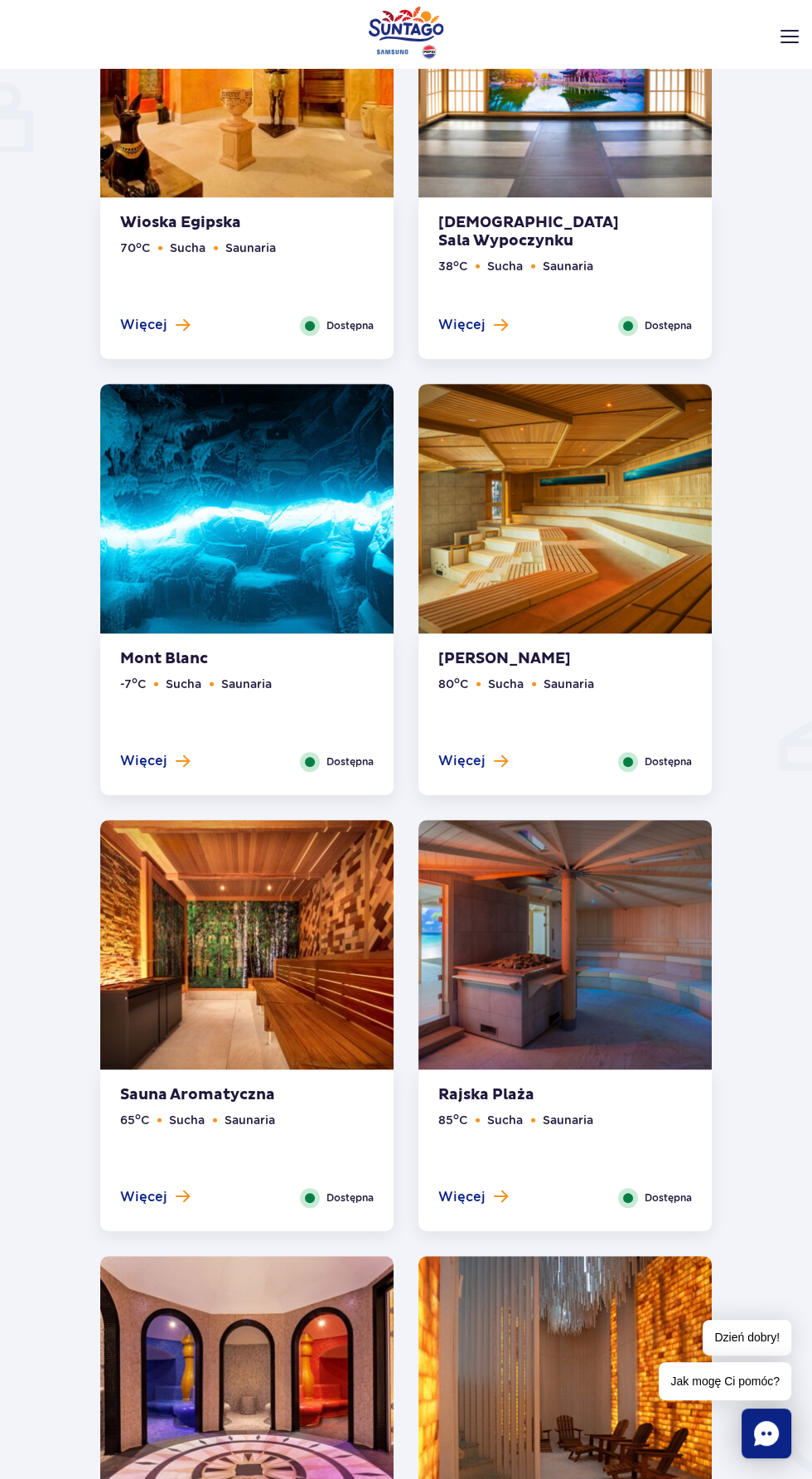
scroll to position [1239, 0]
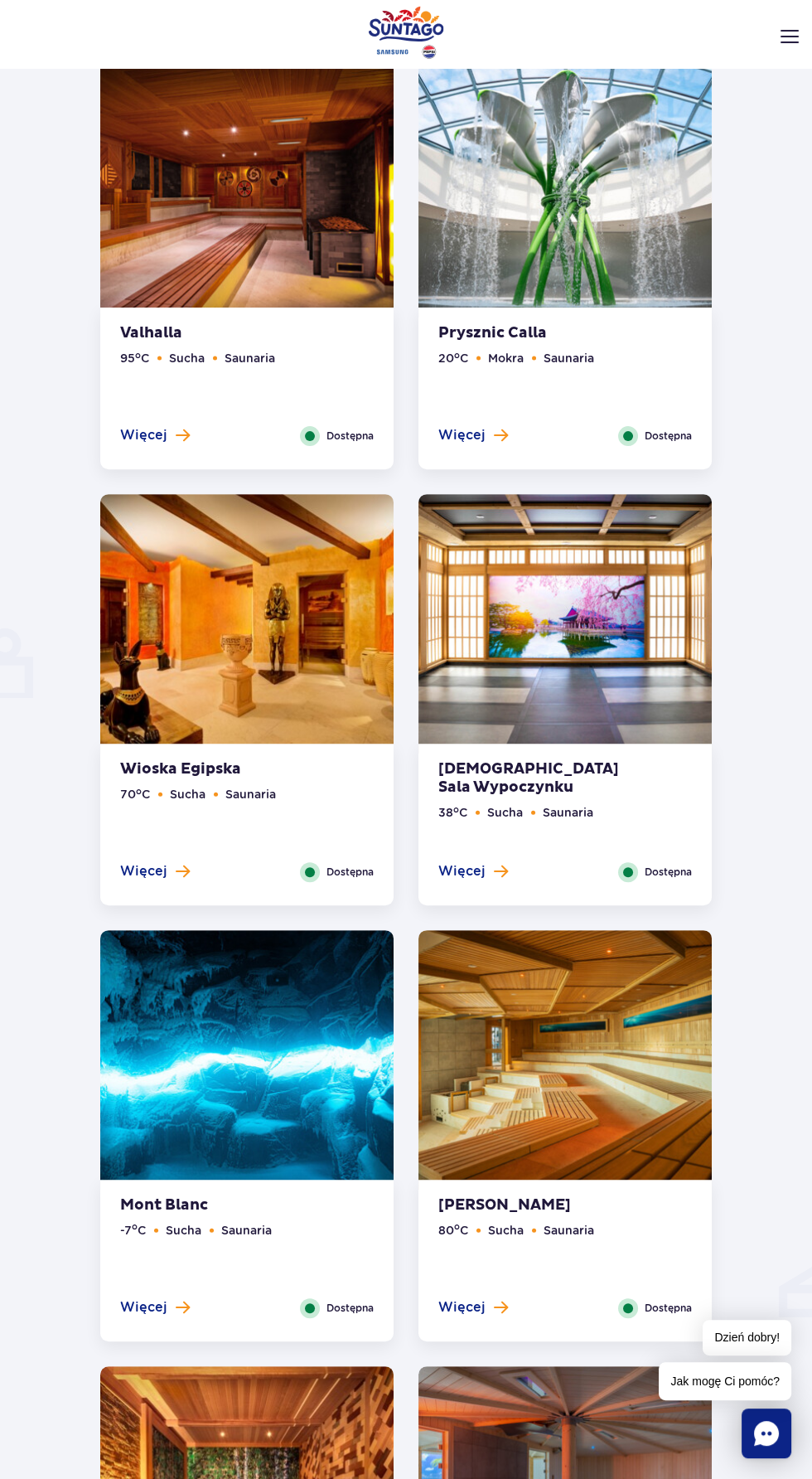
click at [224, 1197] on strong "Mont Blanc" at bounding box center [220, 1205] width 201 height 19
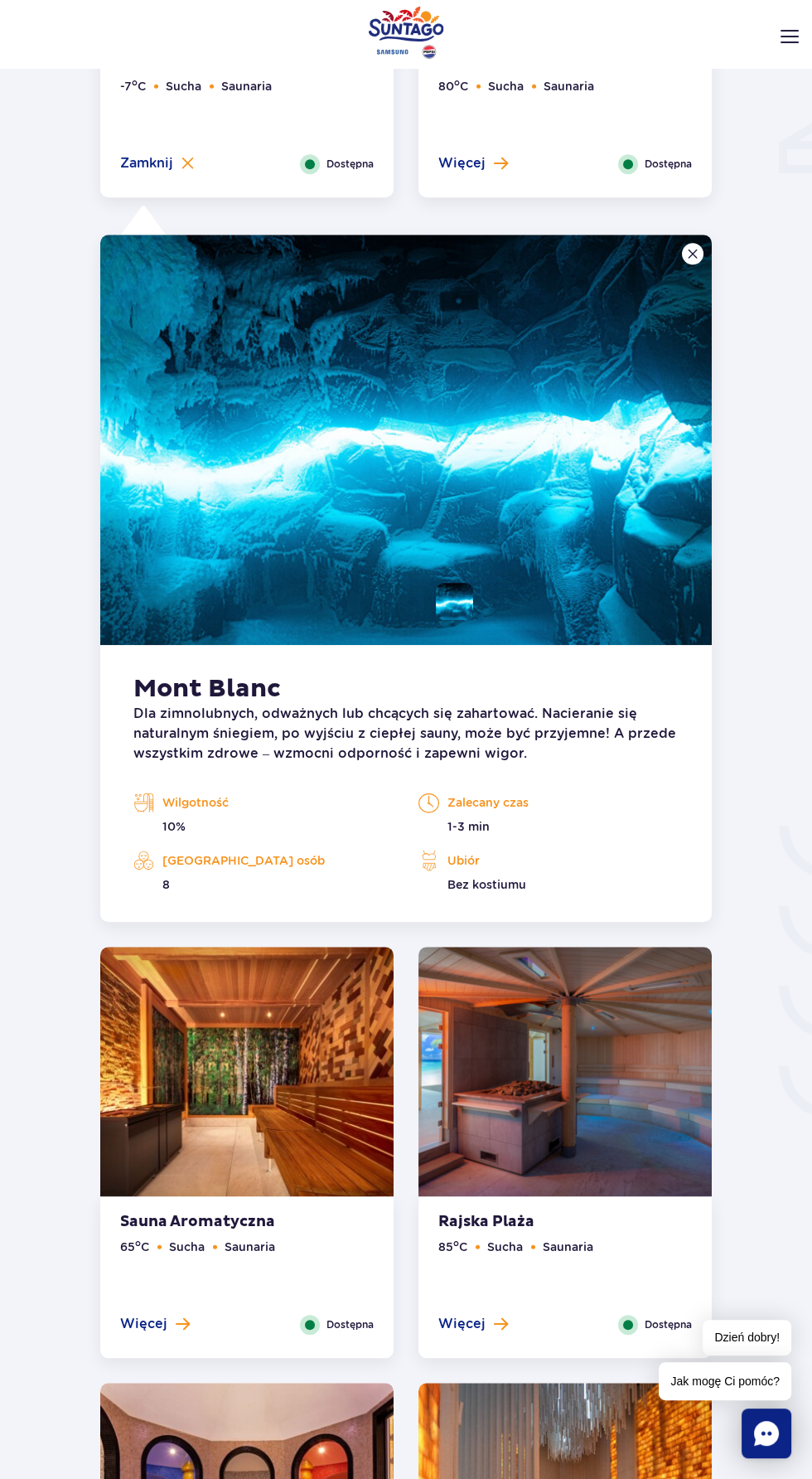
scroll to position [1961, 0]
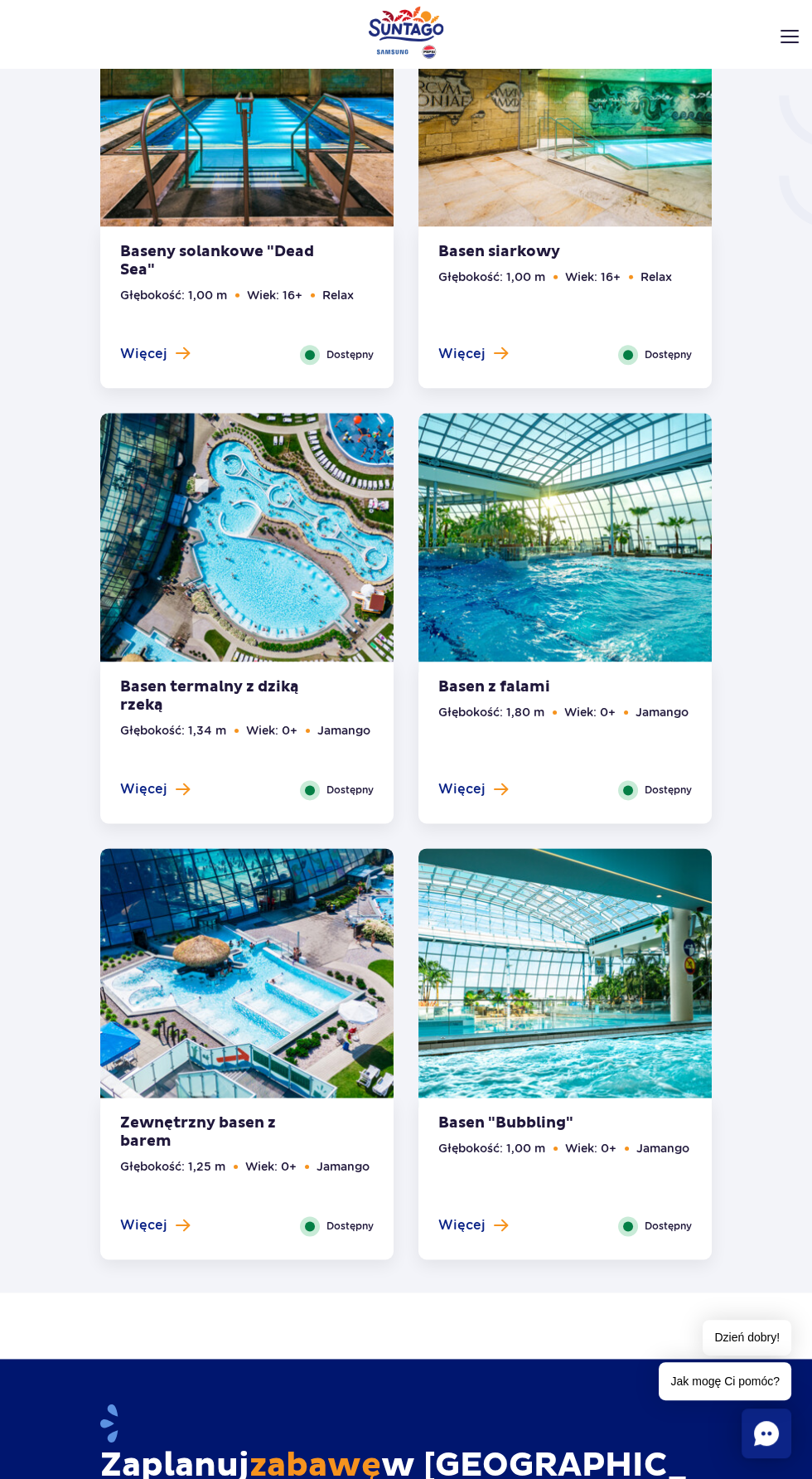
scroll to position [2728, 0]
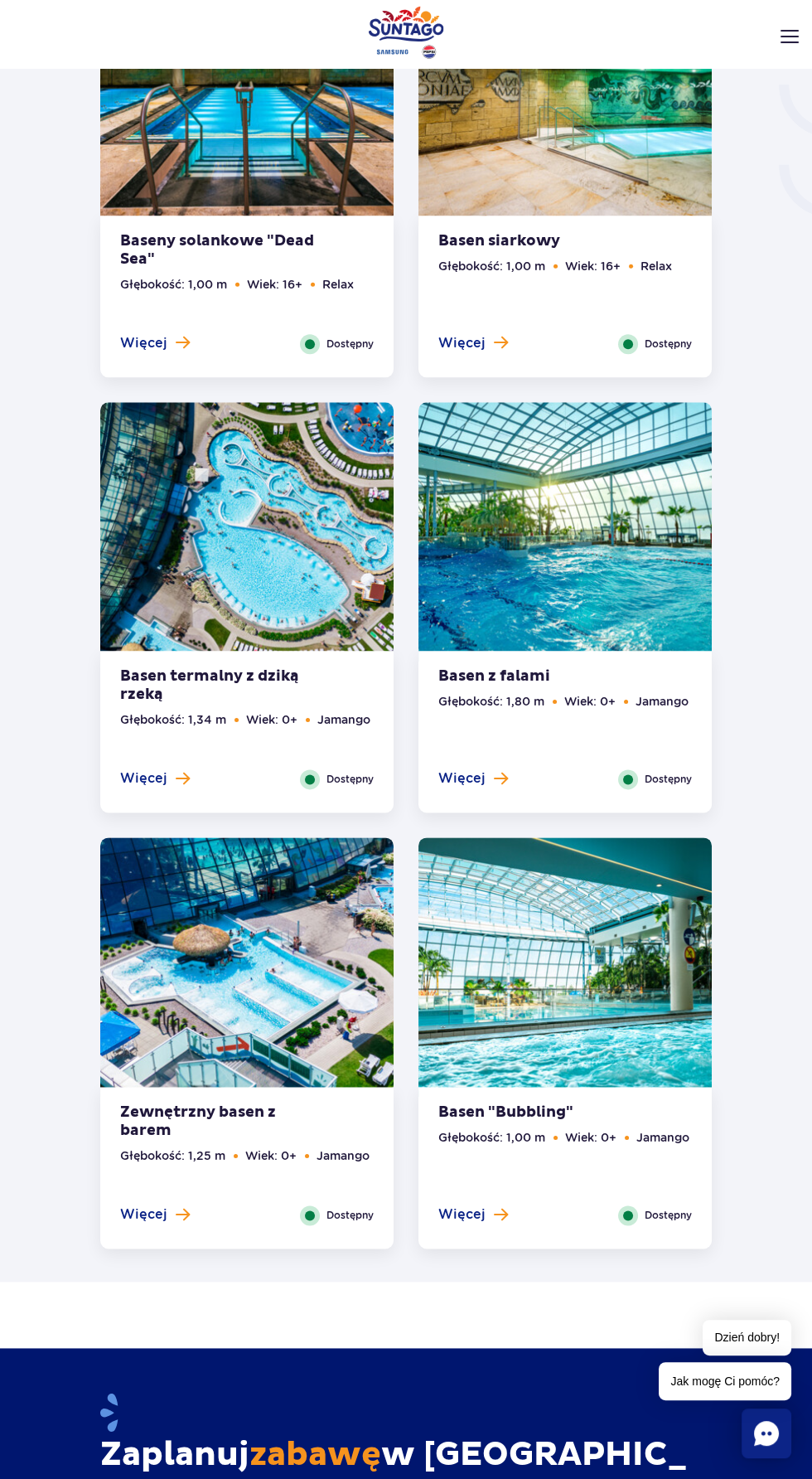
click at [271, 1086] on div "Zewnętrzny basen z barem Głębokość: 1,25 m Wiek: 0+ Jamango Więcej Zamknij Dost…" at bounding box center [247, 1167] width 294 height 161
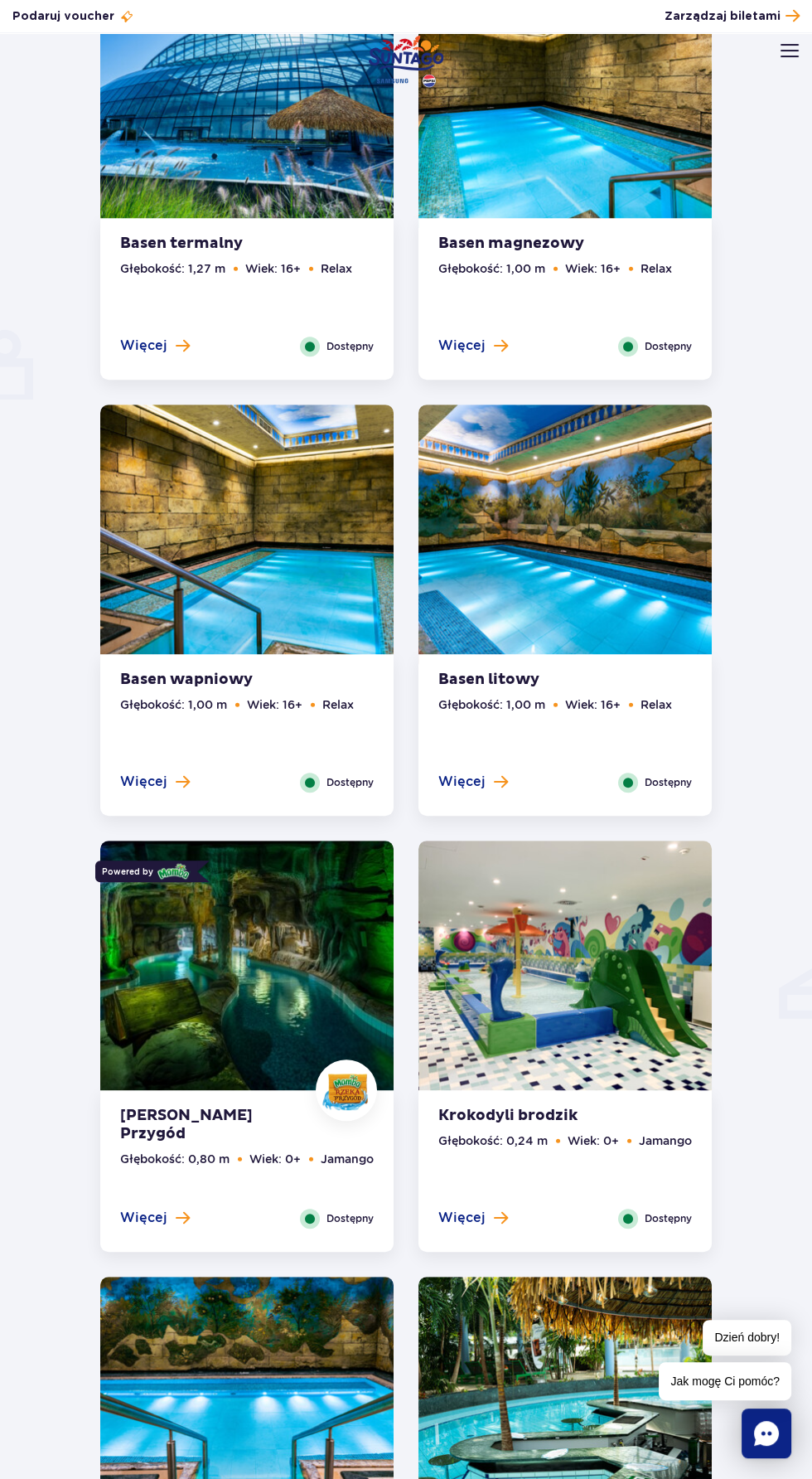
scroll to position [0, 0]
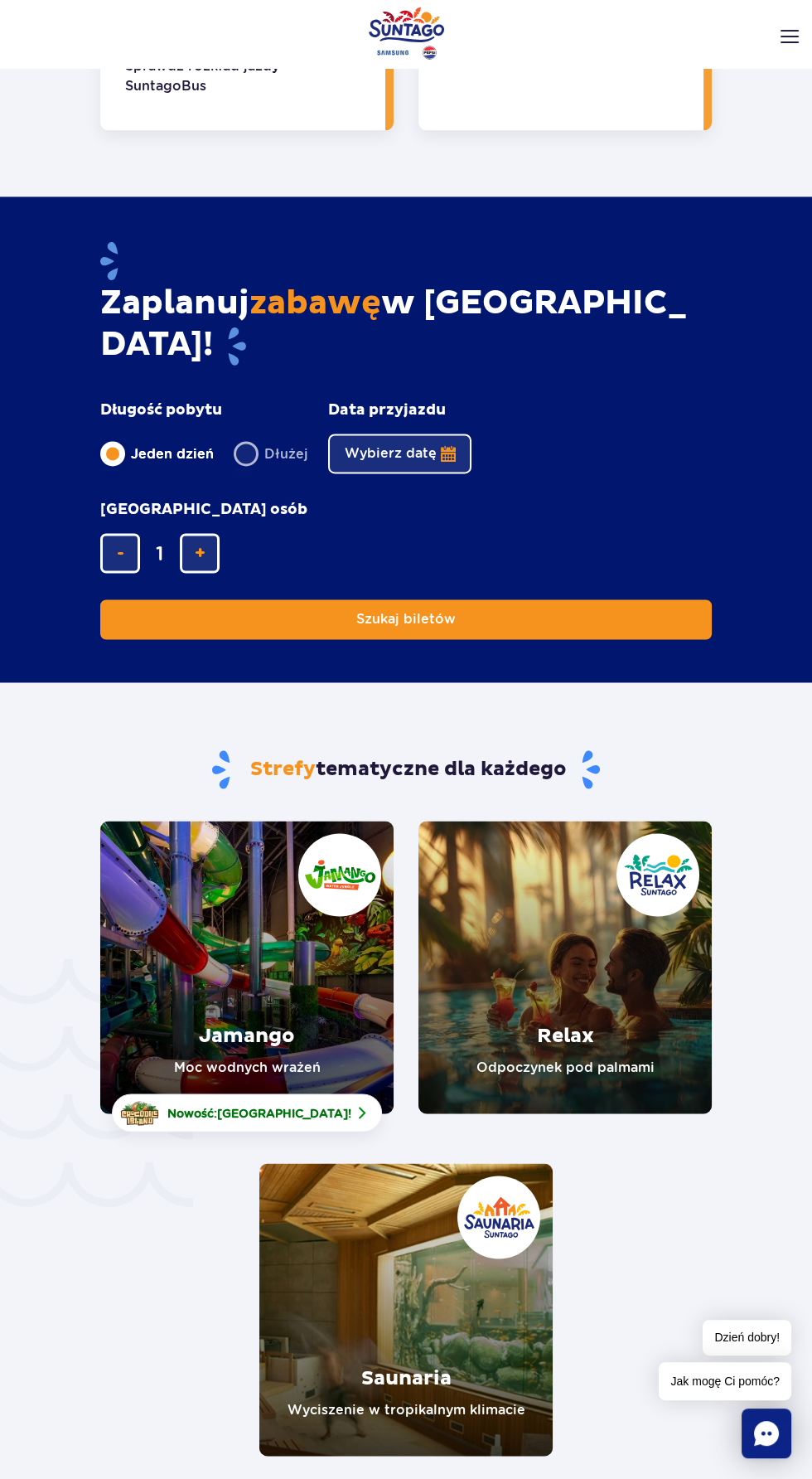
scroll to position [3666, 0]
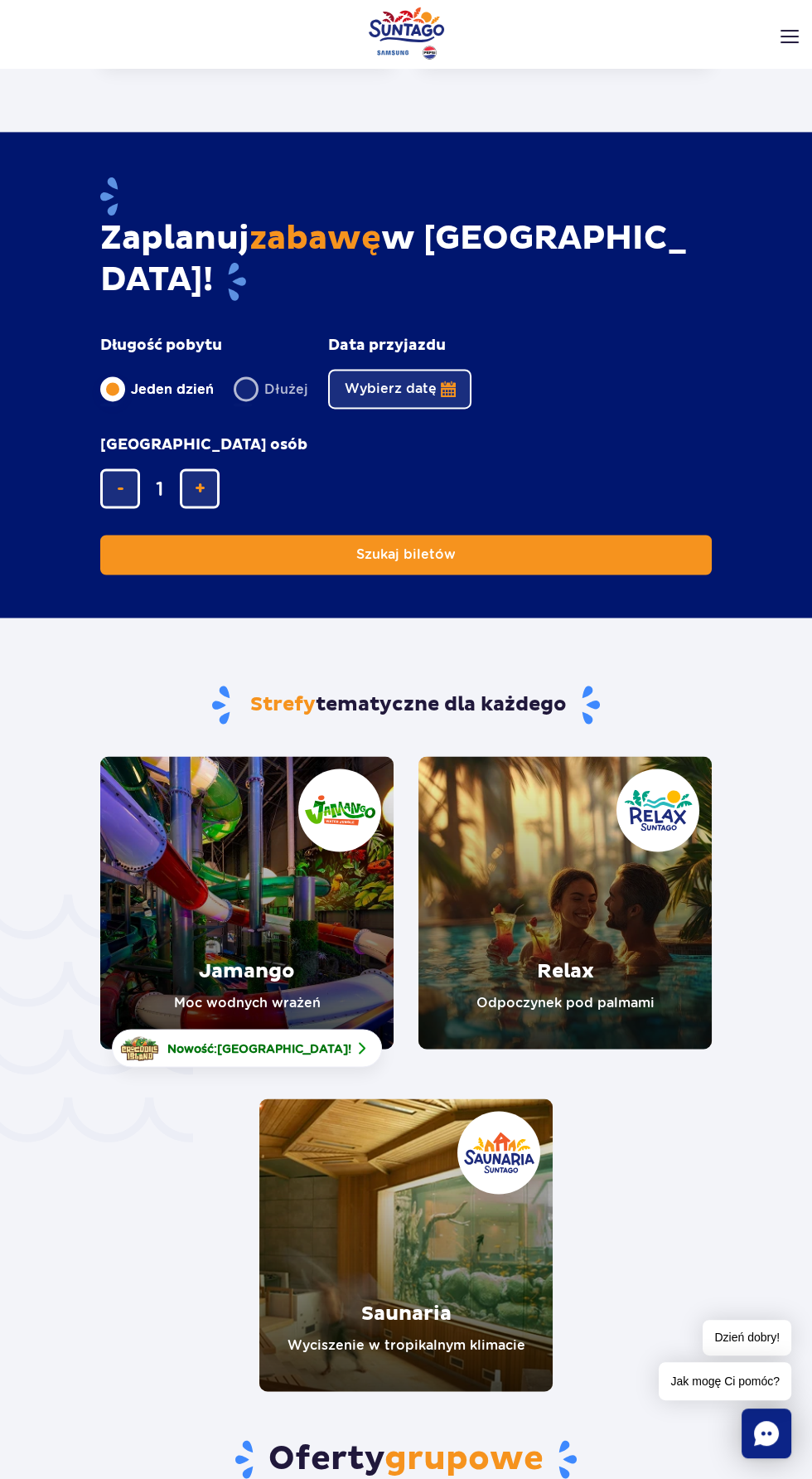
click at [588, 886] on link "Relax" at bounding box center [566, 902] width 294 height 293
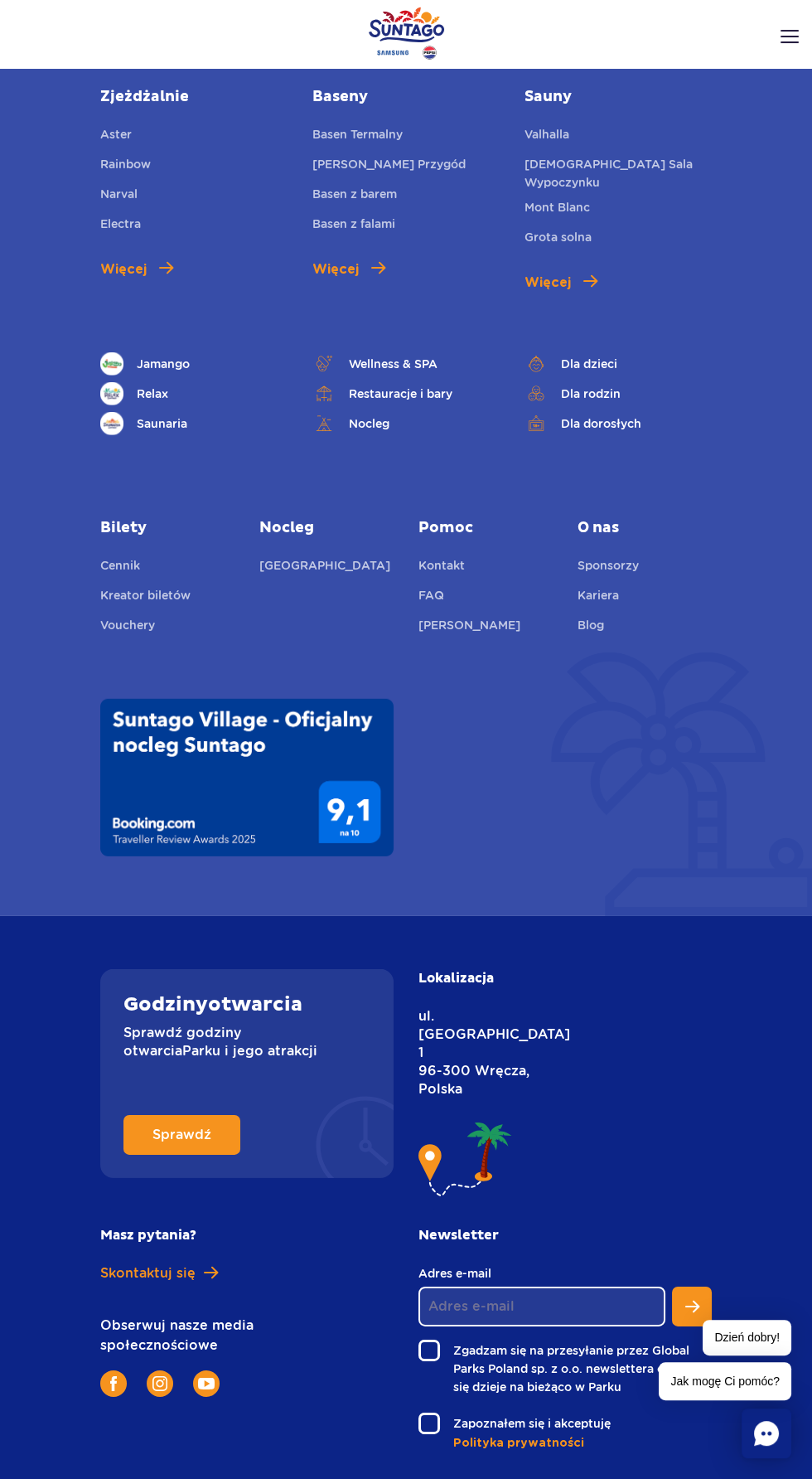
scroll to position [6983, 0]
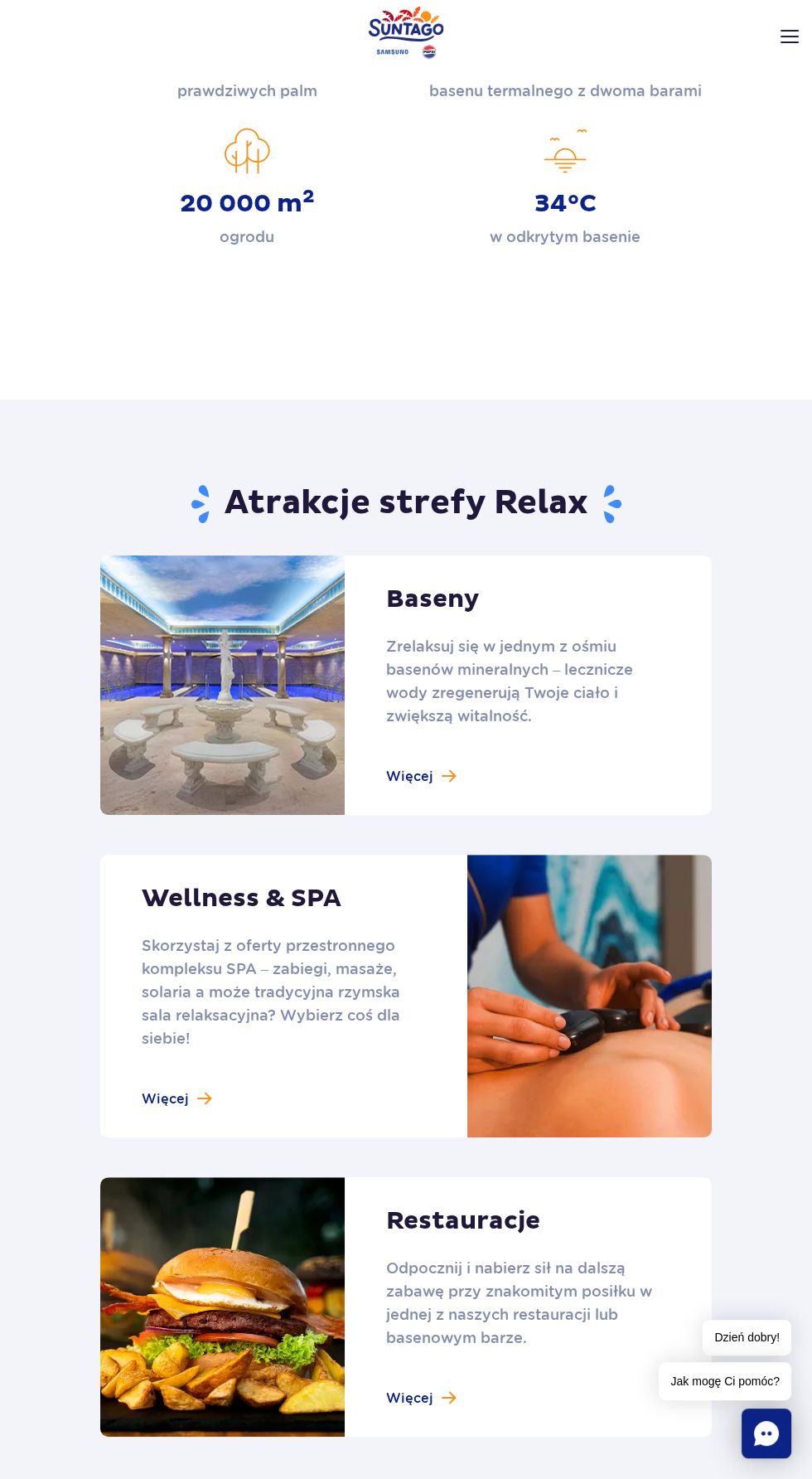
scroll to position [561, 0]
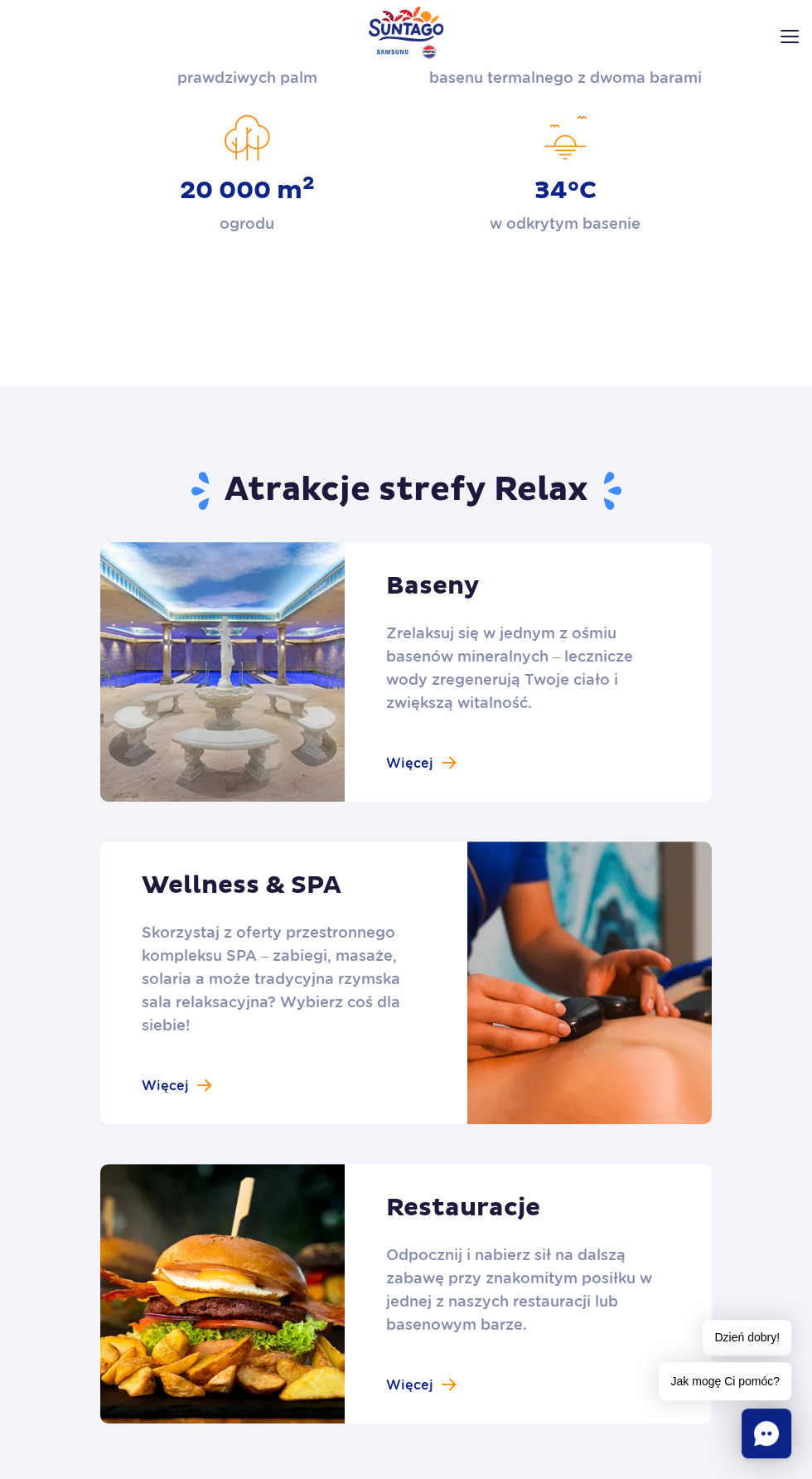
click at [186, 1007] on link at bounding box center [406, 983] width 612 height 283
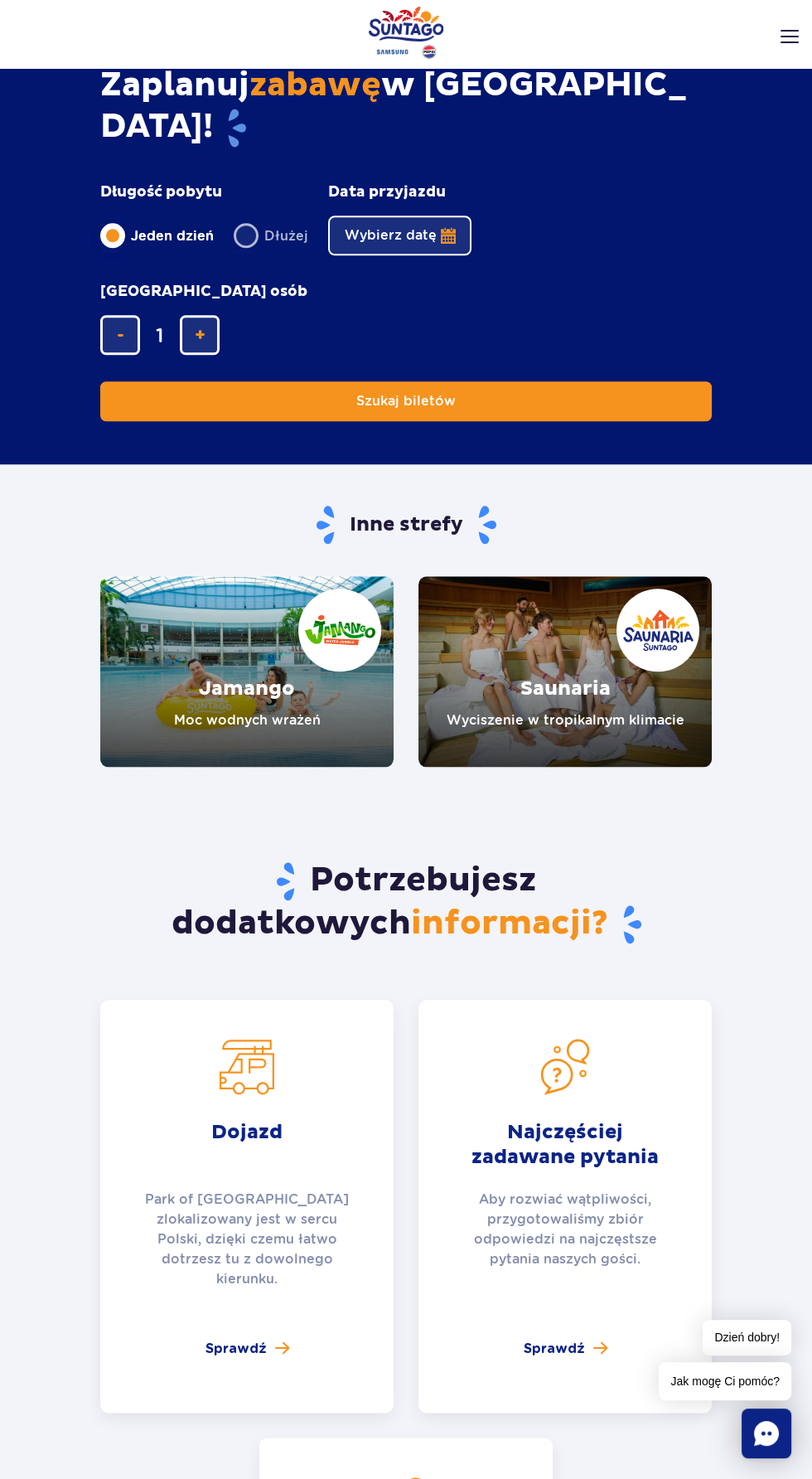
scroll to position [2077, 0]
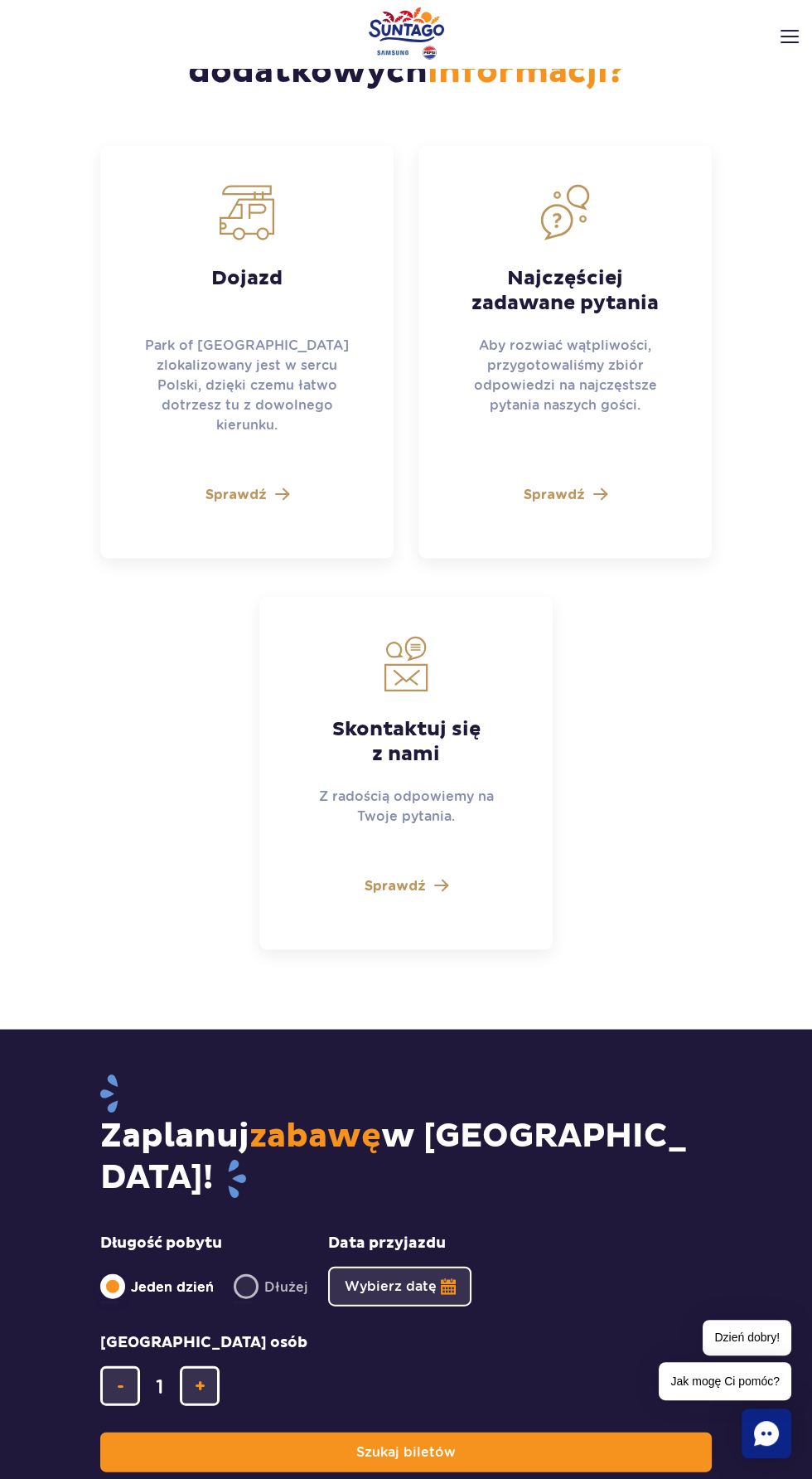
scroll to position [4656, 0]
